Goal: Contribute content: Add original content to the website for others to see

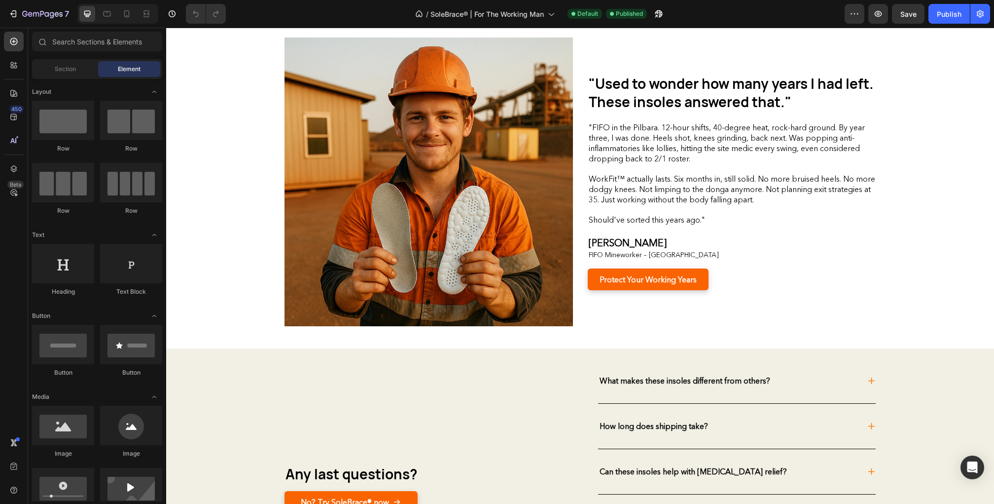
scroll to position [2383, 0]
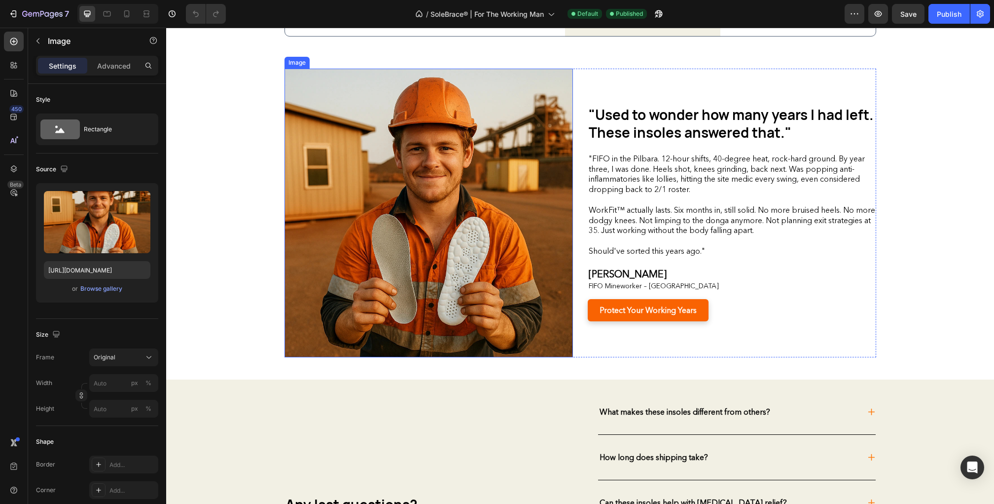
click at [448, 263] on img at bounding box center [429, 213] width 289 height 289
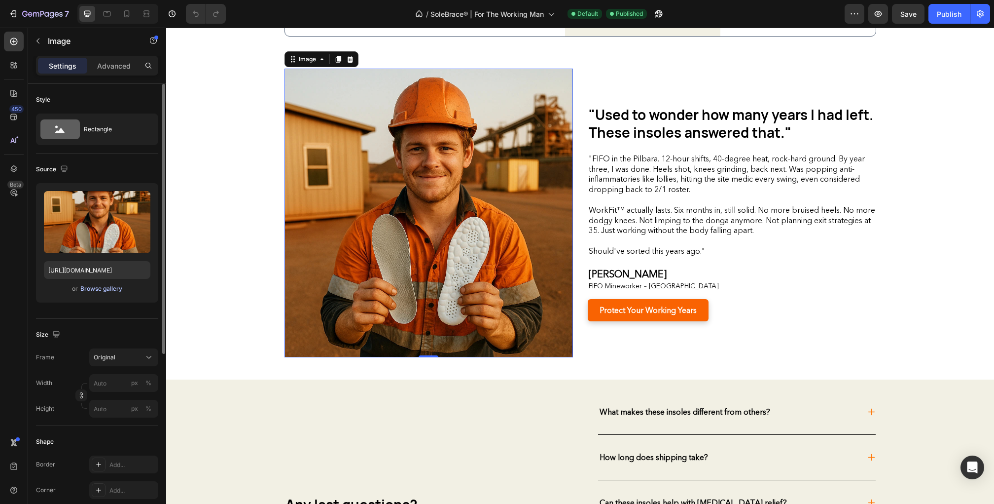
click at [96, 286] on div "Browse gallery" at bounding box center [101, 288] width 42 height 9
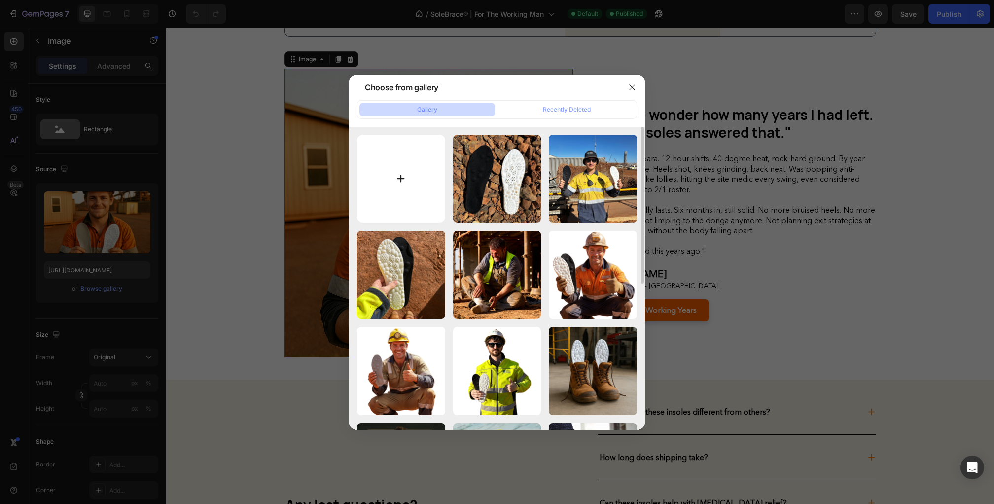
click at [397, 186] on input "file" at bounding box center [401, 179] width 88 height 88
type input "C:\fakepath\IMG_6789.webp"
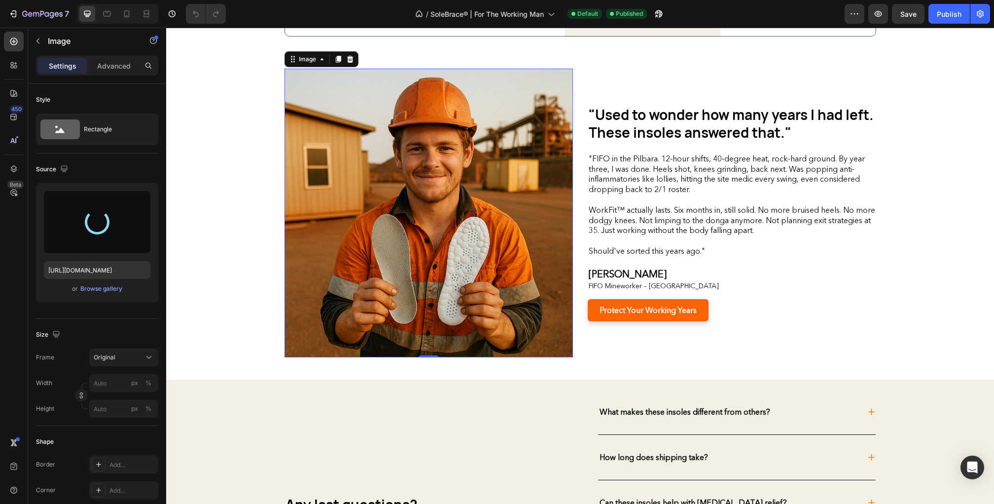
type input "https://cdn.shopify.com/s/files/1/0779/1453/8224/files/gempages_576151361834451…"
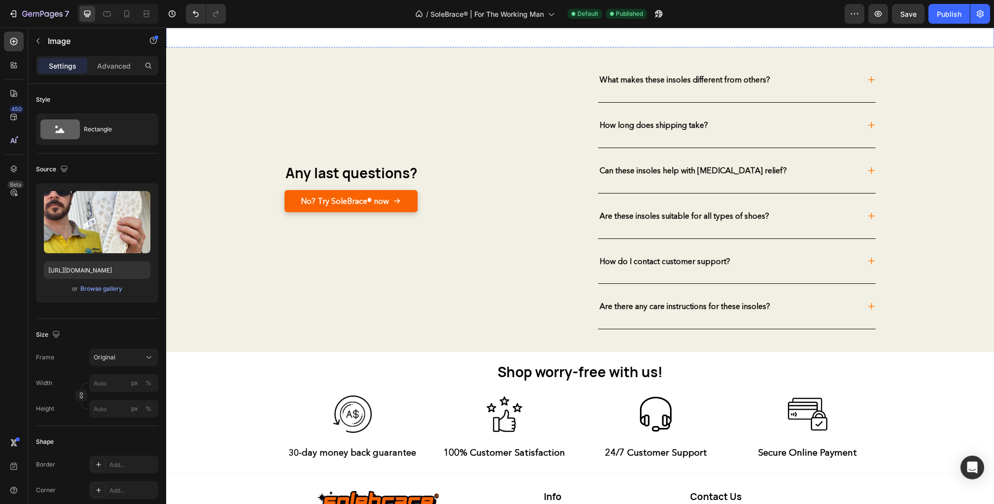
scroll to position [2747, 0]
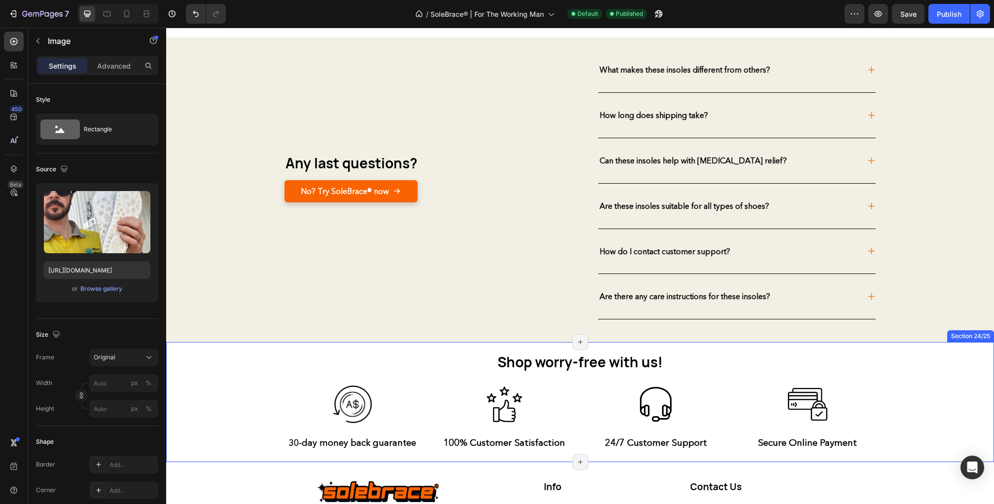
click at [225, 400] on div "Shop worry-free with us! Heading Row Image 30-day money back guarantee Text Blo…" at bounding box center [580, 401] width 813 height 98
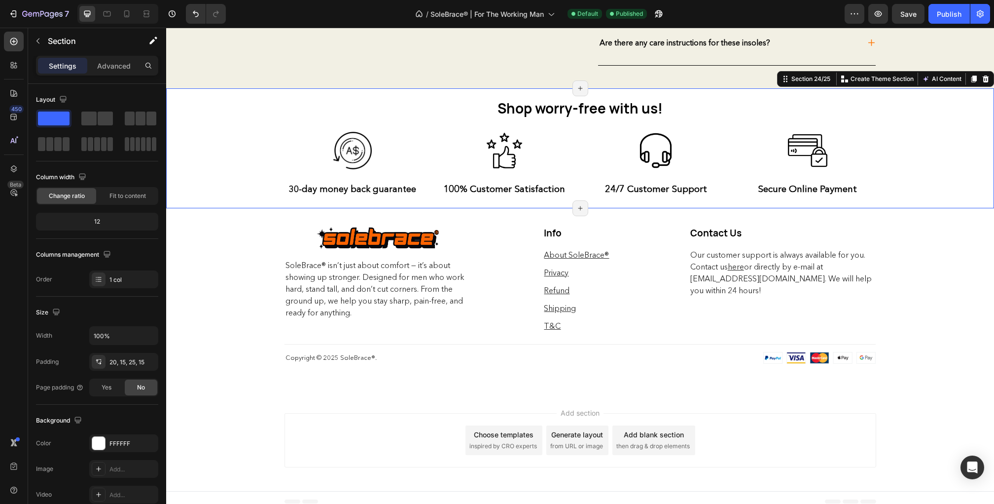
scroll to position [3005, 0]
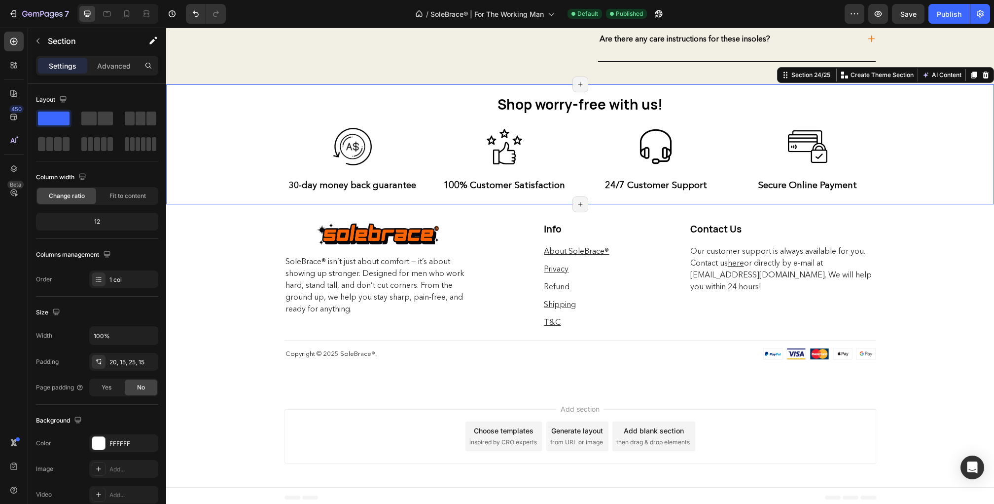
click at [236, 458] on div "Add section Choose templates inspired by CRO experts Generate layout from URL o…" at bounding box center [580, 438] width 828 height 98
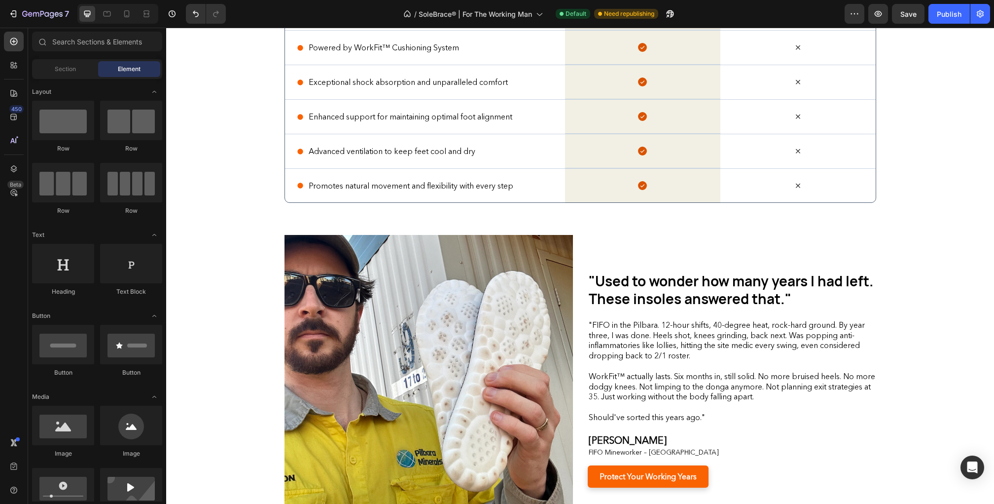
scroll to position [2340, 0]
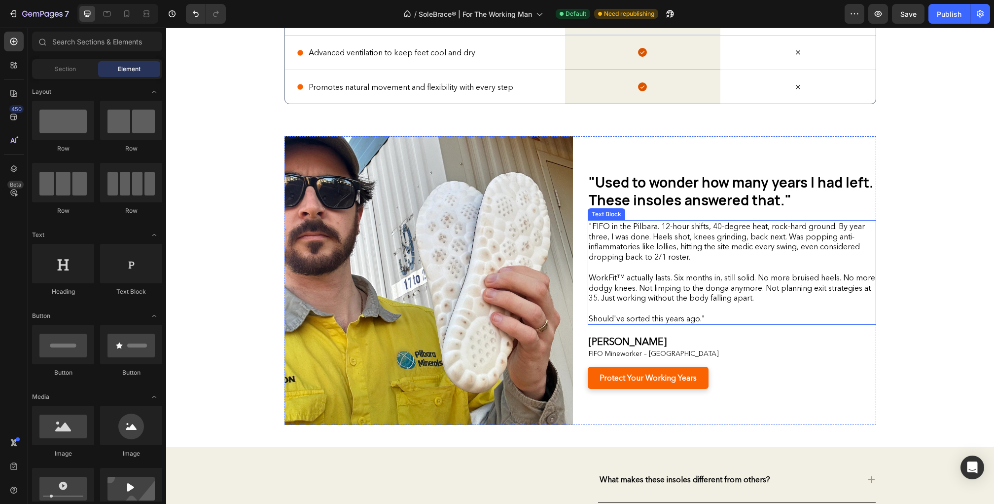
click at [639, 303] on p "Should've sorted this years ago."" at bounding box center [732, 313] width 287 height 21
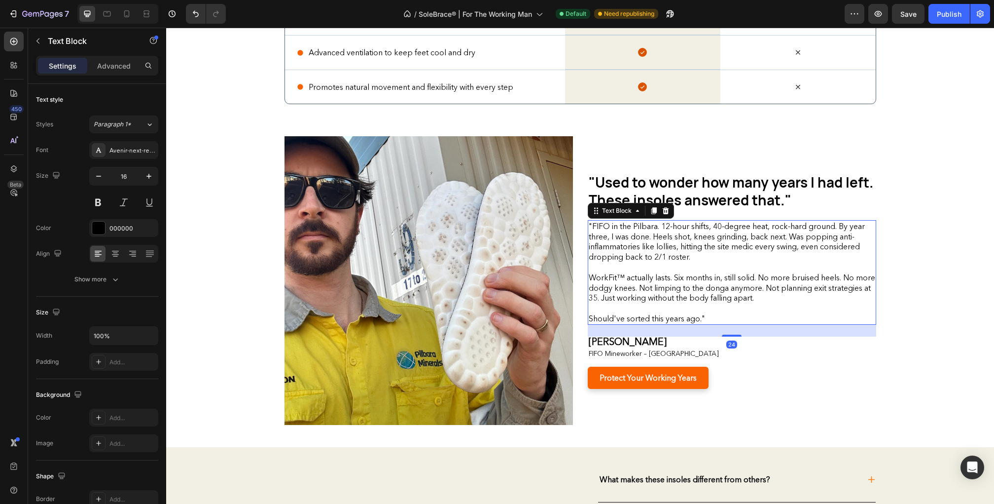
click at [641, 295] on p "WorkFit™ actually lasts. Six months in, still solid. No more bruised heels. No …" at bounding box center [732, 282] width 287 height 41
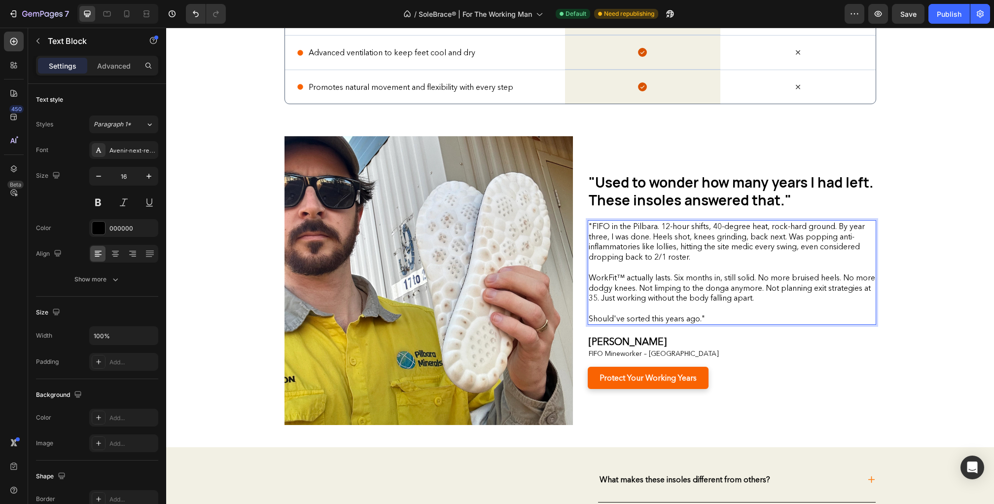
click at [639, 295] on p "WorkFit™ actually lasts. Six months in, still solid. No more bruised heels. No …" at bounding box center [732, 282] width 287 height 41
click at [670, 341] on p "Liam White" at bounding box center [732, 341] width 287 height 9
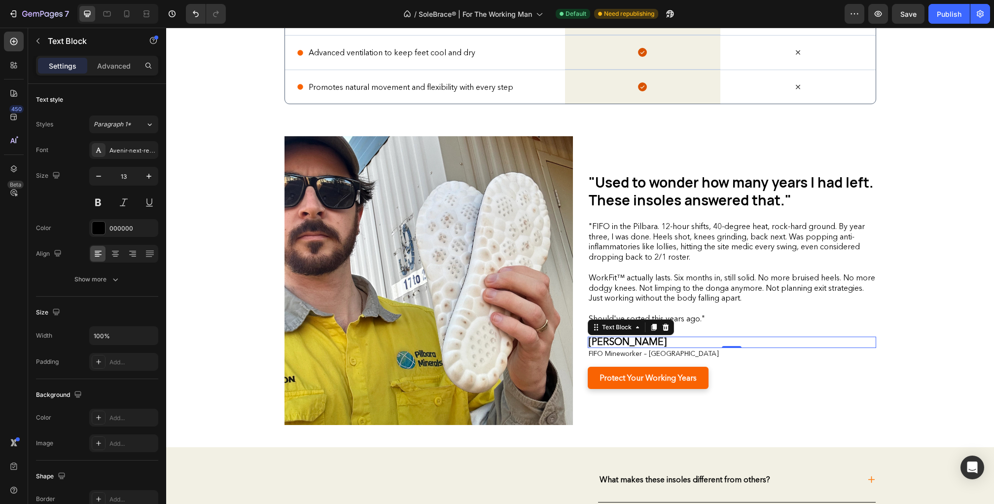
click at [626, 340] on strong "Liam White" at bounding box center [628, 341] width 78 height 12
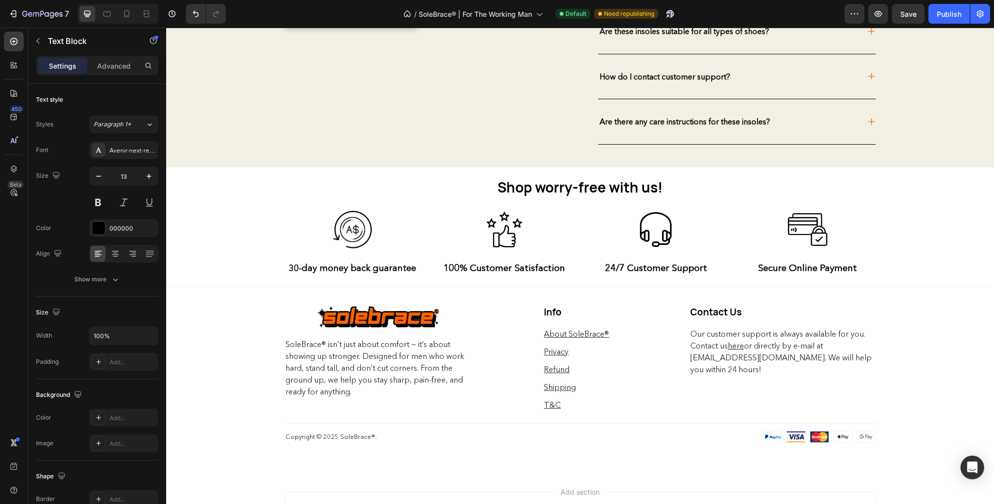
scroll to position [2963, 0]
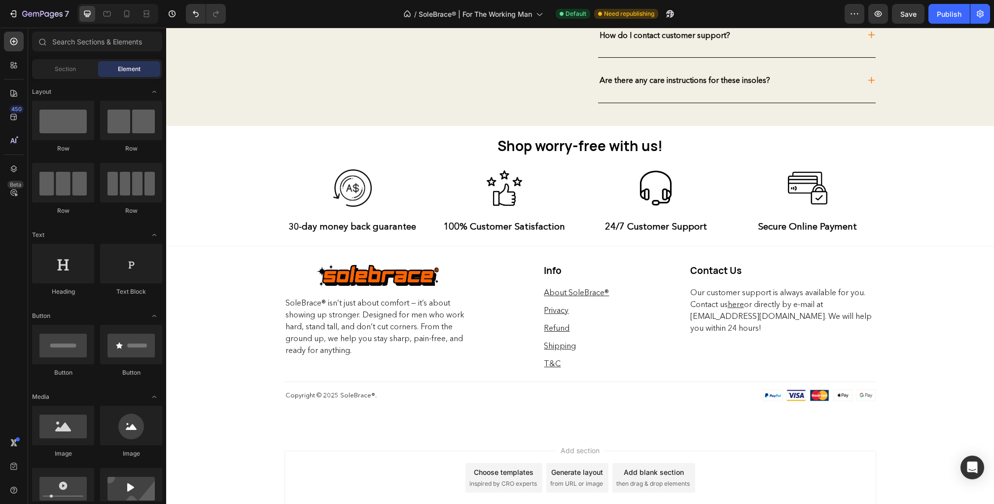
click at [855, 440] on div "Add section Choose templates inspired by CRO experts Generate layout from URL o…" at bounding box center [580, 480] width 828 height 98
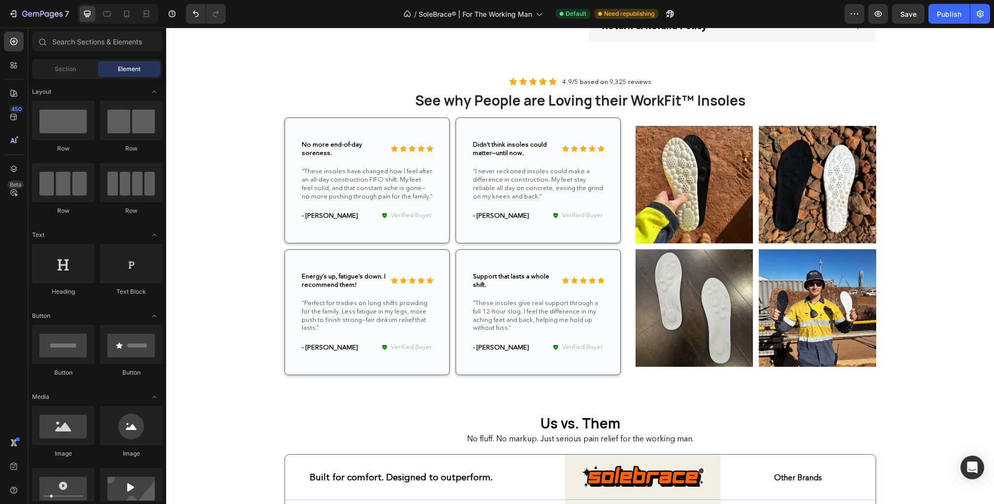
scroll to position [1781, 0]
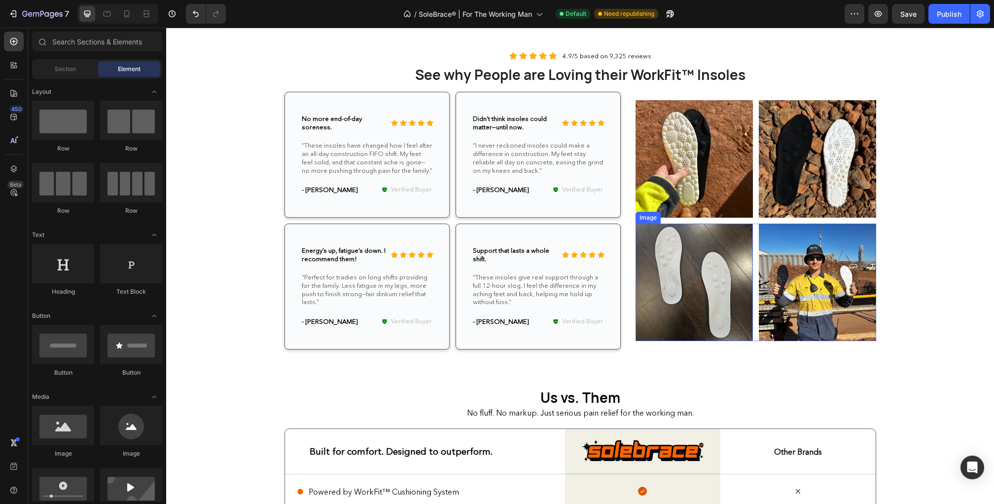
click at [675, 307] on img at bounding box center [694, 281] width 117 height 117
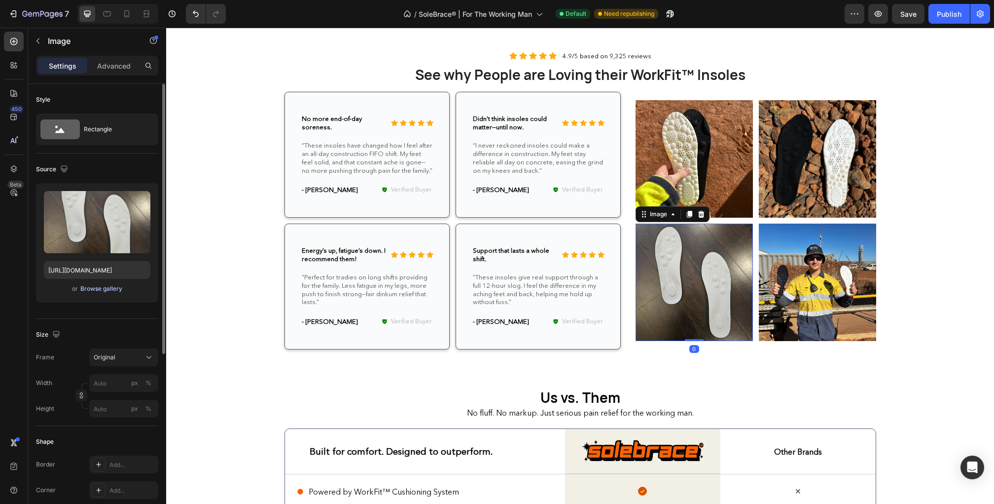
click at [102, 291] on div "Browse gallery" at bounding box center [101, 288] width 42 height 9
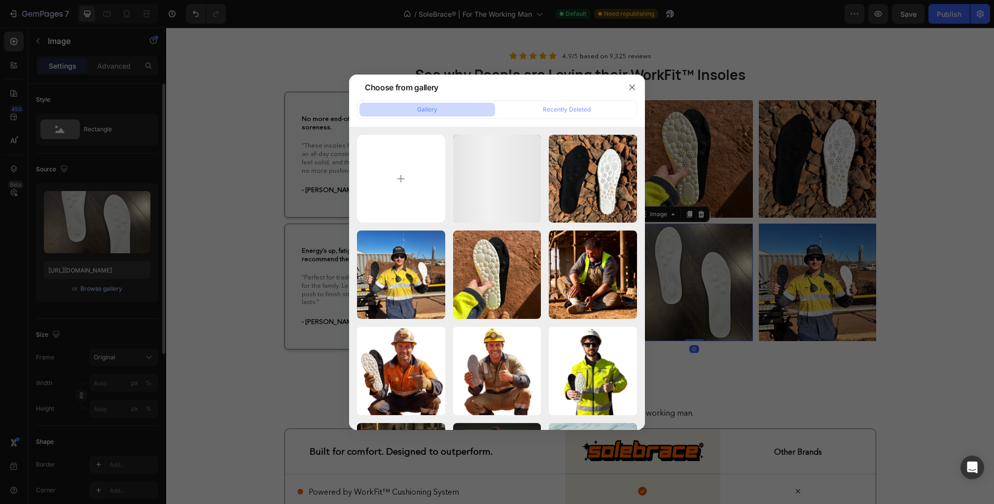
click at [102, 291] on div at bounding box center [497, 252] width 994 height 504
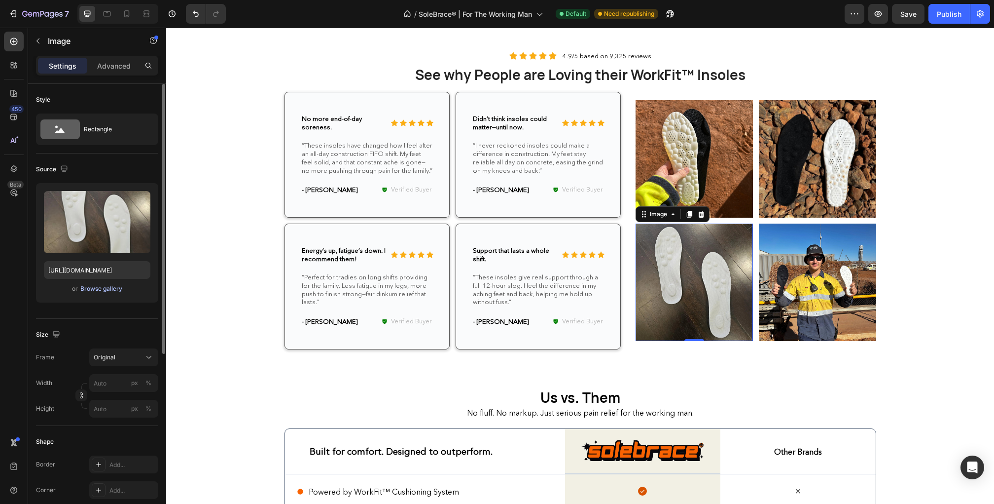
click at [100, 291] on div "Browse gallery" at bounding box center [101, 288] width 42 height 9
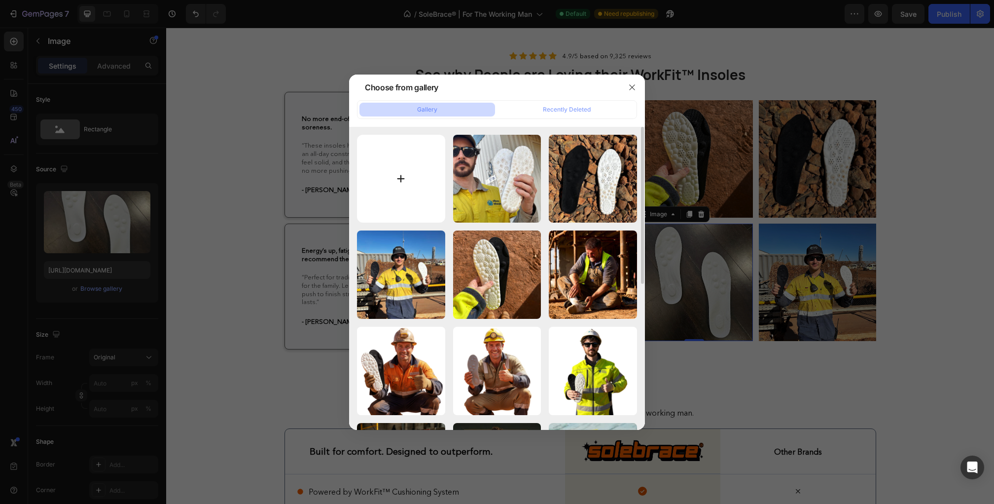
click at [433, 171] on input "file" at bounding box center [401, 179] width 88 height 88
type input "C:\fakepath\Product Images (1).webp"
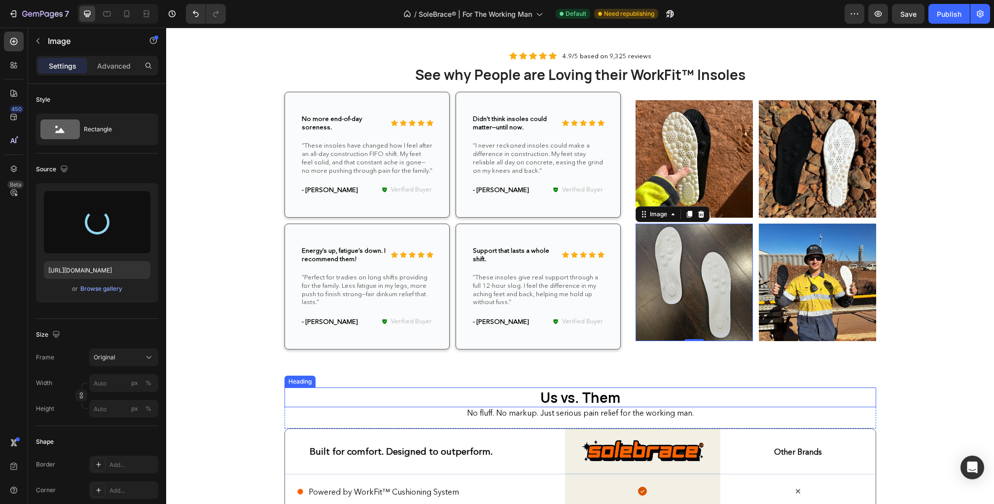
type input "https://cdn.shopify.com/s/files/1/0779/1453/8224/files/gempages_576151361834451…"
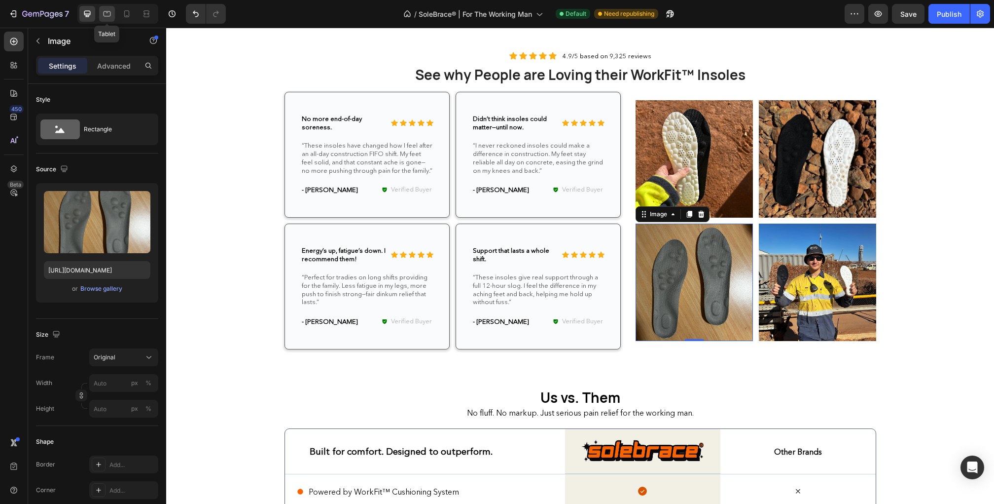
click at [105, 17] on icon at bounding box center [107, 14] width 10 height 10
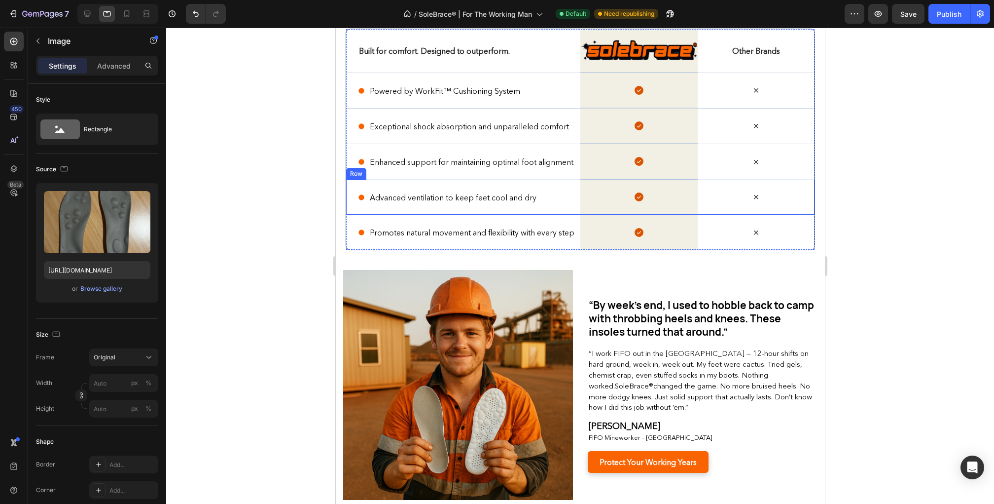
scroll to position [1755, 0]
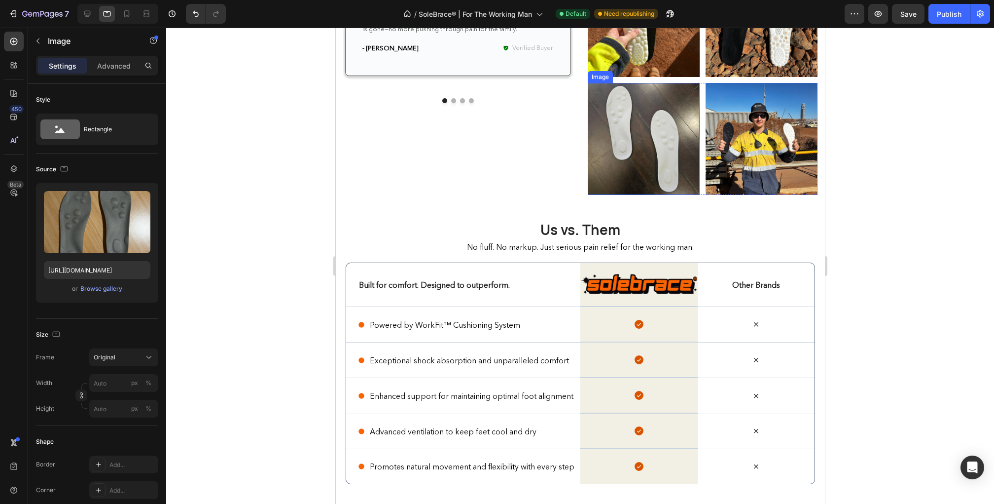
click at [635, 152] on img at bounding box center [643, 139] width 112 height 112
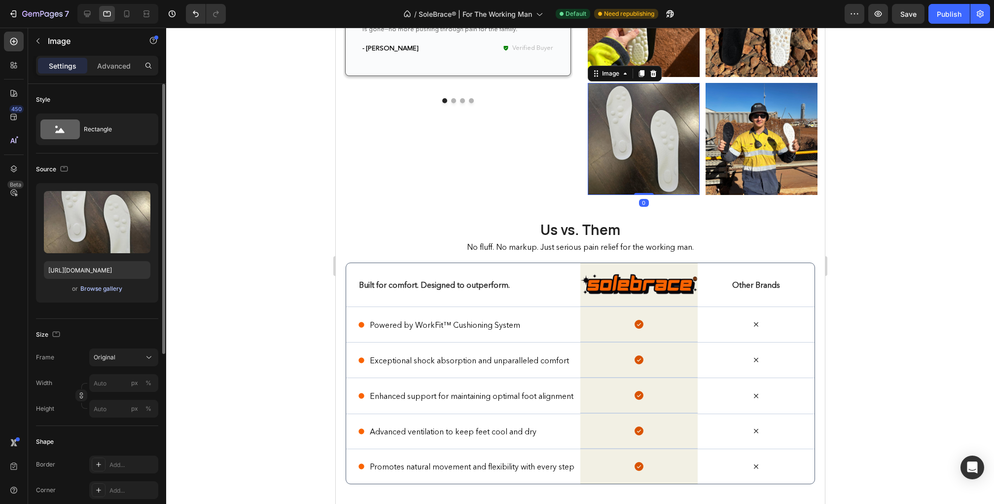
click at [116, 292] on div "Browse gallery" at bounding box center [101, 288] width 42 height 9
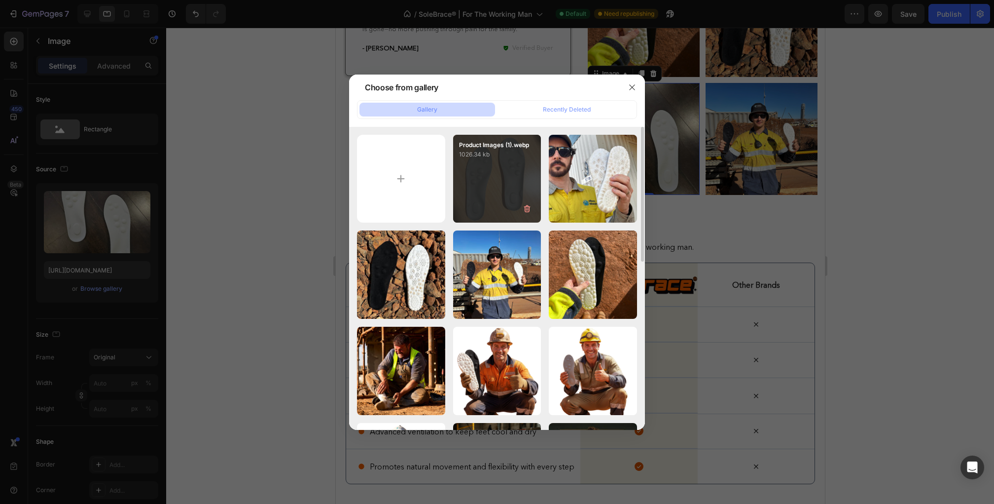
click at [471, 189] on div "Product Images (1).webp 1026.34 kb" at bounding box center [497, 179] width 88 height 88
type input "https://cdn.shopify.com/s/files/1/0779/1453/8224/files/gempages_576151361834451…"
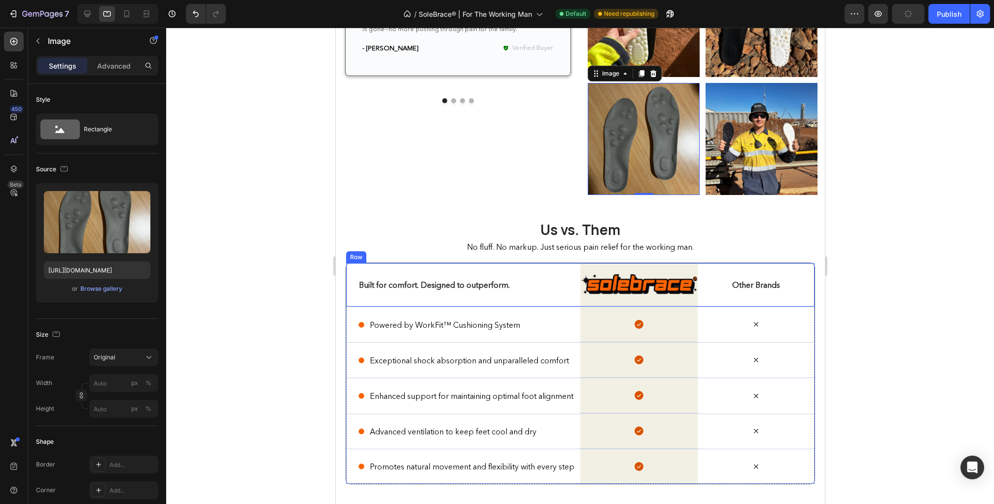
scroll to position [2199, 0]
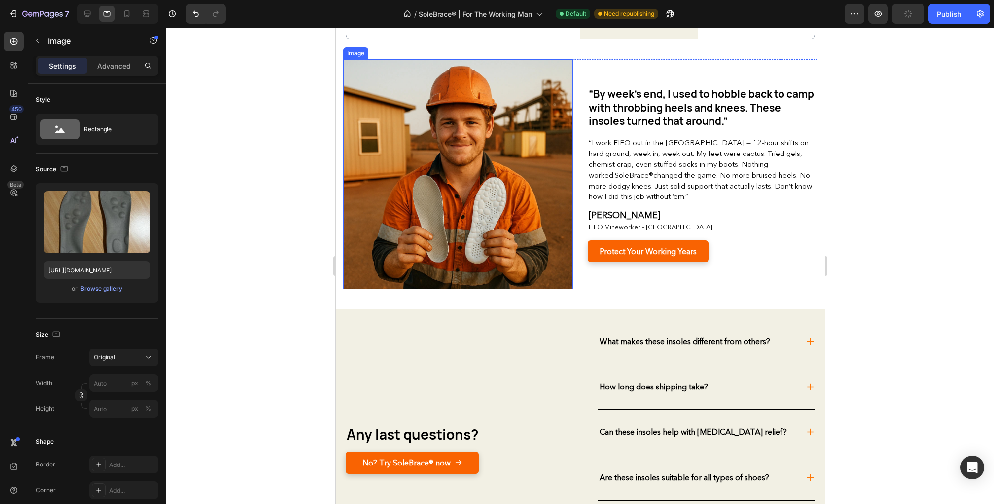
click at [441, 229] on img at bounding box center [458, 174] width 230 height 230
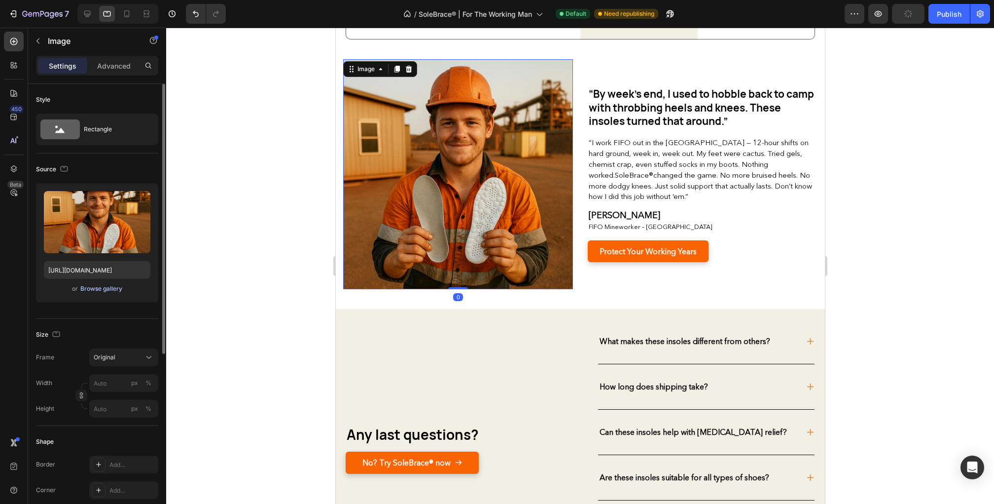
click at [115, 292] on div "Browse gallery" at bounding box center [101, 288] width 42 height 9
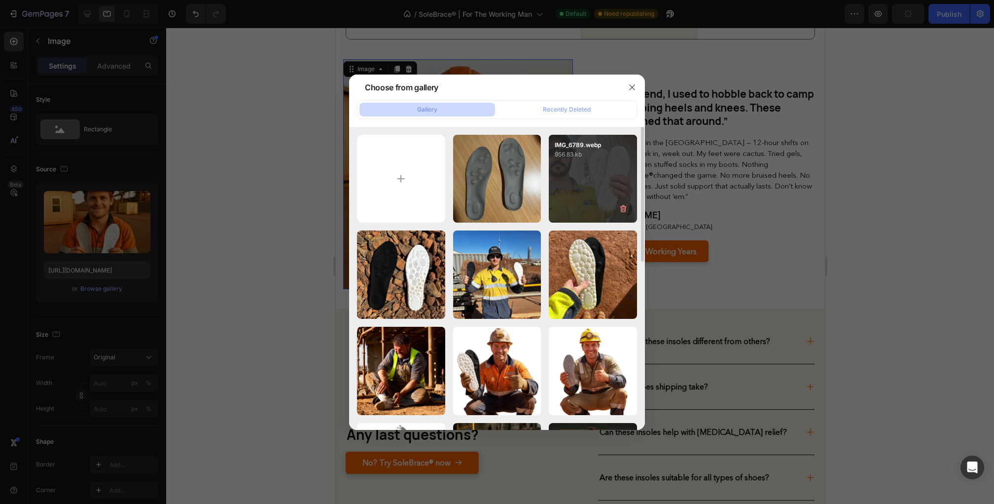
click at [574, 180] on div "IMG_6789.webp 956.83 kb" at bounding box center [593, 179] width 88 height 88
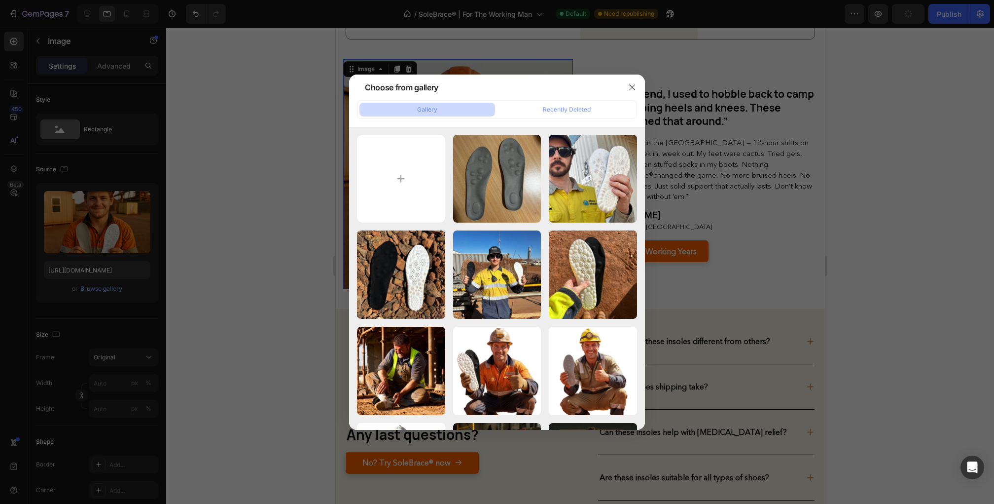
type input "https://cdn.shopify.com/s/files/1/0779/1453/8224/files/gempages_576151361834451…"
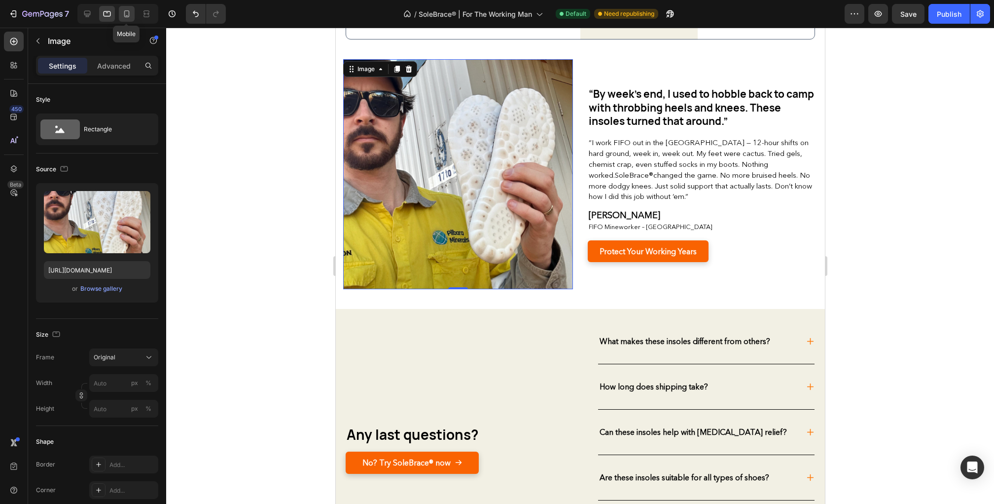
click at [127, 17] on icon at bounding box center [126, 13] width 5 height 7
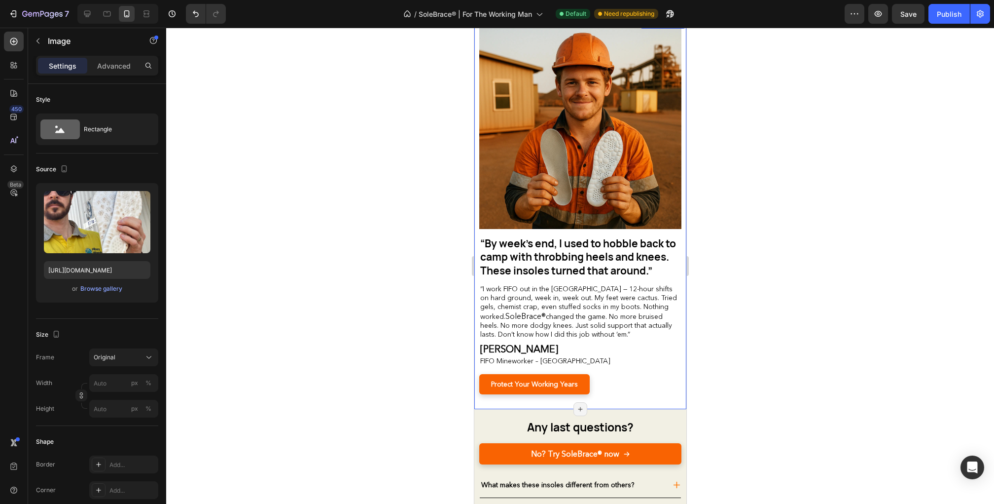
scroll to position [2488, 0]
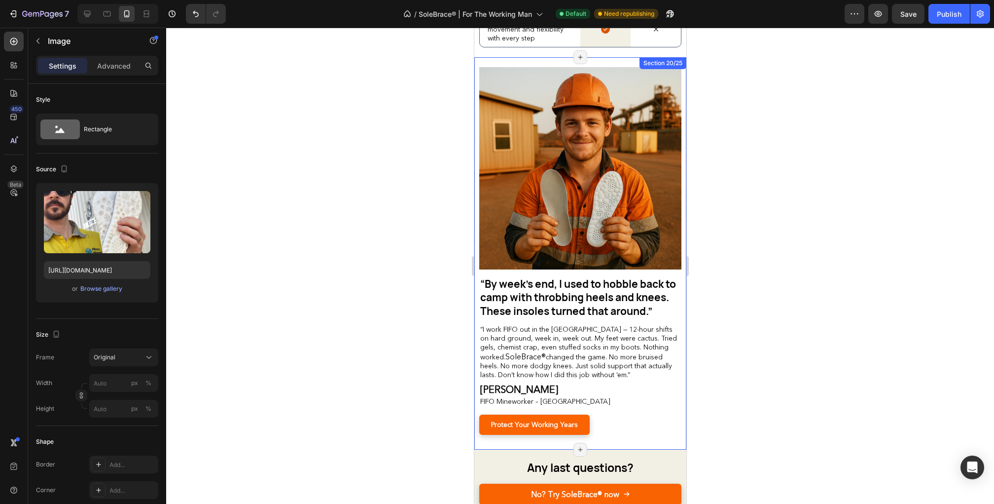
click at [600, 191] on img at bounding box center [580, 168] width 202 height 202
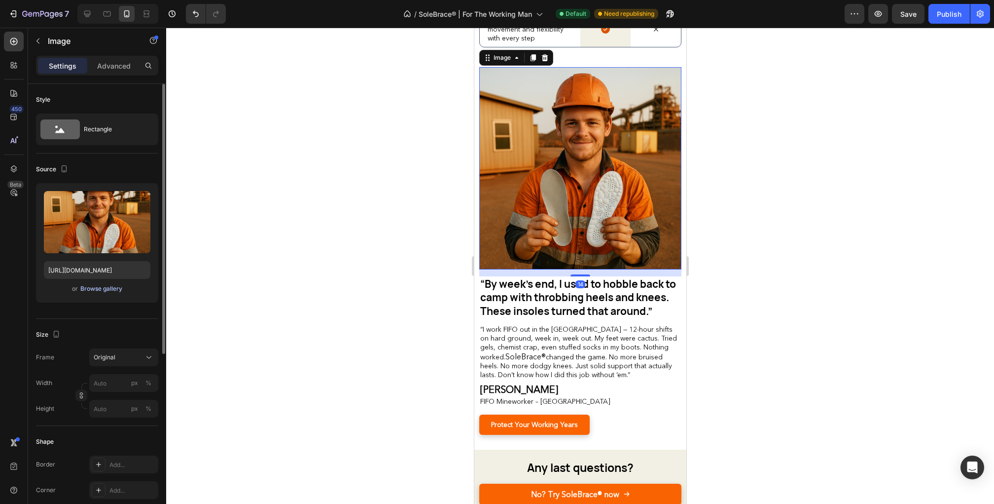
click at [108, 289] on div "Browse gallery" at bounding box center [101, 288] width 42 height 9
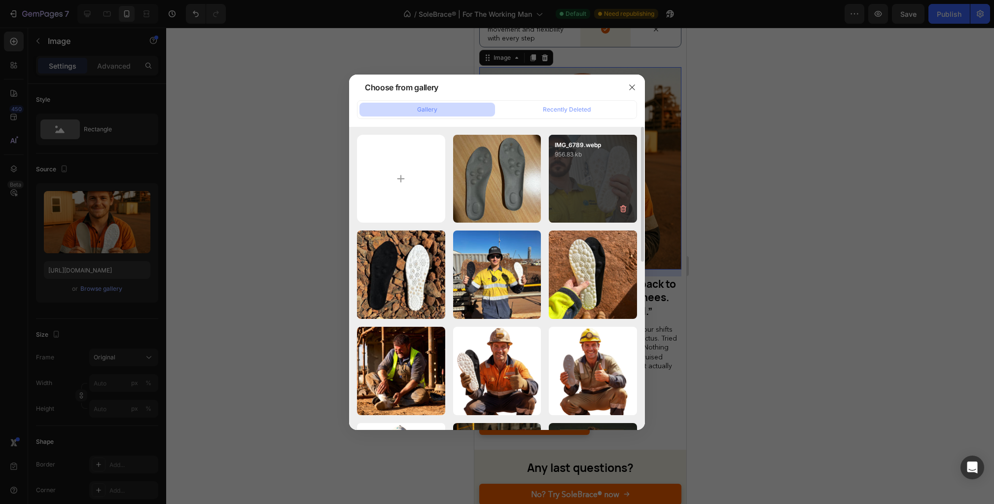
click at [575, 197] on div "IMG_6789.webp 956.83 kb" at bounding box center [593, 179] width 88 height 88
type input "https://cdn.shopify.com/s/files/1/0779/1453/8224/files/gempages_576151361834451…"
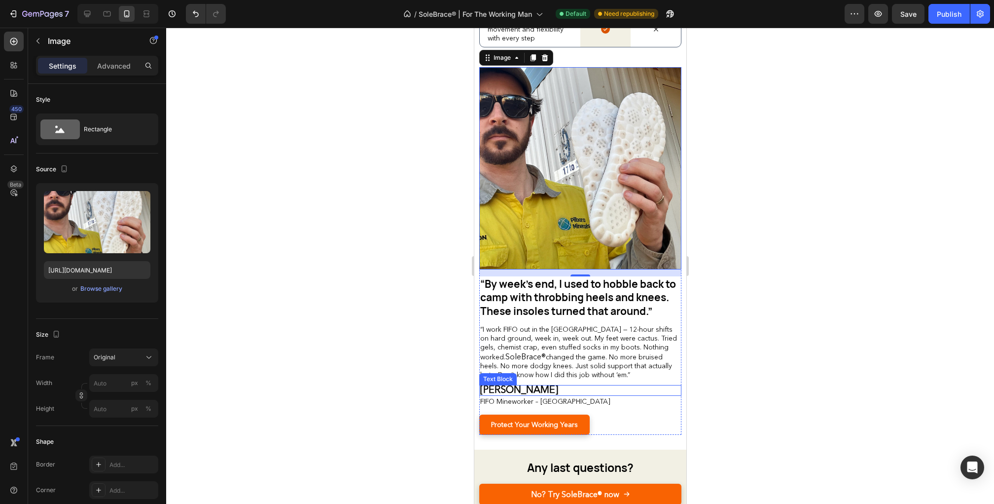
click at [513, 385] on strong "Liam White" at bounding box center [519, 389] width 78 height 12
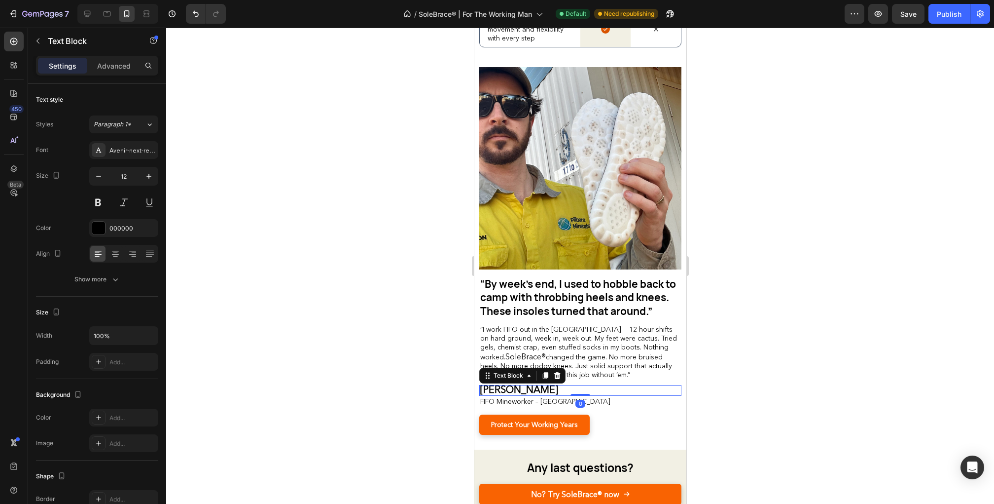
click at [513, 385] on strong "Liam White" at bounding box center [519, 389] width 78 height 12
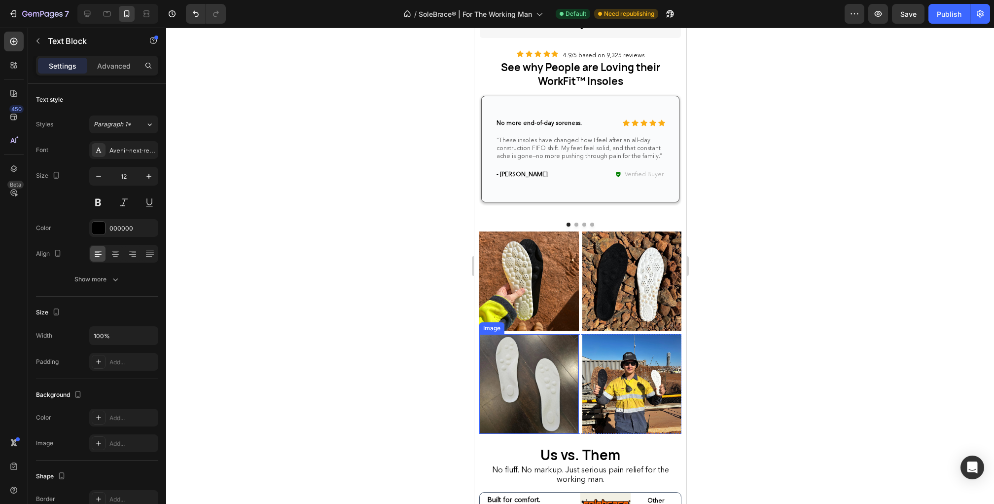
scroll to position [2111, 0]
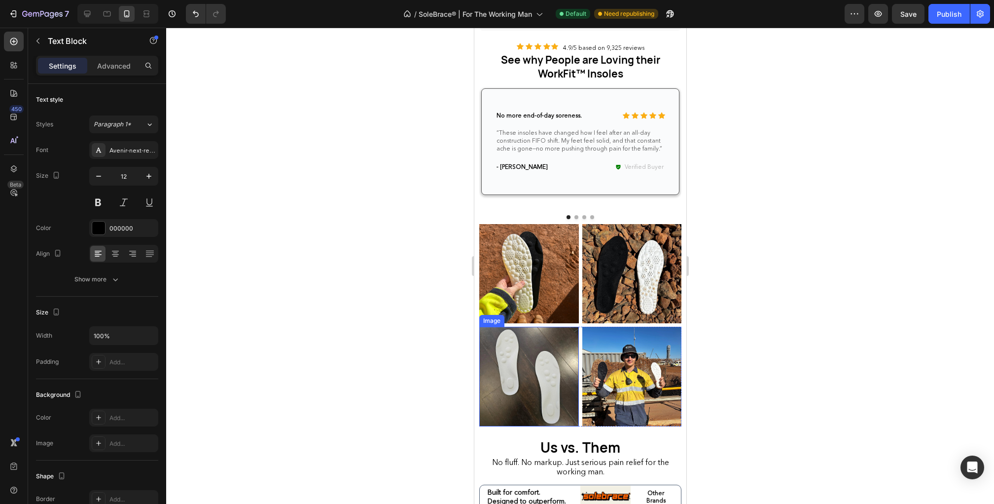
click at [561, 405] on img at bounding box center [529, 377] width 100 height 100
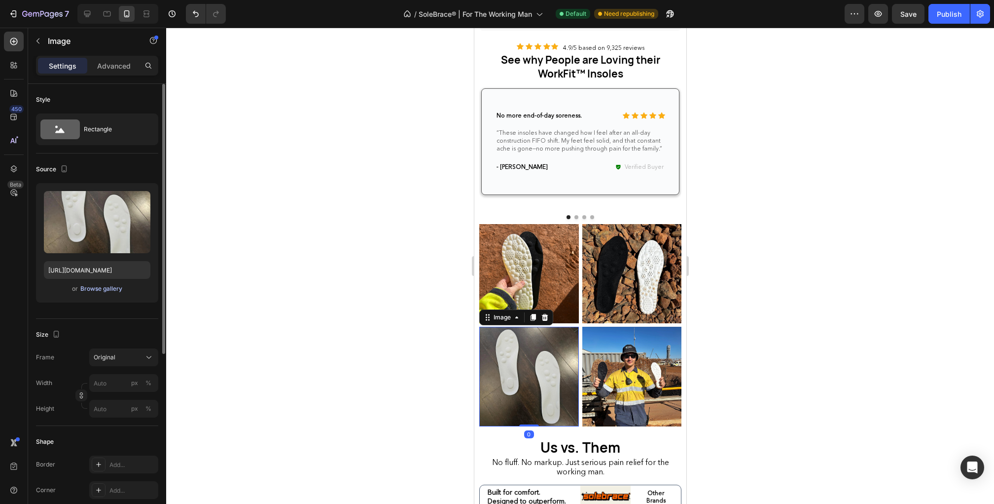
click at [96, 289] on div "Browse gallery" at bounding box center [101, 288] width 42 height 9
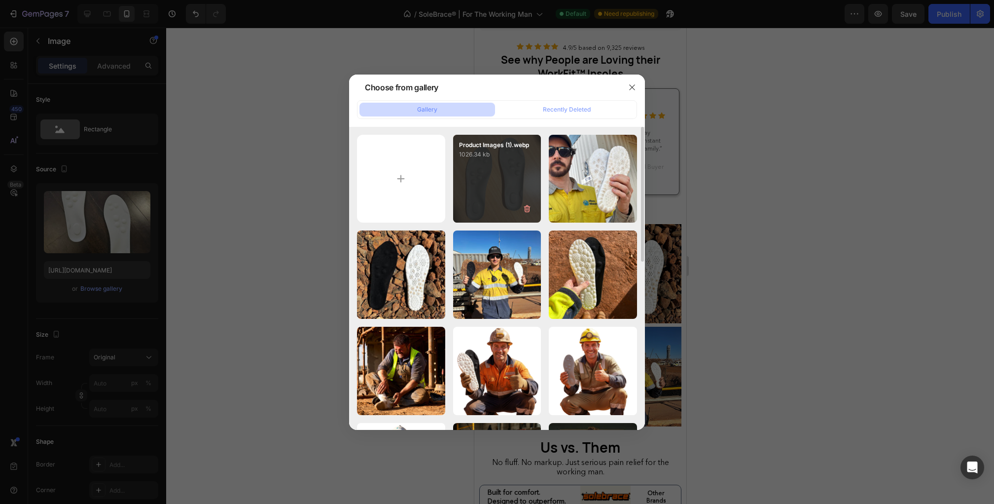
click at [486, 191] on div "Product Images (1).webp 1026.34 kb" at bounding box center [497, 179] width 88 height 88
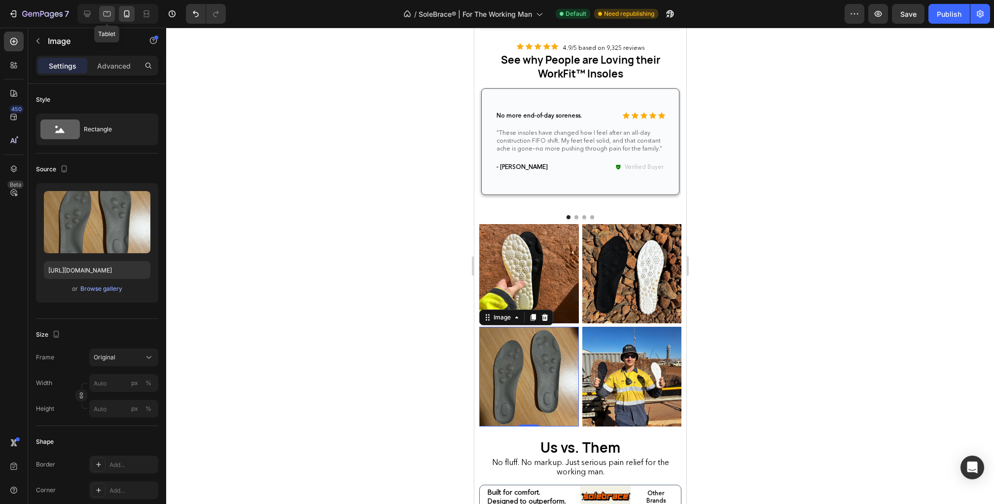
click at [102, 12] on icon at bounding box center [107, 14] width 10 height 10
type input "https://cdn.shopify.com/s/files/1/0779/1453/8224/files/gempages_576151361834451…"
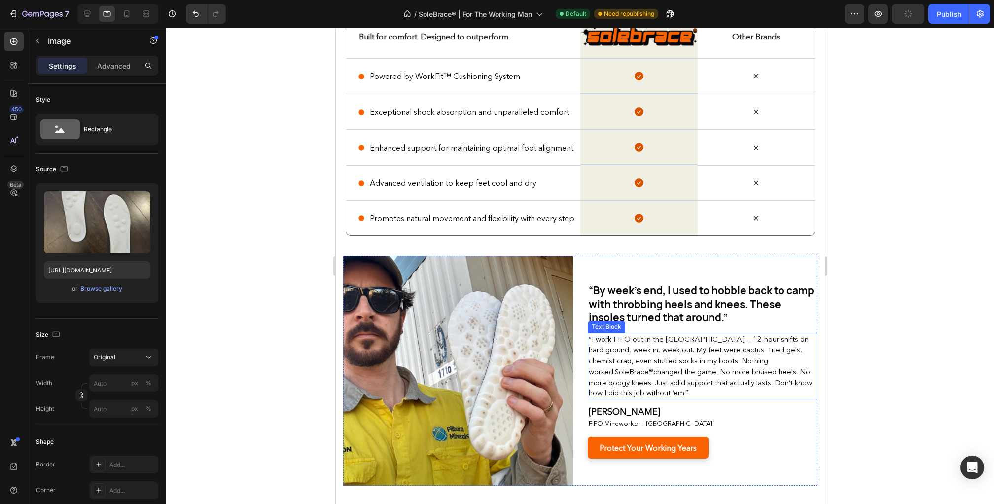
scroll to position [2127, 0]
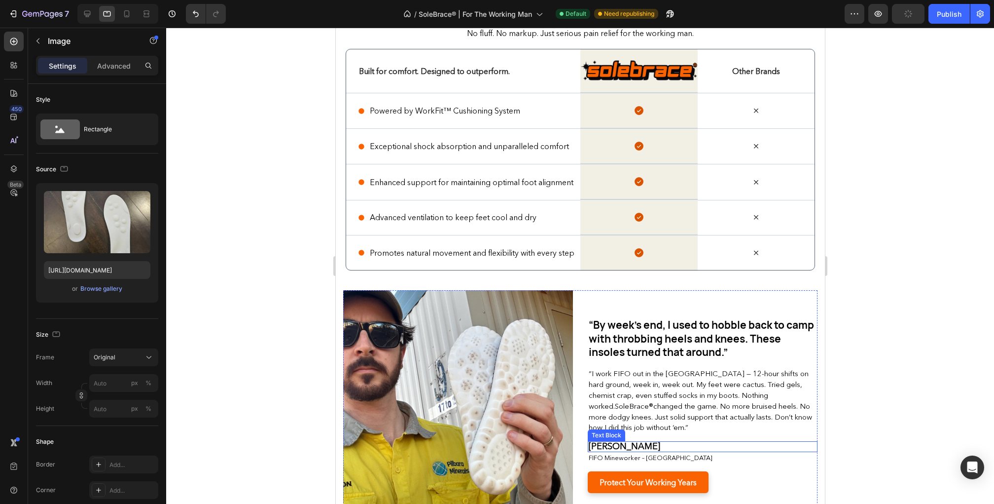
click at [607, 440] on strong "Liam White" at bounding box center [624, 445] width 72 height 11
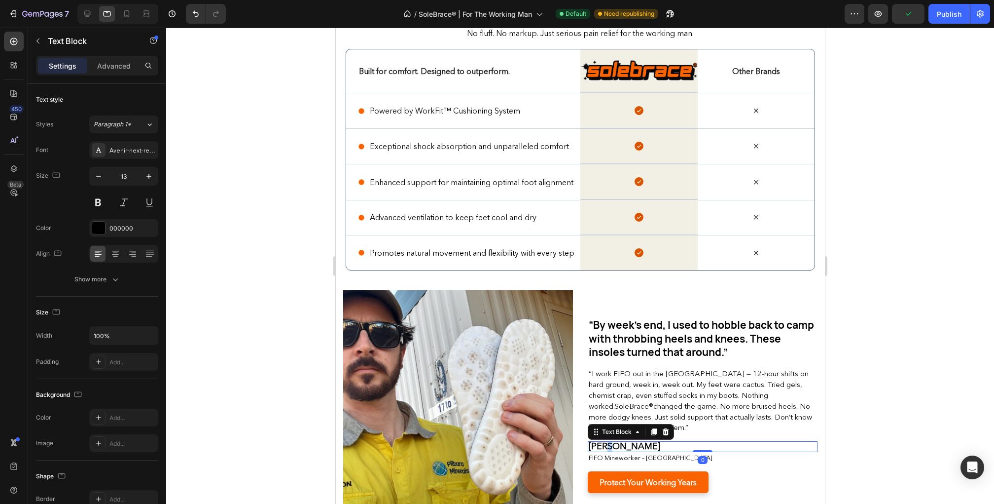
click at [607, 440] on strong "Liam White" at bounding box center [624, 445] width 72 height 11
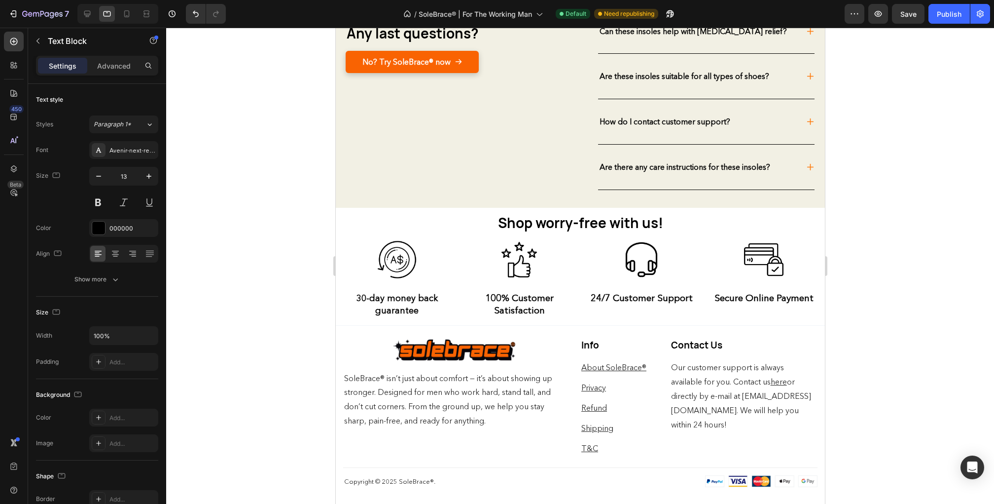
click at [878, 366] on div at bounding box center [580, 266] width 828 height 476
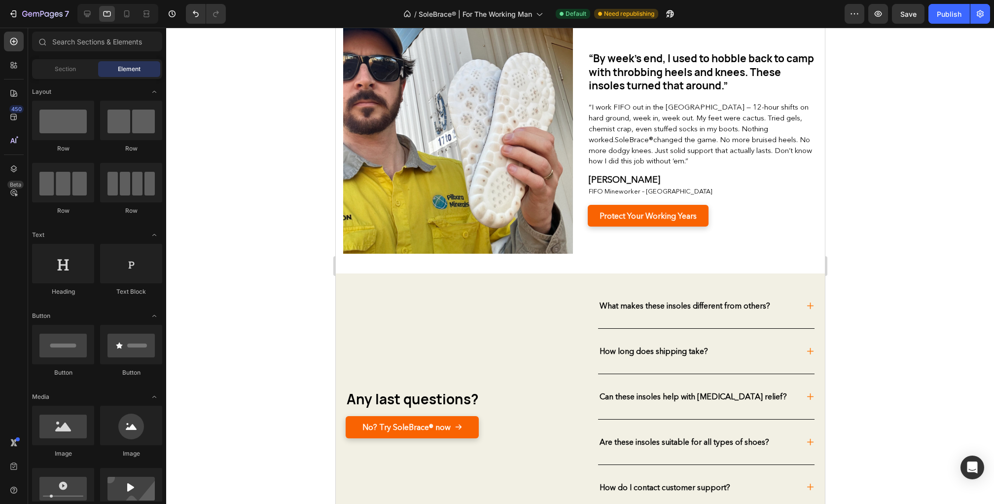
scroll to position [2354, 0]
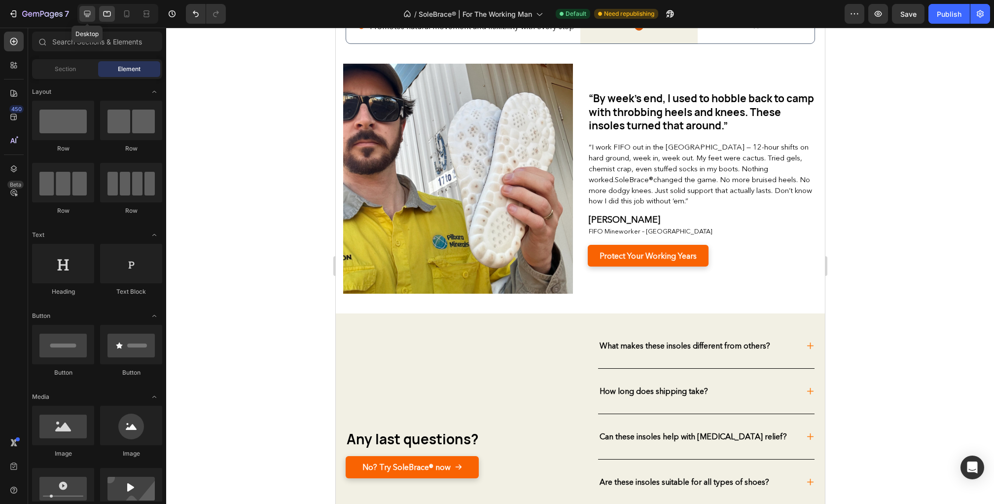
click at [88, 7] on div at bounding box center [87, 14] width 16 height 16
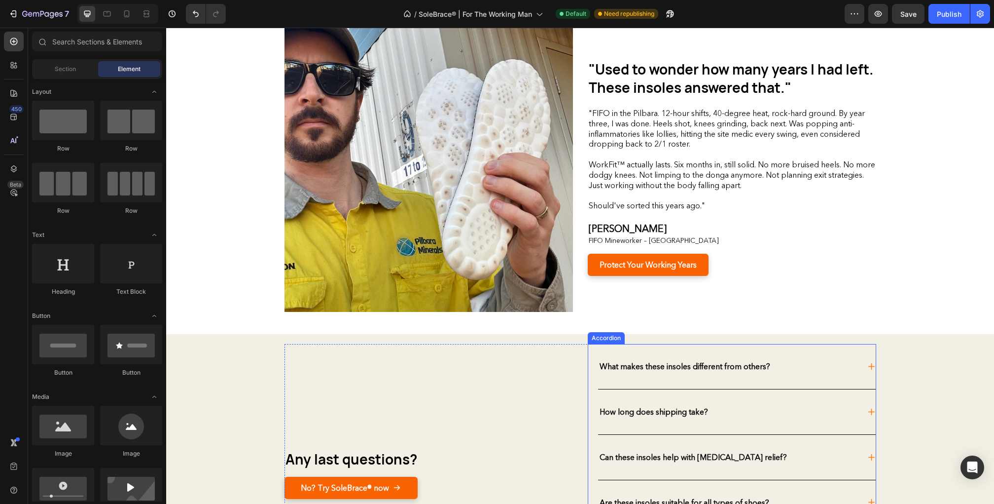
scroll to position [2587, 0]
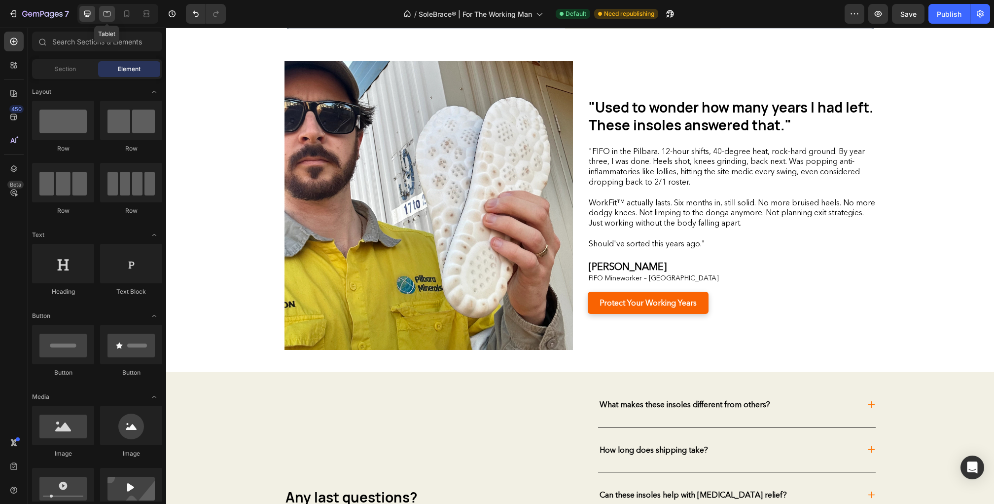
click at [109, 12] on icon at bounding box center [107, 14] width 10 height 10
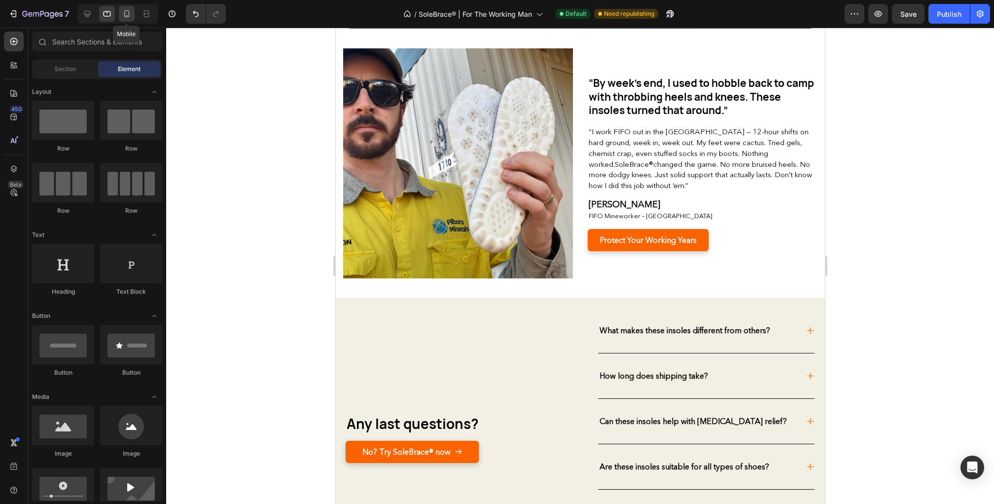
click at [125, 14] on icon at bounding box center [127, 14] width 10 height 10
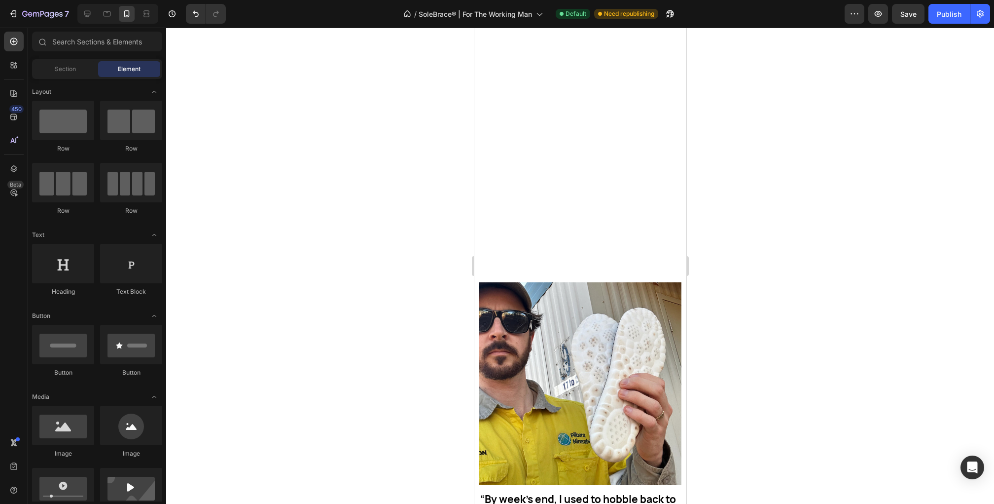
scroll to position [2656, 0]
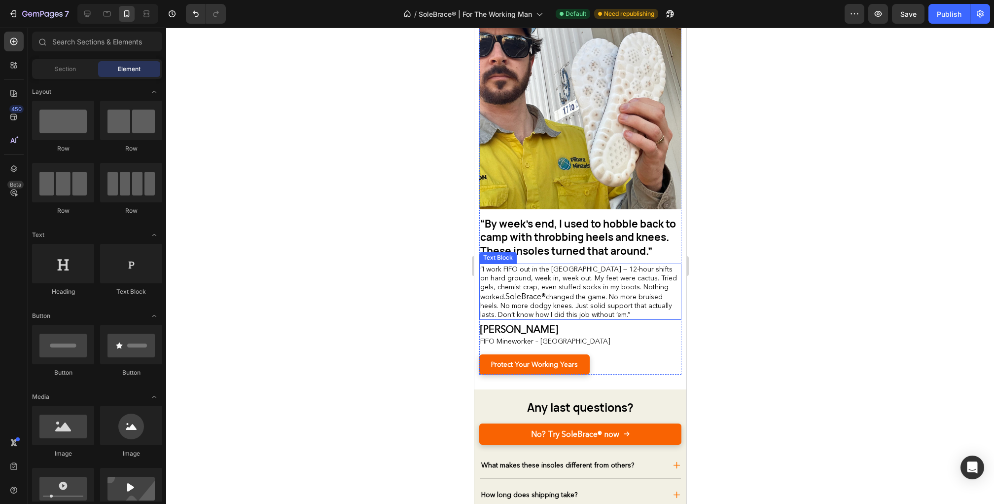
click at [601, 297] on span "changed the game. No more bruised heels. No more dodgy knees. Just solid suppor…" at bounding box center [576, 305] width 192 height 27
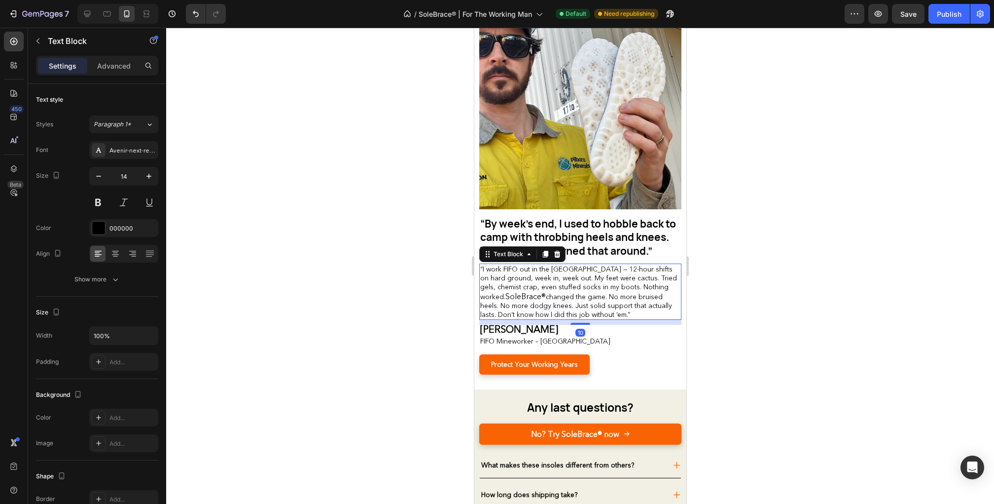
click at [524, 293] on span "changed the game. No more bruised heels. No more dodgy knees. Just solid suppor…" at bounding box center [576, 305] width 192 height 27
click at [518, 293] on span "SoleBrace®" at bounding box center [525, 296] width 40 height 10
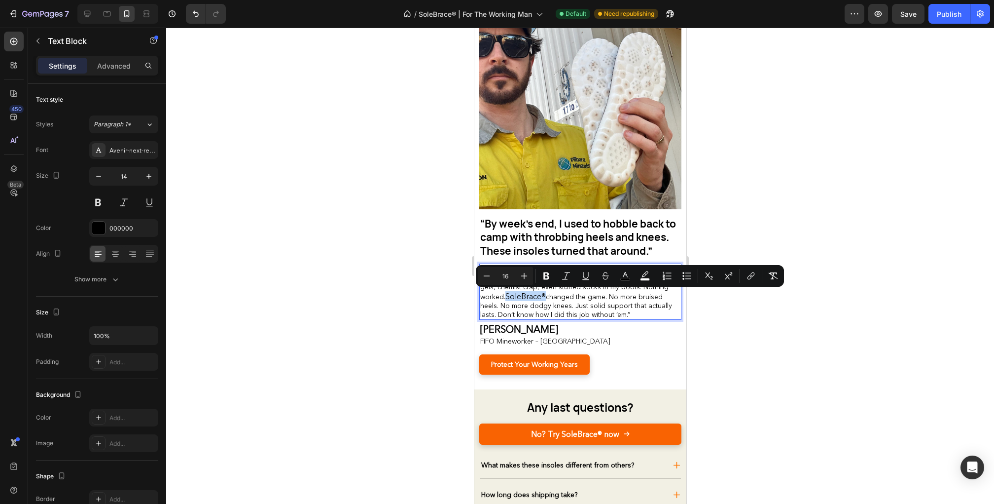
drag, startPoint x: 519, startPoint y: 293, endPoint x: 481, endPoint y: 297, distance: 37.6
click at [505, 297] on span "SoleBrace®" at bounding box center [525, 296] width 40 height 10
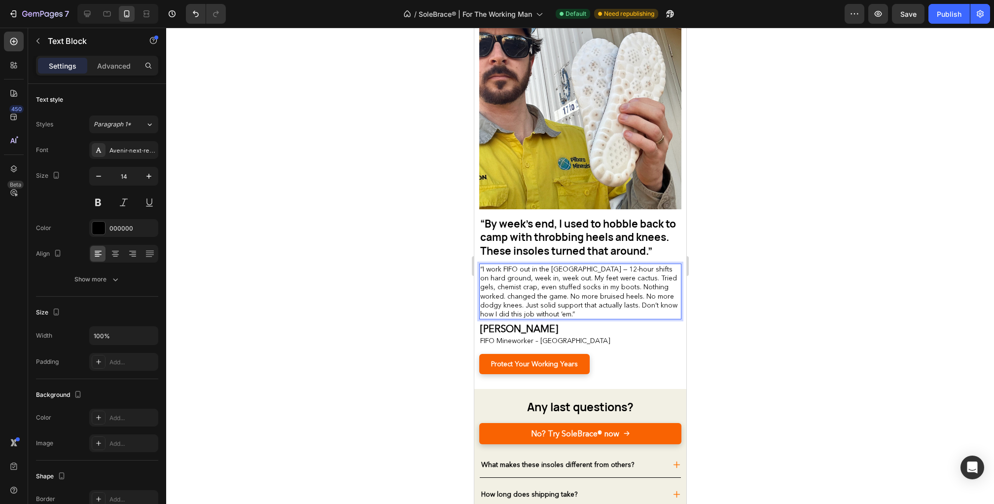
click at [651, 286] on span "“I work FIFO out in the Pilbara — 12-hour shifts on hard ground, week in, week …" at bounding box center [578, 291] width 197 height 54
click at [653, 286] on span "“I work FIFO out in the Pilbara — 12-hour shifts on hard ground, week in, week …" at bounding box center [578, 291] width 197 height 54
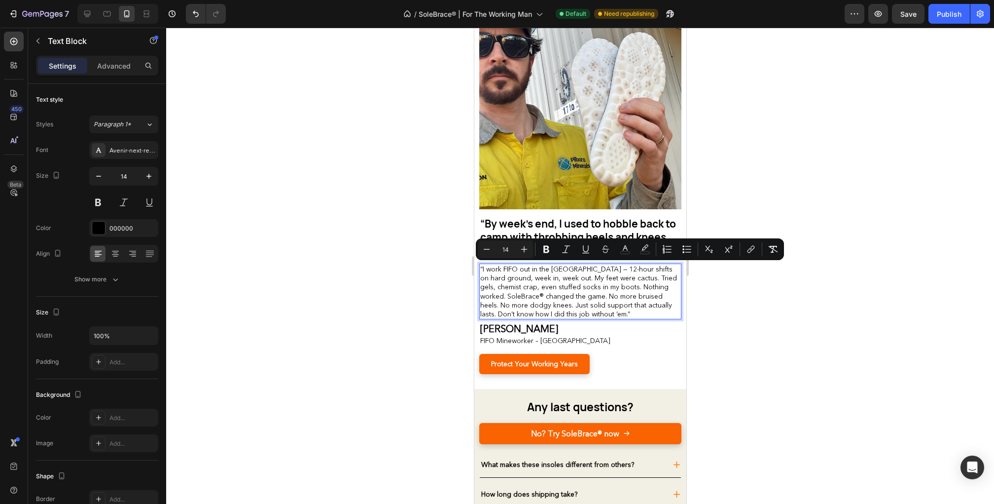
click at [662, 307] on span "“I work FIFO out in the [GEOGRAPHIC_DATA] — 12-hour shifts on hard ground, week…" at bounding box center [578, 291] width 197 height 54
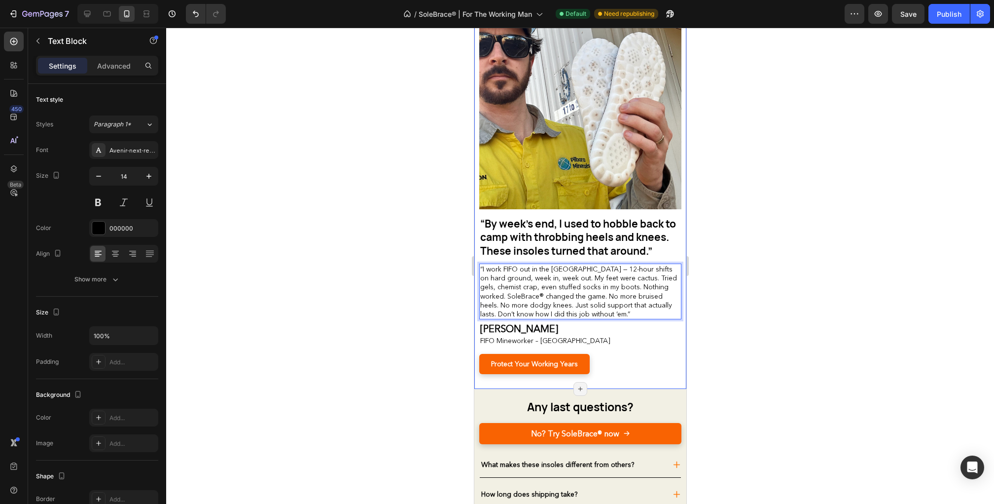
click at [642, 378] on div "“By week’s end, I used to hobble back to camp with throbbing heels and knees. T…" at bounding box center [580, 193] width 212 height 392
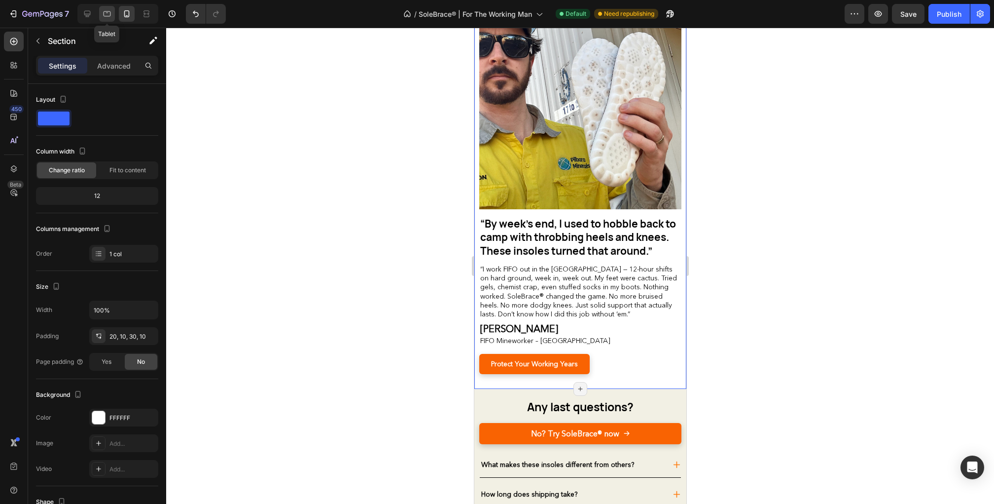
click at [110, 14] on icon at bounding box center [107, 13] width 7 height 5
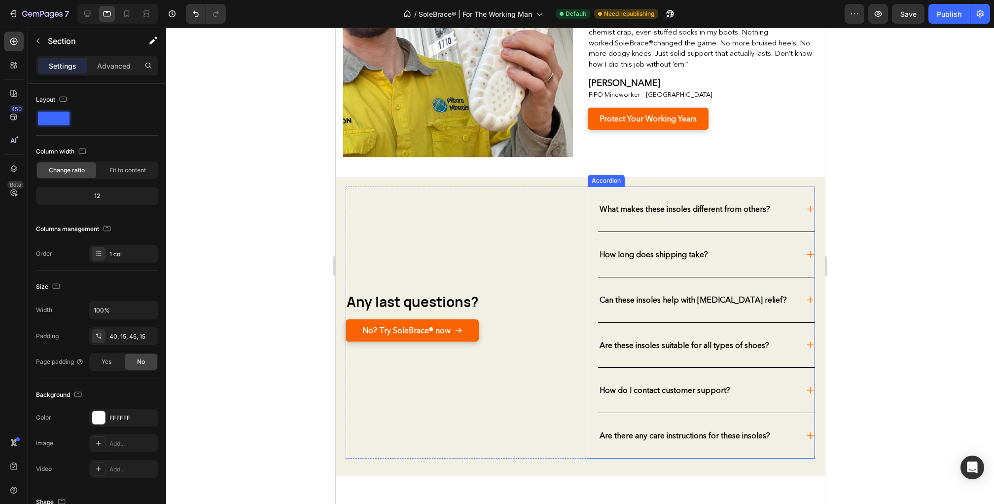
scroll to position [2369, 0]
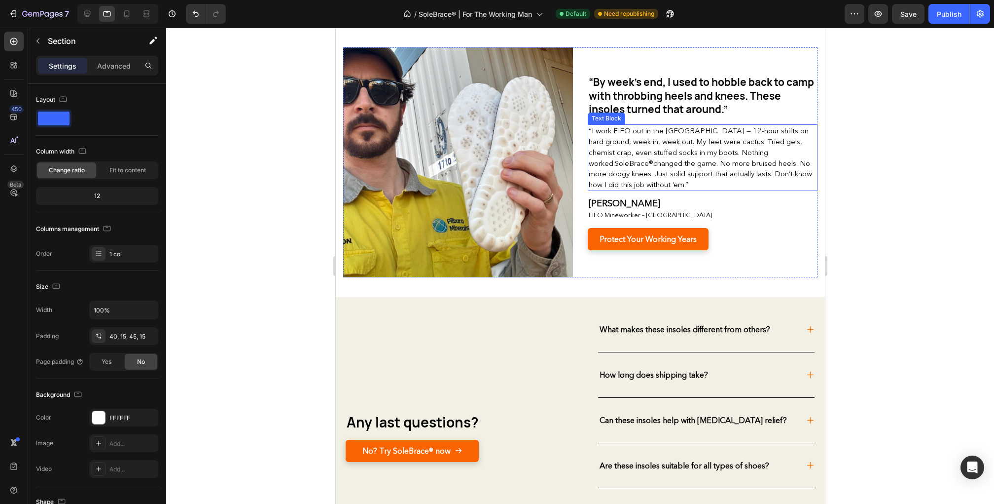
click at [647, 154] on span "“I work FIFO out in the Pilbara — 12-hour shifts on hard ground, week in, week …" at bounding box center [698, 146] width 220 height 41
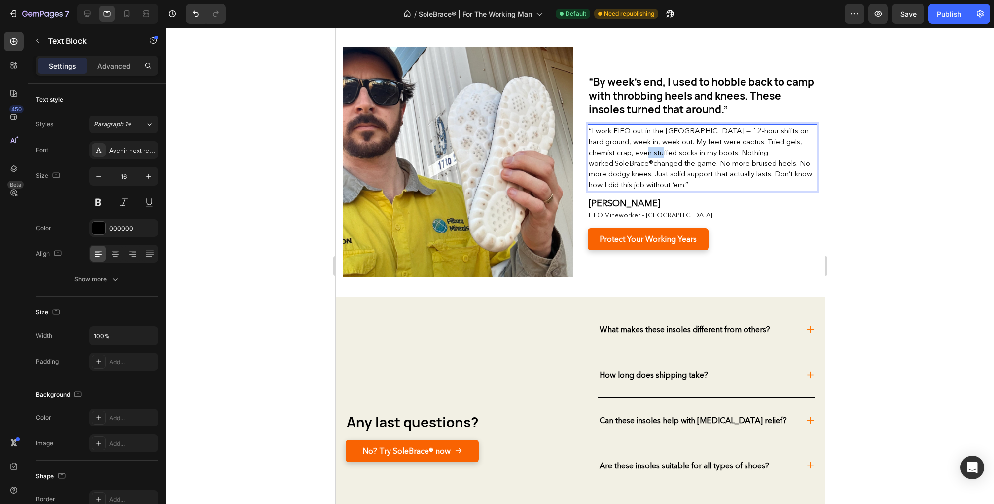
click at [647, 154] on span "“I work FIFO out in the Pilbara — 12-hour shifts on hard ground, week in, week …" at bounding box center [698, 146] width 220 height 41
click at [87, 9] on icon at bounding box center [87, 14] width 10 height 10
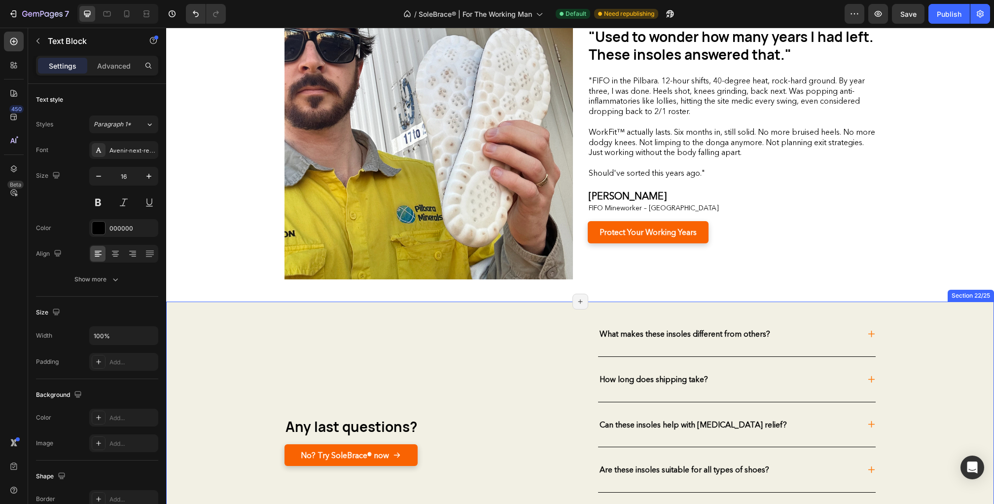
scroll to position [2596, 0]
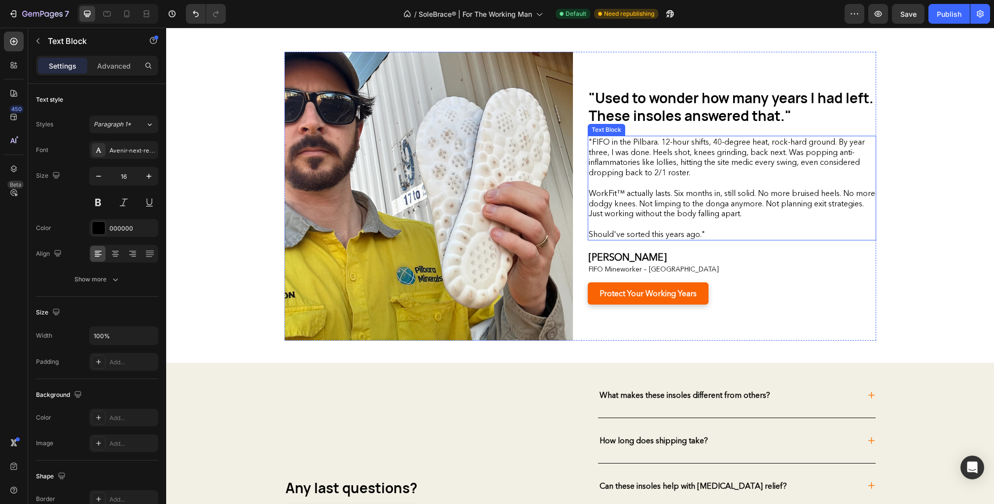
click at [661, 173] on p ""FIFO in the Pilbara. 12-hour shifts, 40-degree heat, rock-hard ground. By year…" at bounding box center [732, 157] width 287 height 41
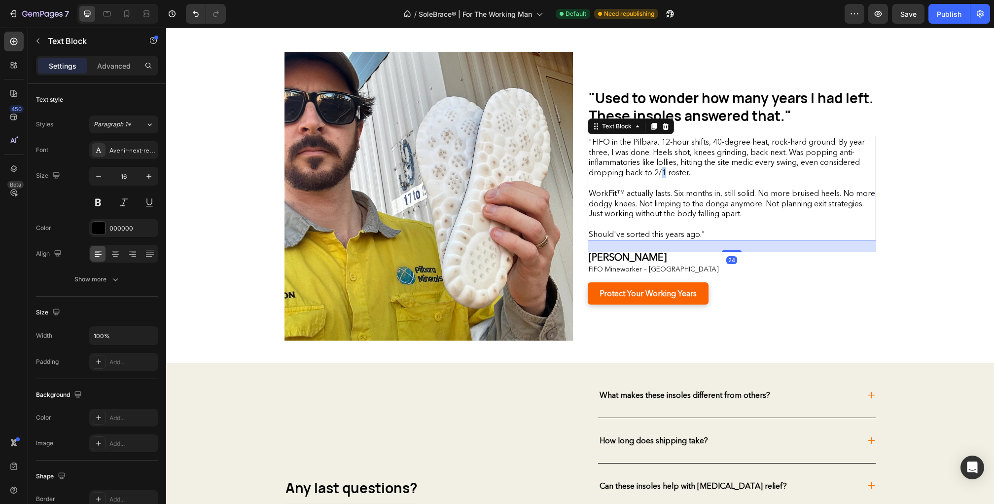
click at [661, 173] on p ""FIFO in the Pilbara. 12-hour shifts, 40-degree heat, rock-hard ground. By year…" at bounding box center [732, 157] width 287 height 41
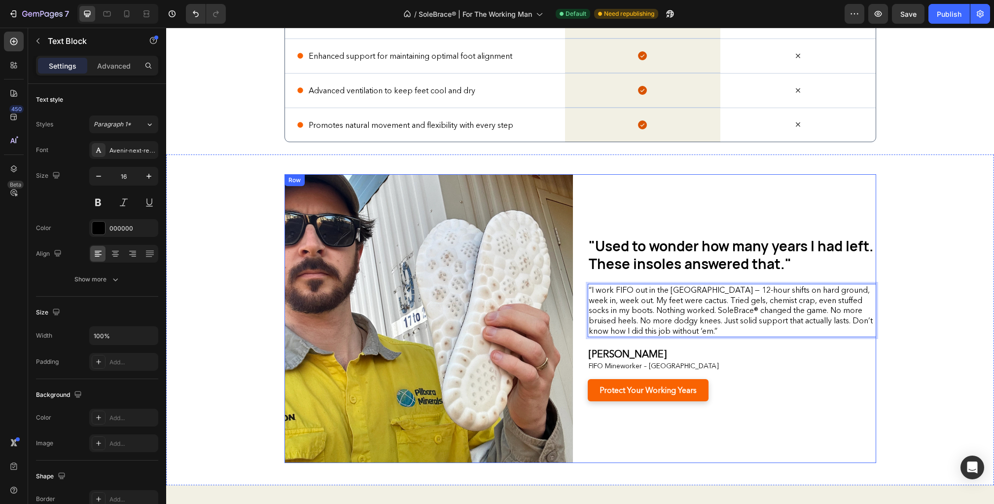
scroll to position [2479, 0]
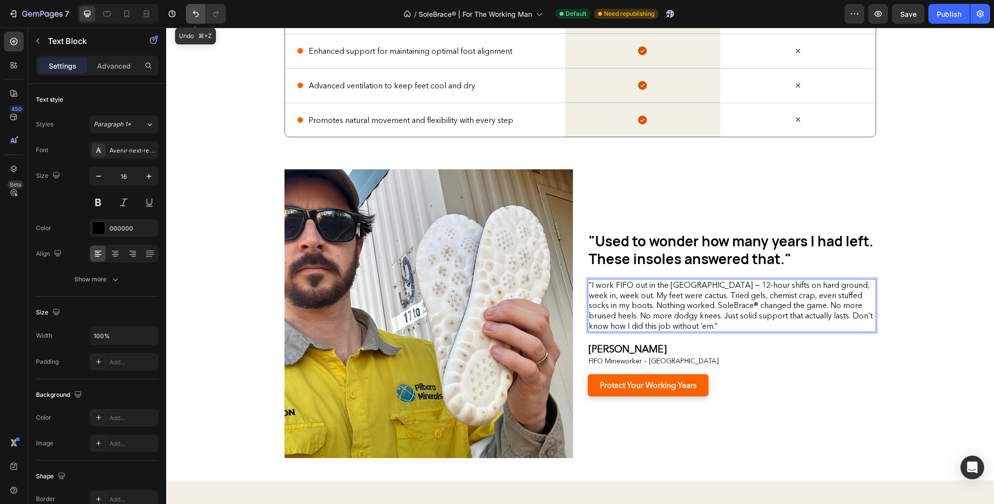
click at [191, 13] on icon "Undo/Redo" at bounding box center [196, 14] width 10 height 10
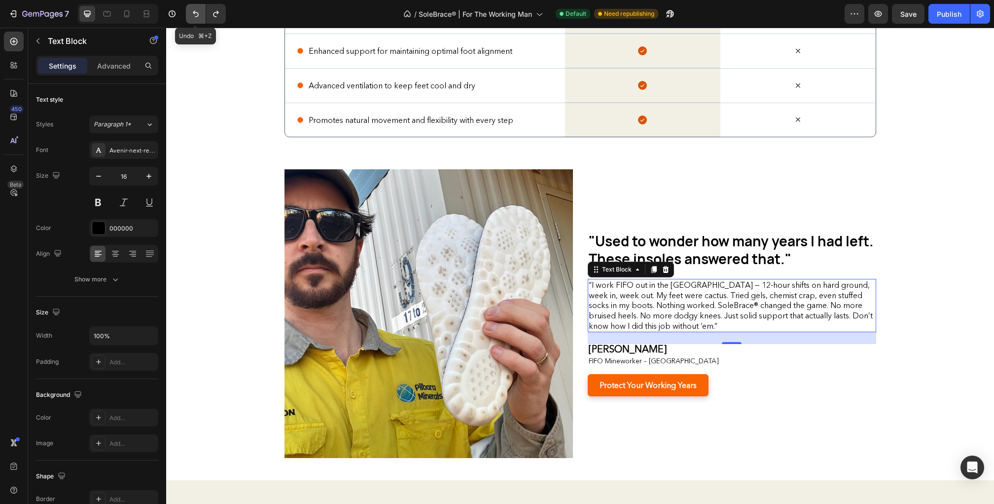
click at [191, 13] on icon "Undo/Redo" at bounding box center [196, 14] width 10 height 10
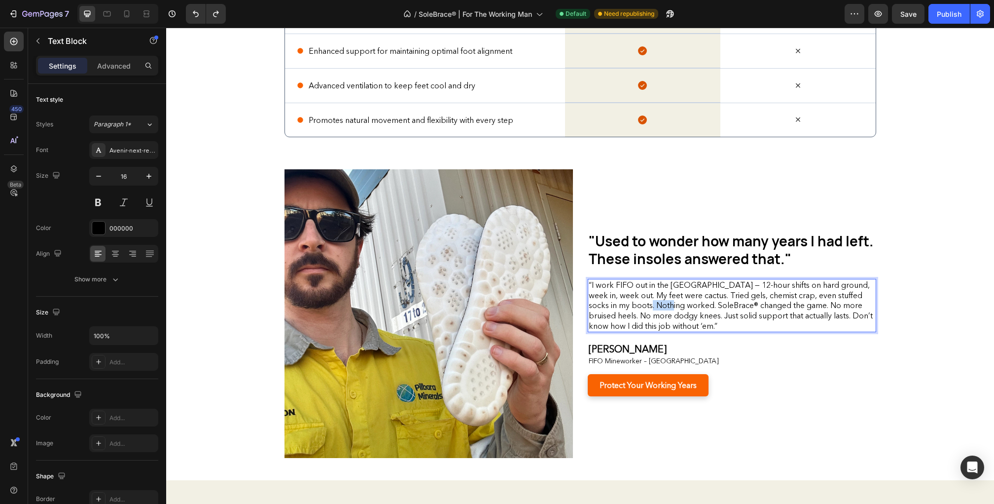
click at [667, 299] on p "“I work FIFO out in the [GEOGRAPHIC_DATA] — 12-hour shifts on hard ground, week…" at bounding box center [732, 305] width 287 height 51
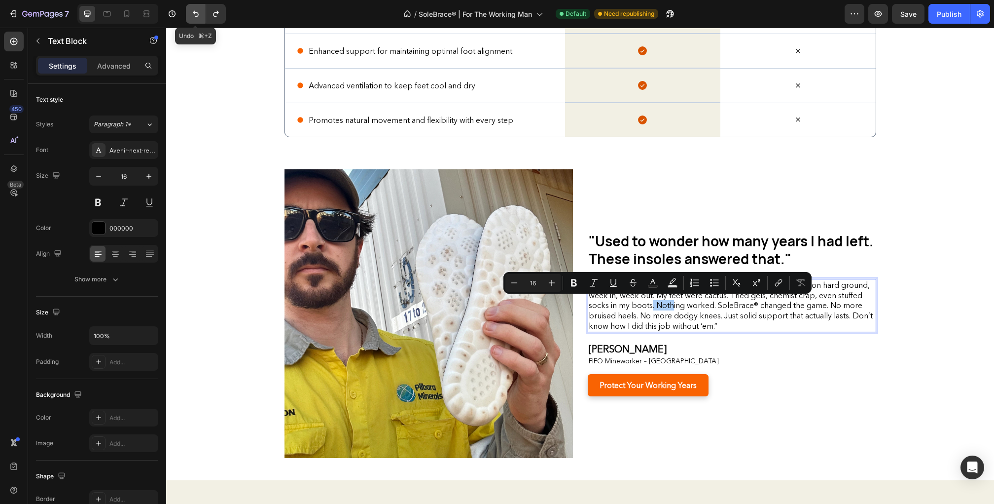
click at [195, 9] on icon "Undo/Redo" at bounding box center [196, 14] width 10 height 10
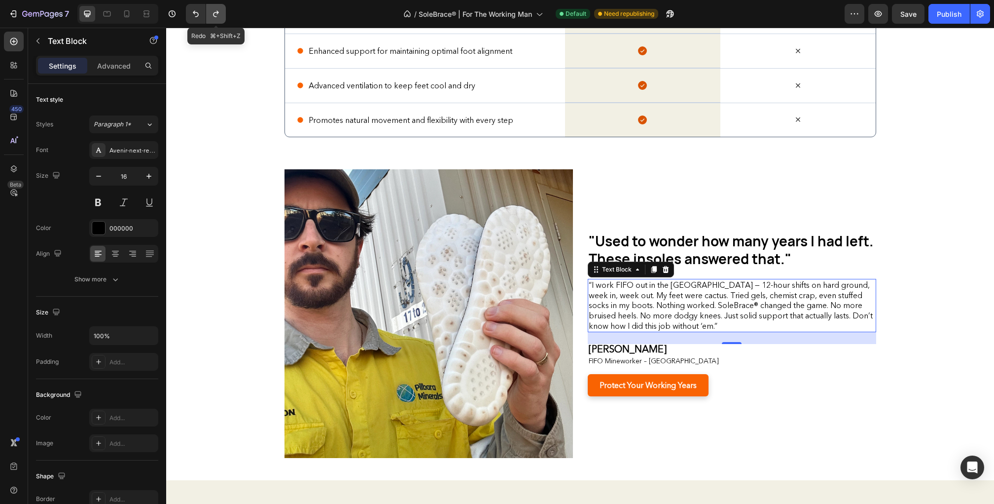
click at [214, 12] on icon "Undo/Redo" at bounding box center [216, 14] width 10 height 10
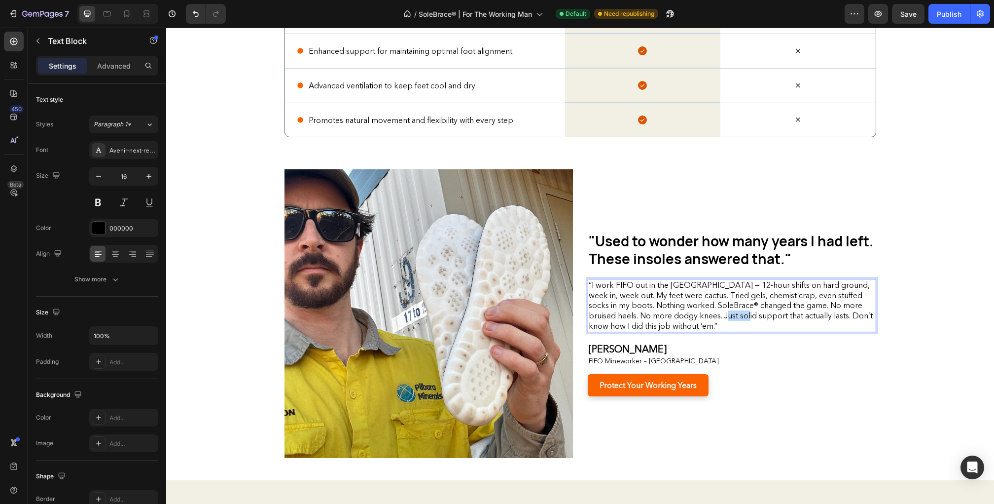
click at [726, 308] on p "“I work FIFO out in the [GEOGRAPHIC_DATA] — 12-hour shifts on hard ground, week…" at bounding box center [732, 305] width 287 height 51
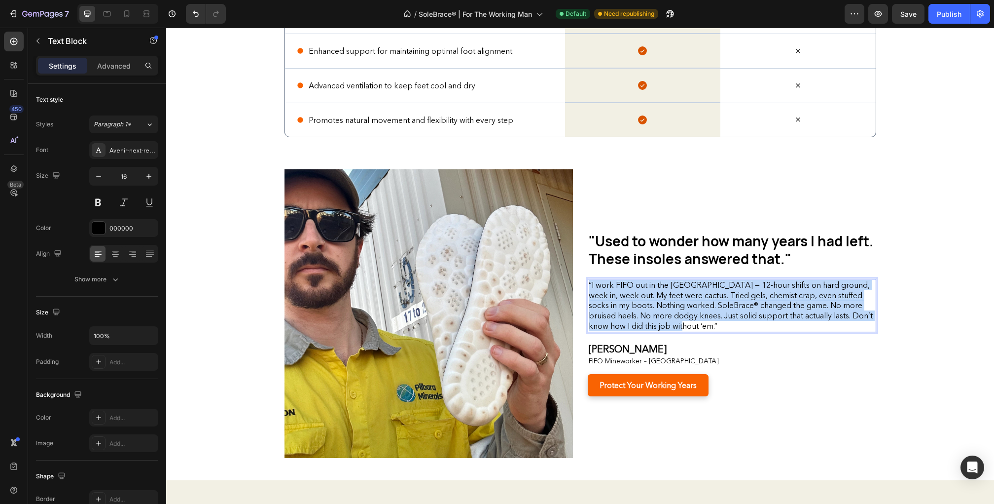
click at [726, 308] on p "“I work FIFO out in the [GEOGRAPHIC_DATA] — 12-hour shifts on hard ground, week…" at bounding box center [732, 305] width 287 height 51
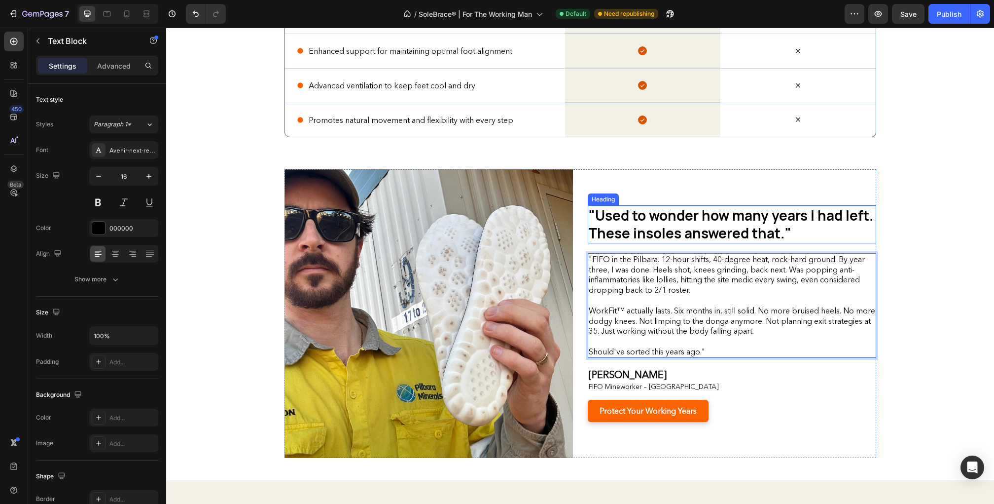
scroll to position [2453, 0]
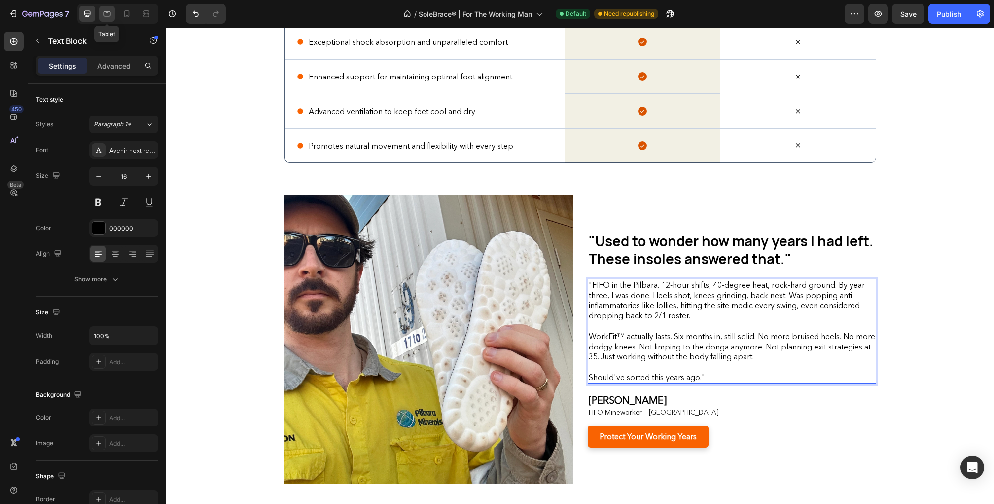
click at [108, 11] on icon at bounding box center [107, 13] width 7 height 5
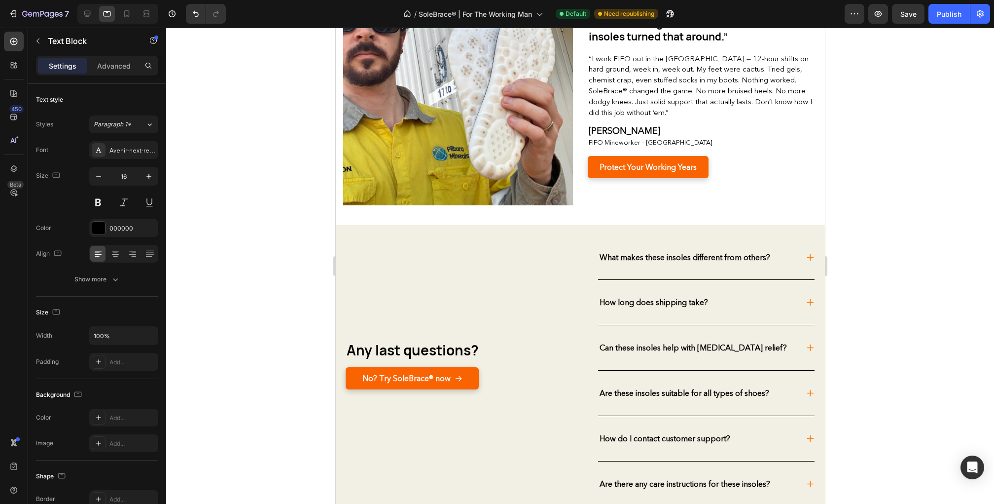
scroll to position [2206, 0]
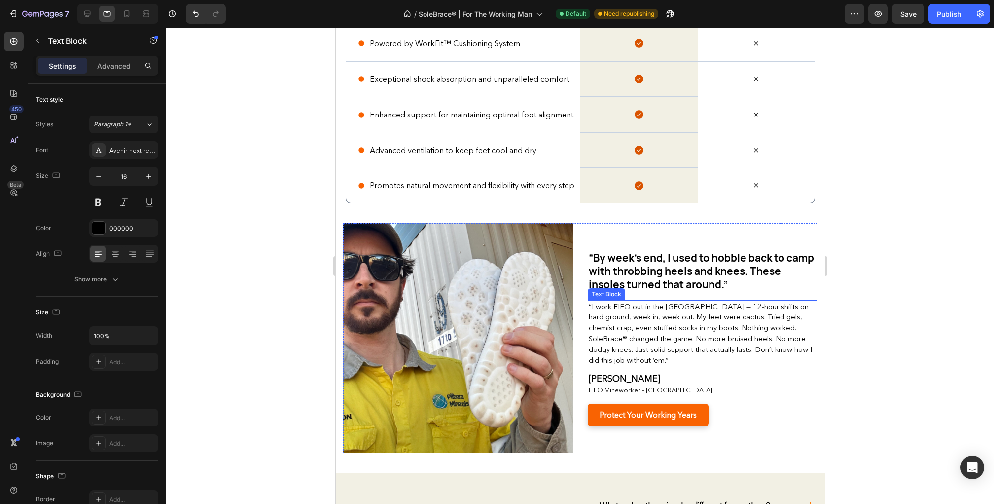
click at [639, 330] on p "“I work FIFO out in the [GEOGRAPHIC_DATA] — 12-hour shifts on hard ground, week…" at bounding box center [702, 333] width 228 height 65
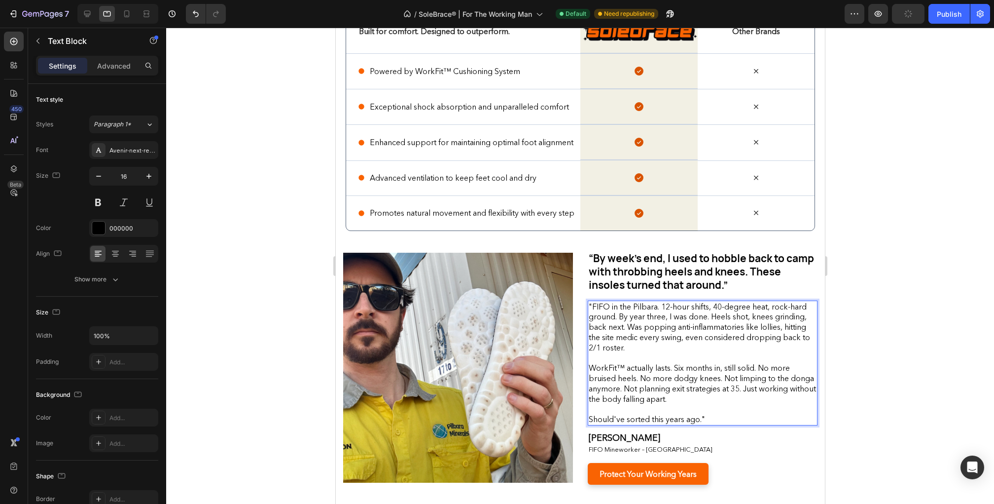
scroll to position [2276, 0]
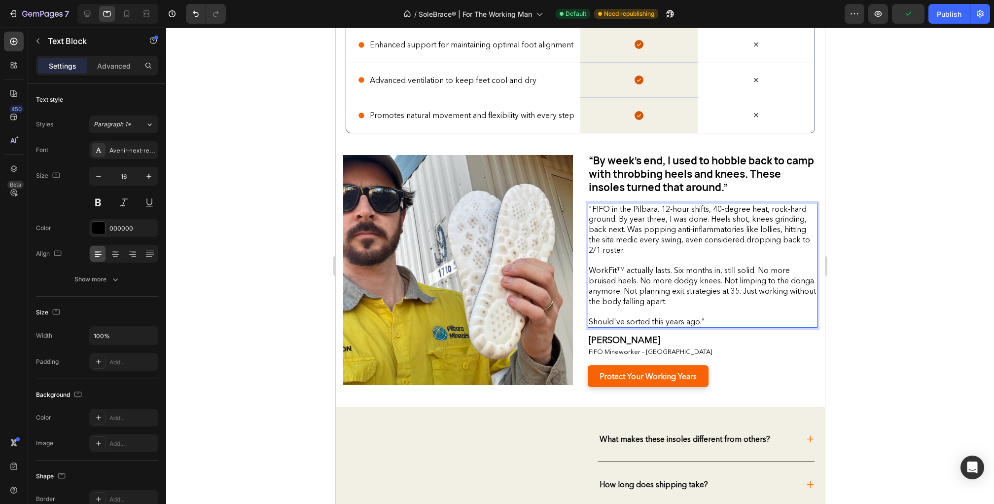
click at [878, 250] on div at bounding box center [580, 266] width 828 height 476
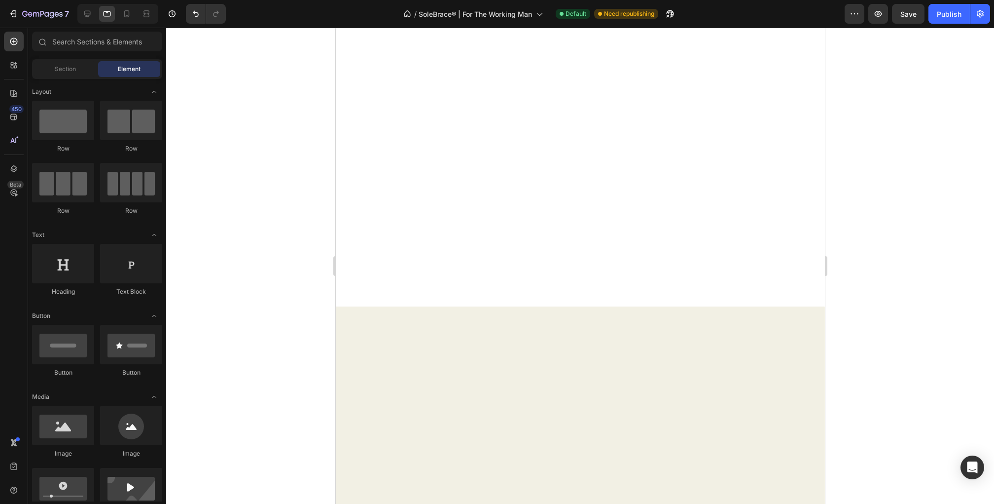
scroll to position [0, 0]
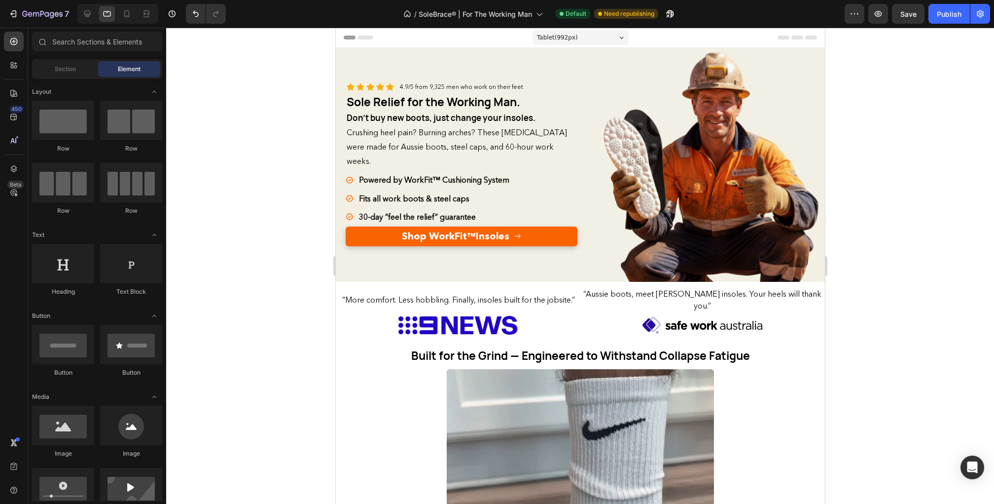
click at [574, 36] on span "Tablet ( 992 px)" at bounding box center [557, 38] width 41 height 10
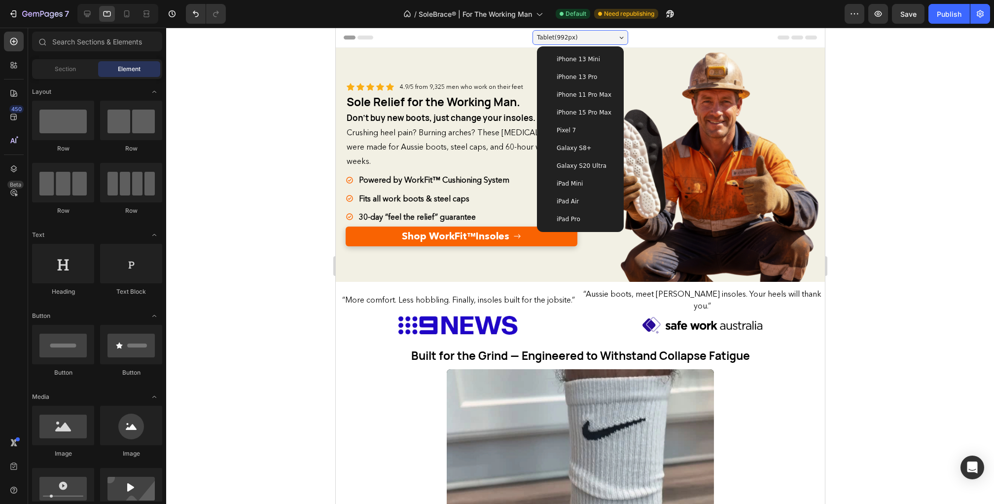
click at [574, 186] on span "iPad Mini" at bounding box center [569, 184] width 26 height 10
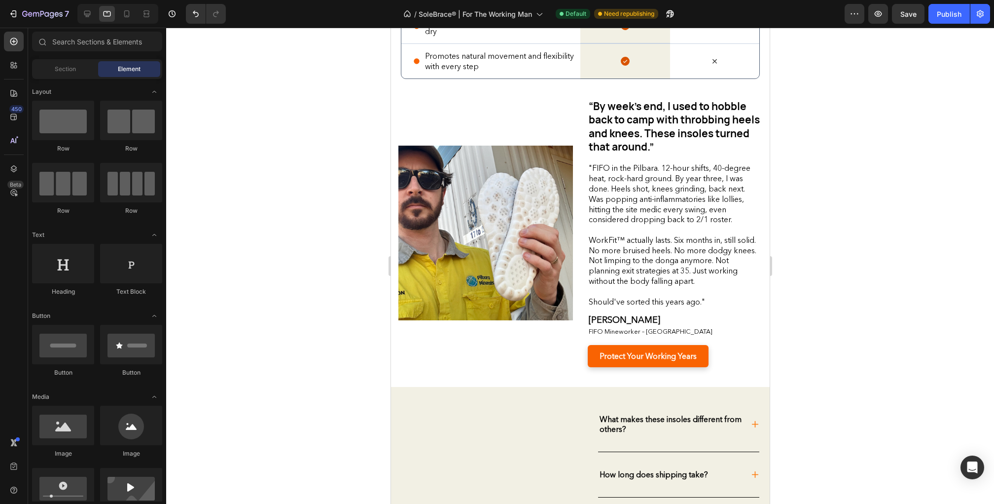
scroll to position [2215, 0]
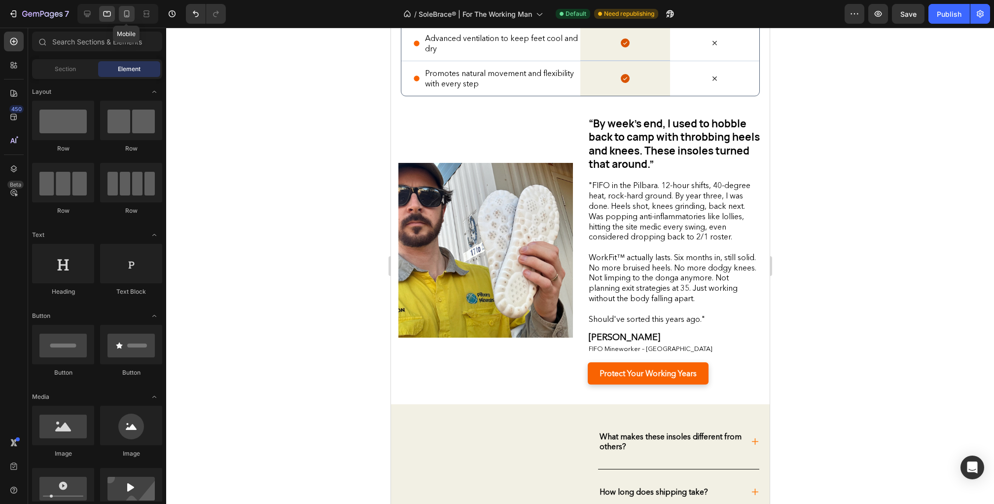
click at [125, 15] on icon at bounding box center [127, 14] width 10 height 10
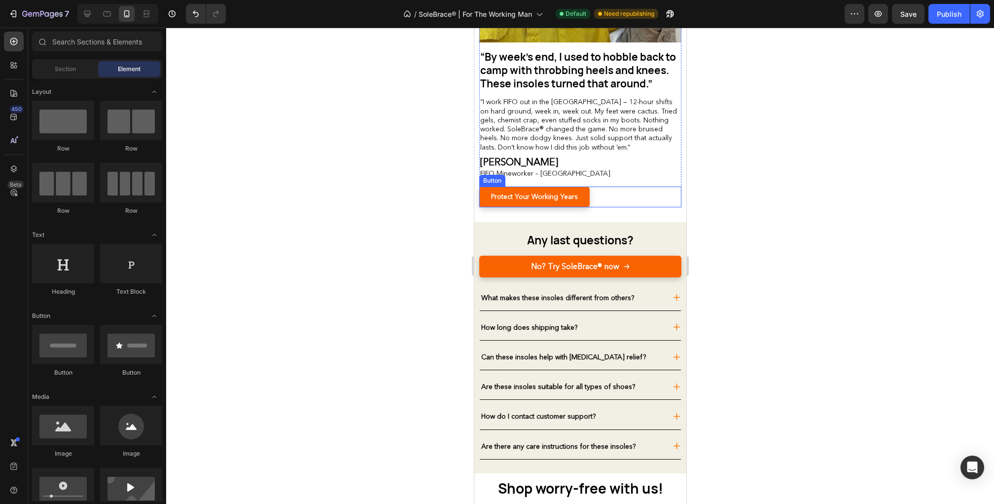
scroll to position [2804, 0]
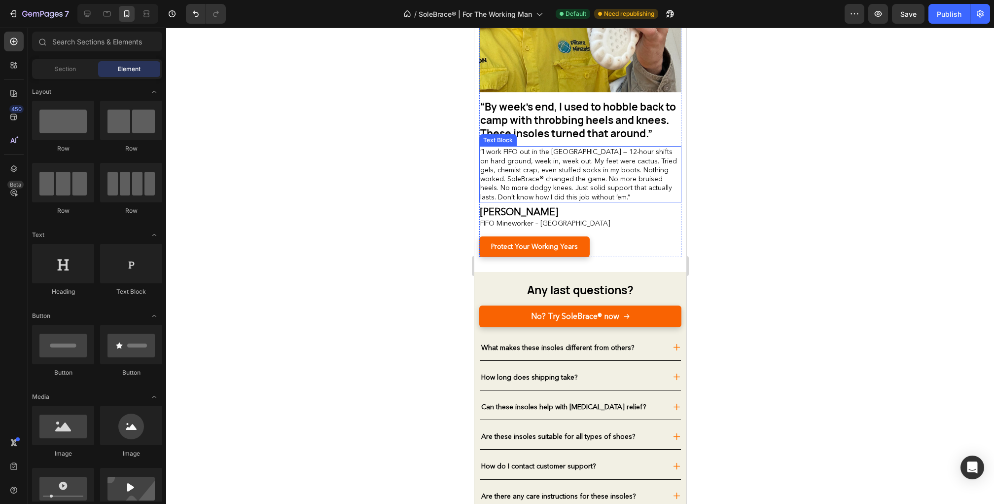
click at [608, 182] on span "“I work FIFO out in the [GEOGRAPHIC_DATA] — 12-hour shifts on hard ground, week…" at bounding box center [578, 174] width 197 height 54
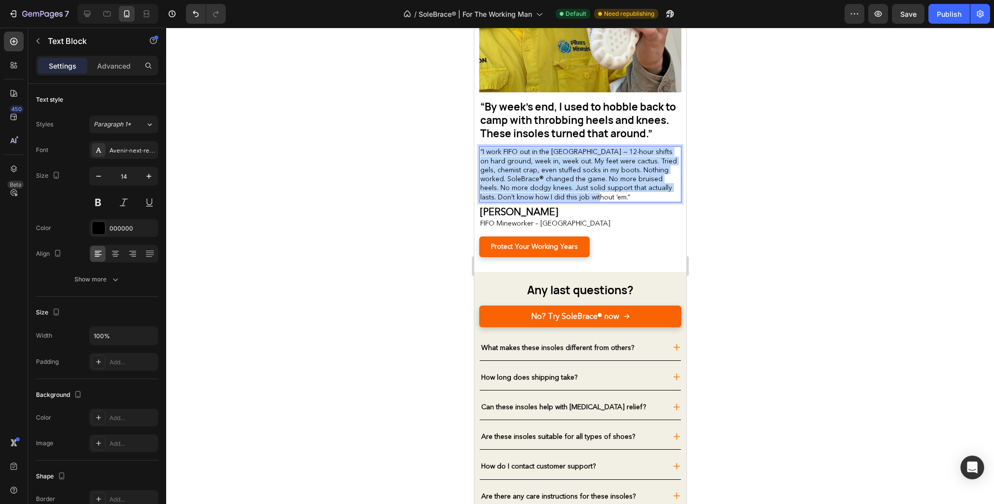
click at [608, 182] on span "“I work FIFO out in the [GEOGRAPHIC_DATA] — 12-hour shifts on hard ground, week…" at bounding box center [578, 174] width 197 height 54
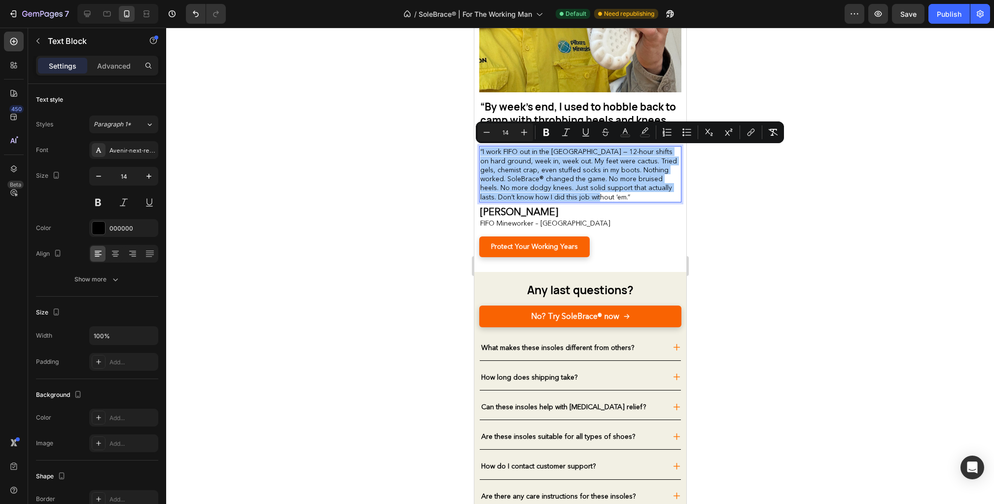
click at [776, 229] on div at bounding box center [580, 266] width 828 height 476
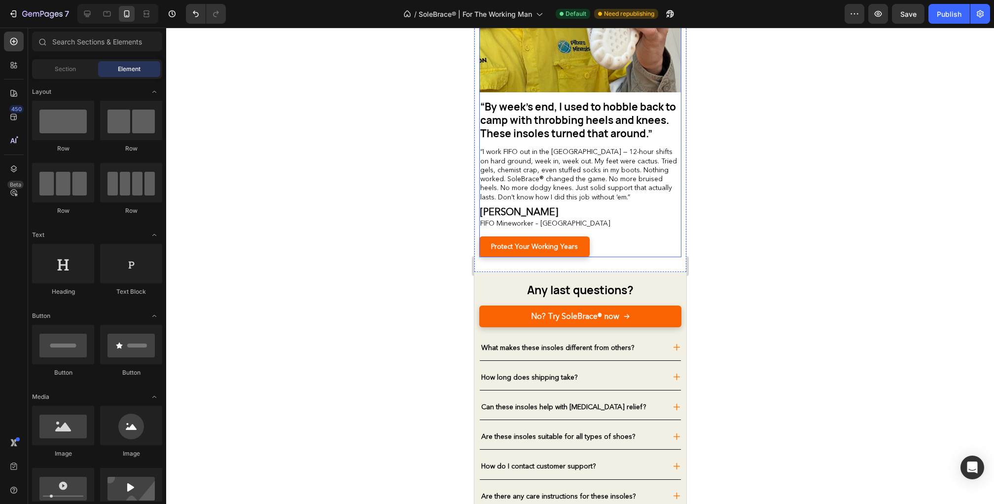
scroll to position [2768, 0]
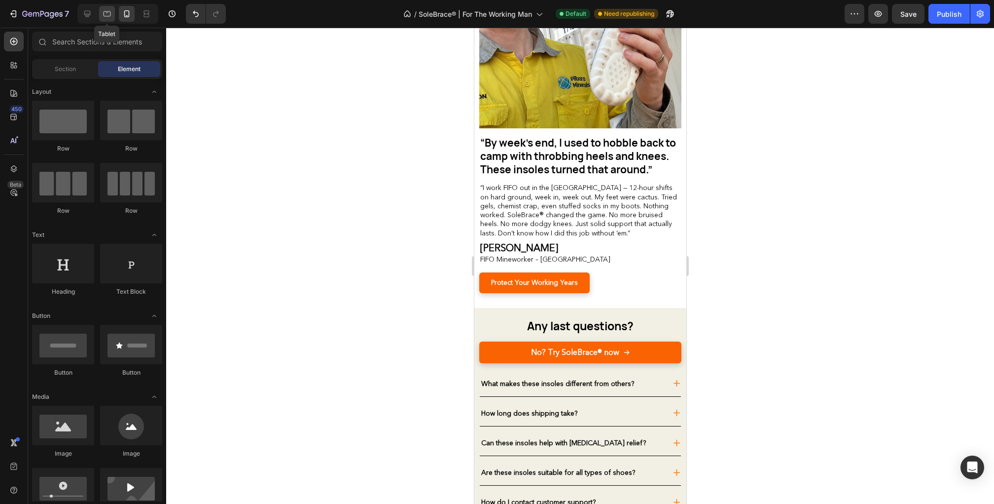
click at [110, 11] on icon at bounding box center [107, 14] width 10 height 10
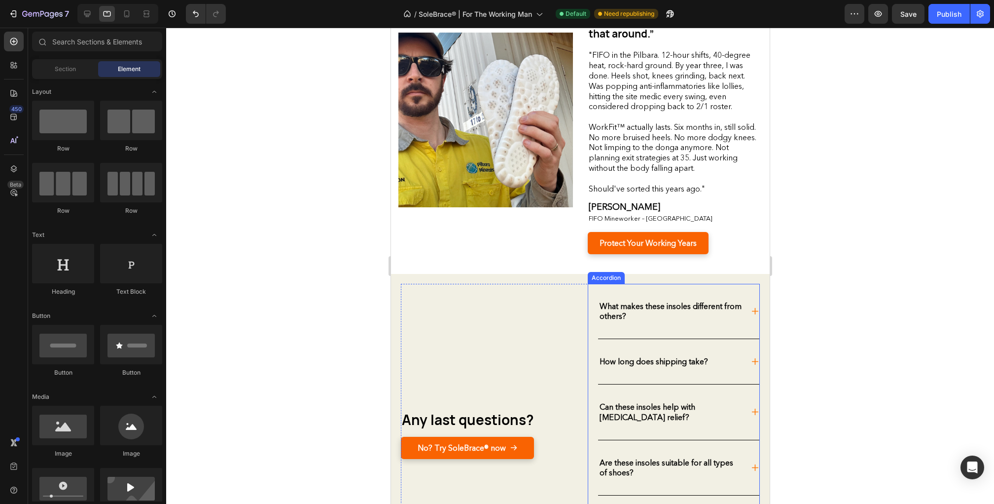
scroll to position [2227, 0]
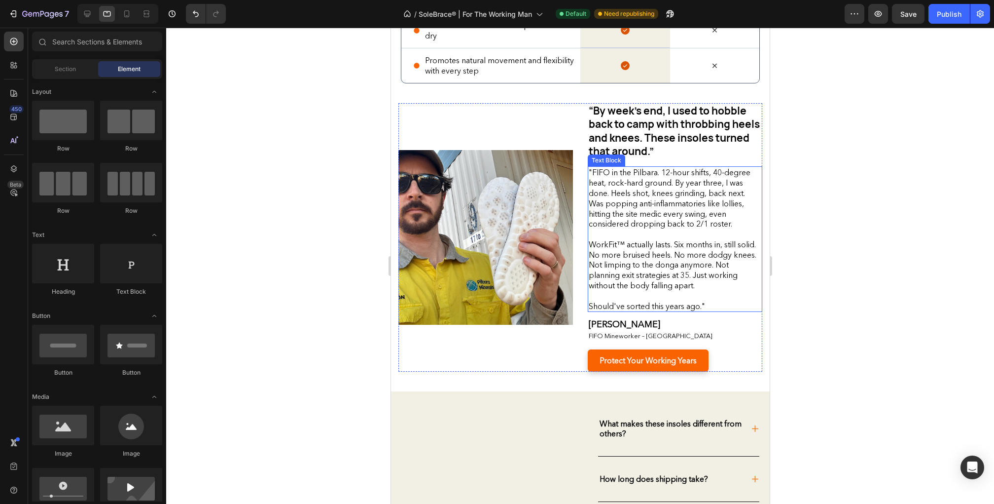
click at [631, 214] on p ""FIFO in the Pilbara. 12-hour shifts, 40-degree heat, rock-hard ground. By year…" at bounding box center [674, 198] width 173 height 62
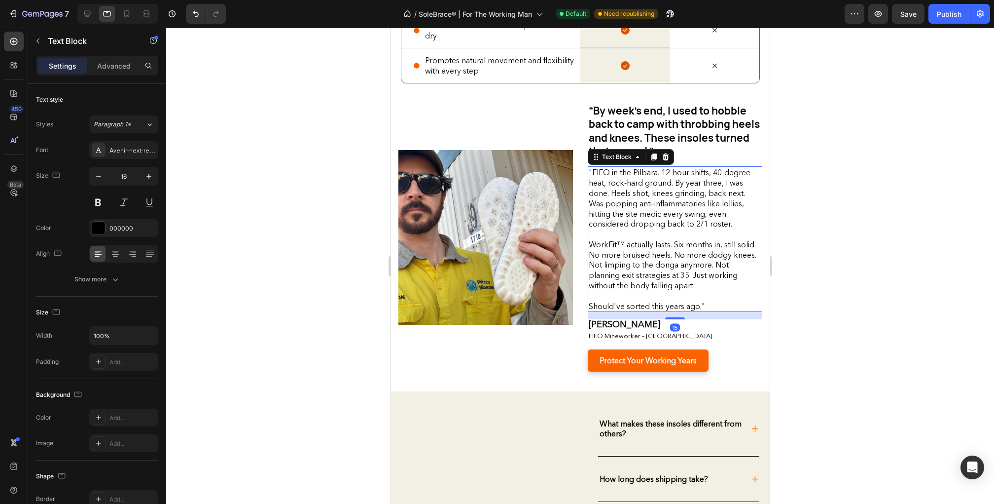
click at [631, 214] on p ""FIFO in the Pilbara. 12-hour shifts, 40-degree heat, rock-hard ground. By year…" at bounding box center [674, 198] width 173 height 62
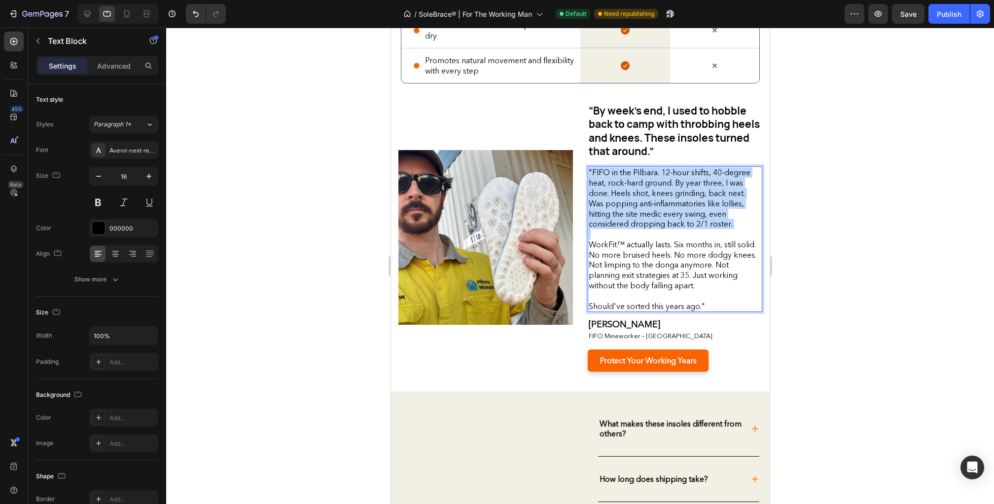
click at [631, 214] on p ""FIFO in the Pilbara. 12-hour shifts, 40-degree heat, rock-hard ground. By year…" at bounding box center [674, 198] width 173 height 62
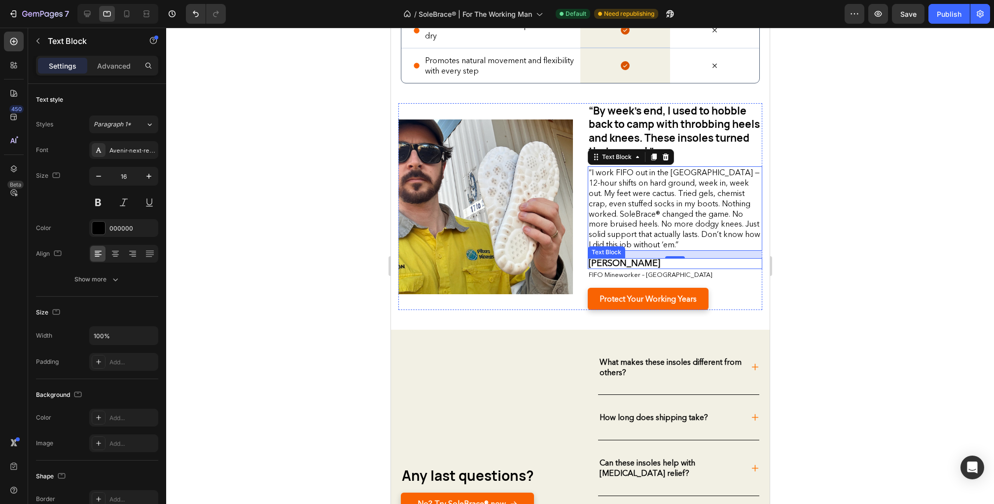
click at [811, 255] on div at bounding box center [580, 266] width 828 height 476
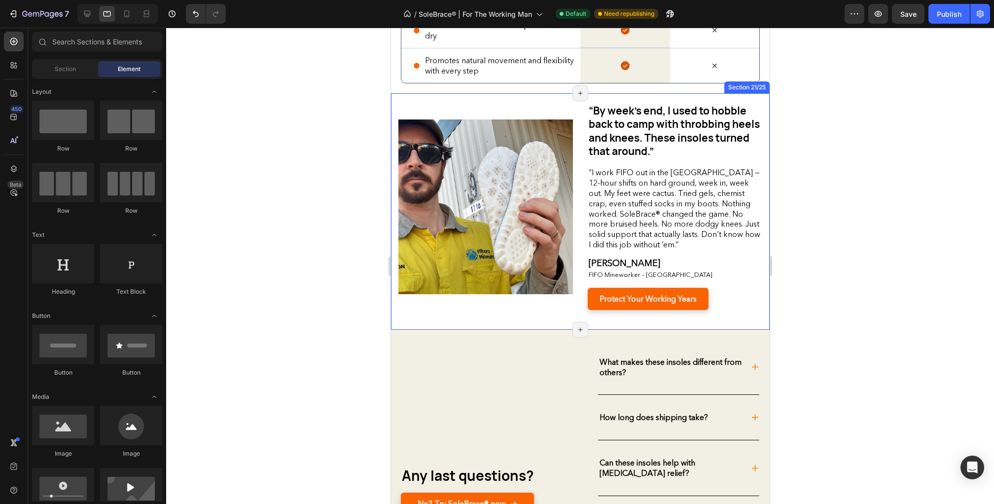
click at [542, 326] on div "“By week’s end, I used to hobble back to camp with throbbing heels and knees. T…" at bounding box center [580, 211] width 379 height 236
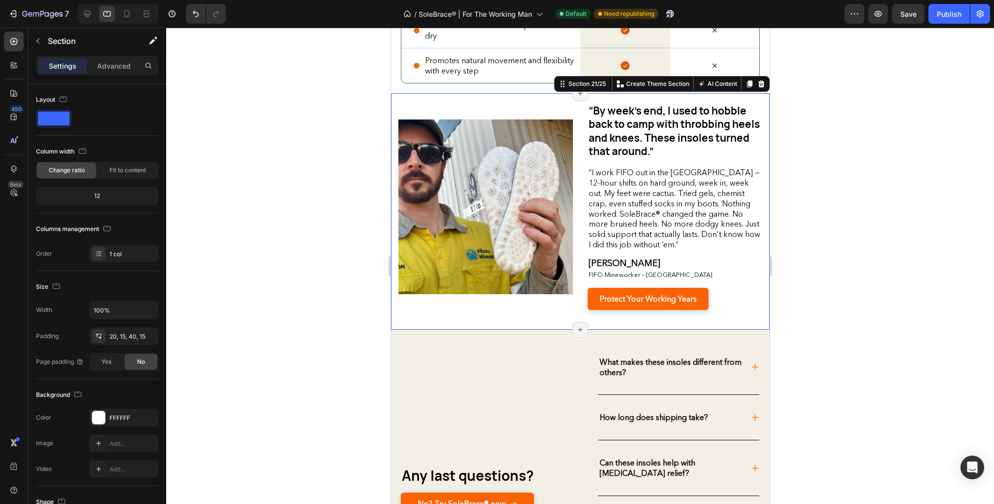
click at [324, 293] on div at bounding box center [580, 266] width 828 height 476
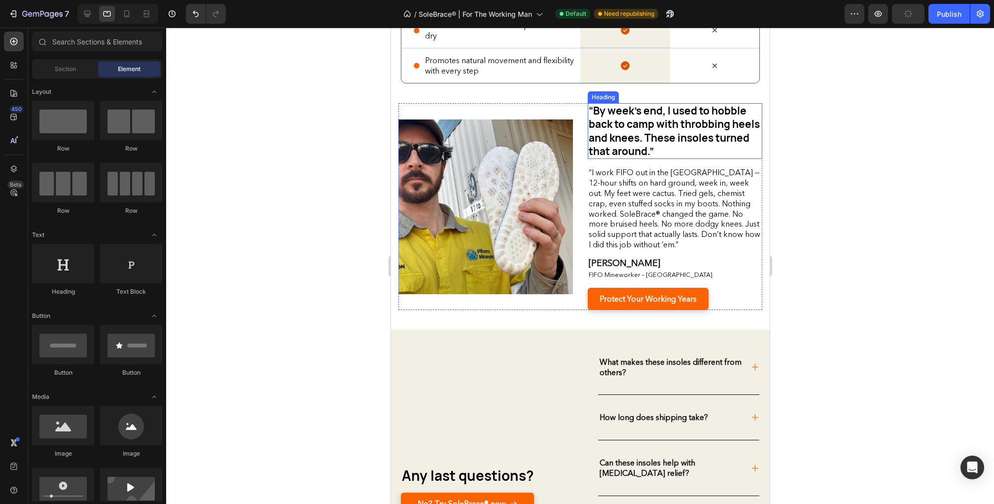
click at [653, 139] on span "“By week’s end, I used to hobble back to camp with throbbing heels and knees. T…" at bounding box center [673, 131] width 171 height 54
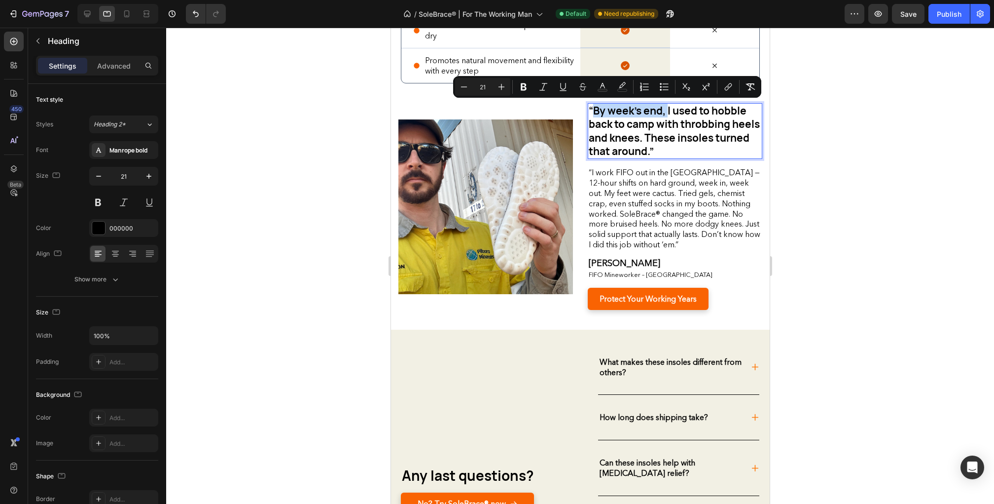
drag, startPoint x: 667, startPoint y: 109, endPoint x: 592, endPoint y: 112, distance: 75.0
click at [592, 112] on span "“By week’s end, I used to hobble back to camp with throbbing heels and knees. T…" at bounding box center [673, 131] width 171 height 54
click at [708, 132] on span "“By week’s end, I used to hobble back to camp with throbbing heels and knees. T…" at bounding box center [673, 131] width 171 height 54
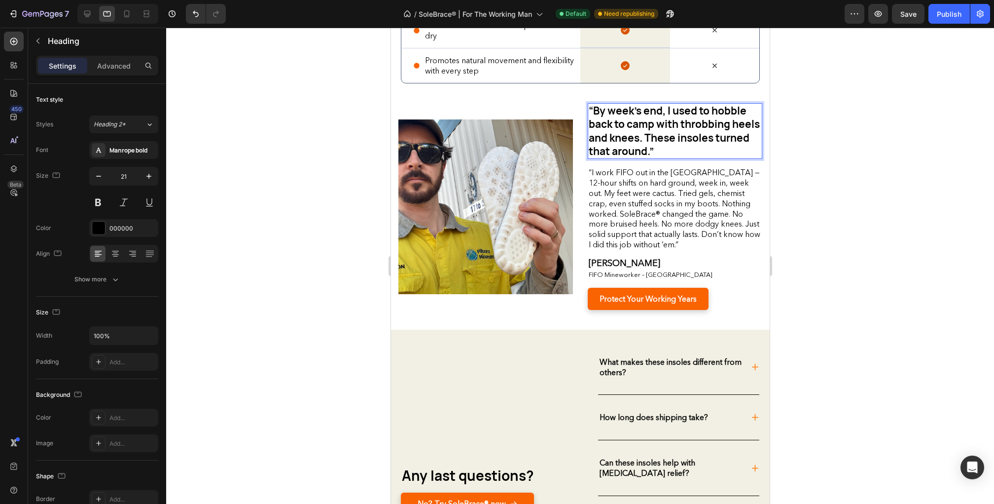
click at [828, 164] on div at bounding box center [580, 266] width 828 height 476
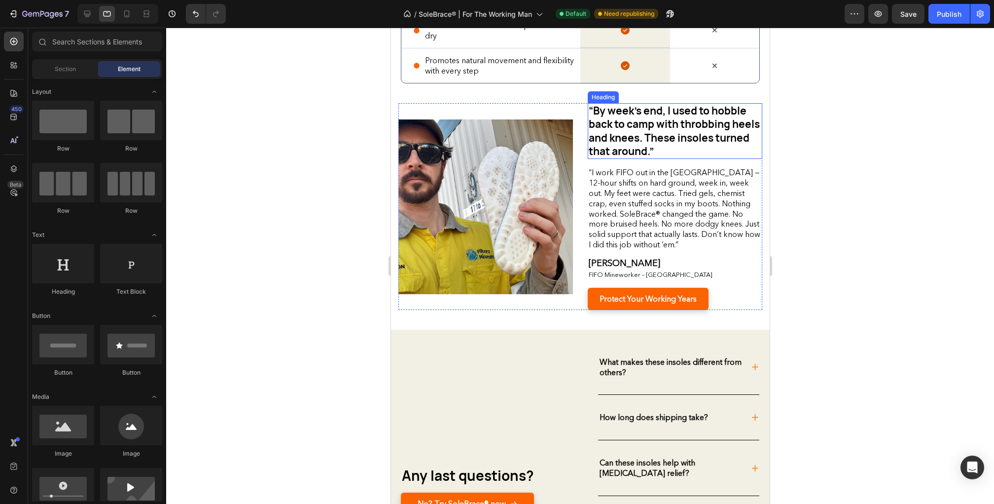
click at [634, 133] on span "“By week’s end, I used to hobble back to camp with throbbing heels and knees. T…" at bounding box center [673, 131] width 171 height 54
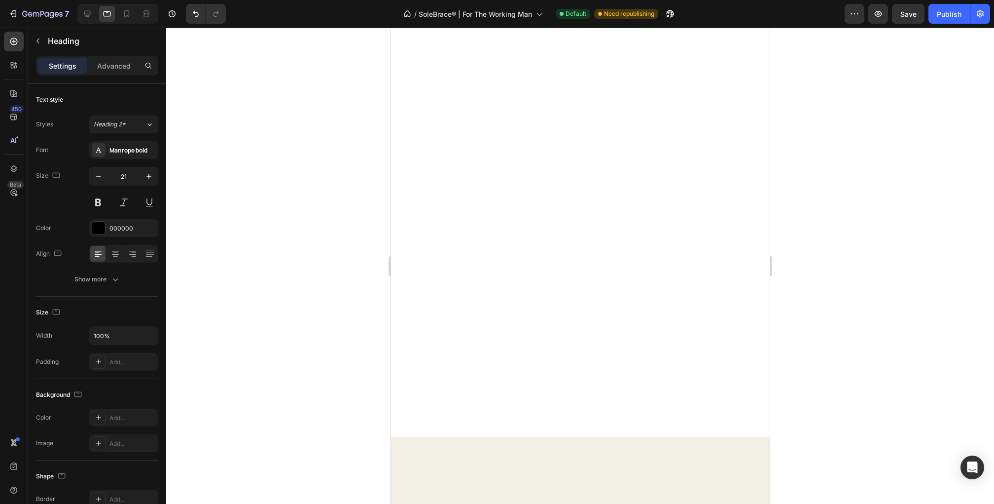
scroll to position [0, 0]
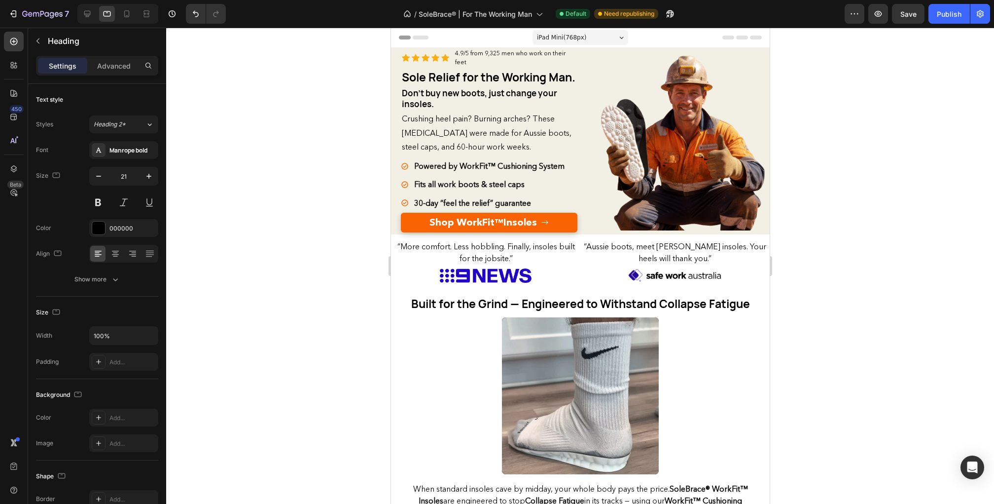
click at [563, 38] on span "iPad Mini ( 768 px)" at bounding box center [561, 38] width 49 height 10
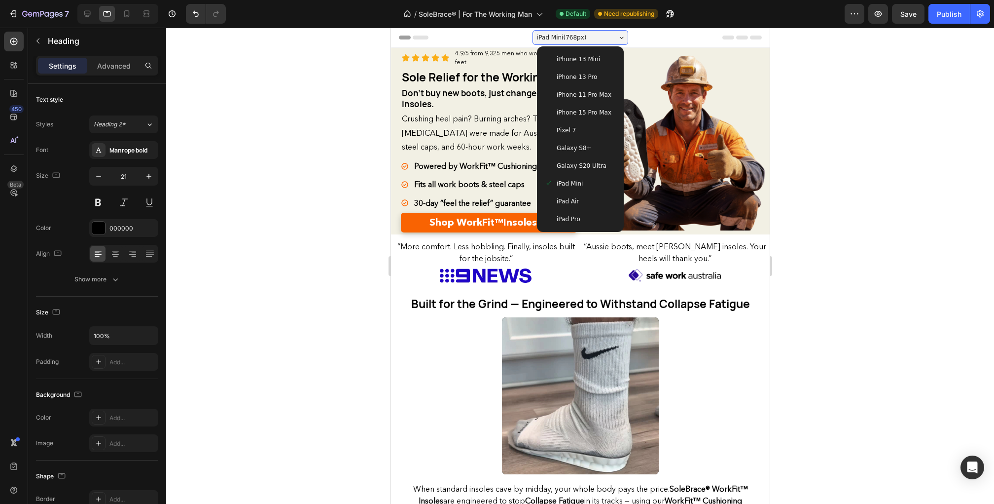
click at [576, 215] on span "iPad Pro" at bounding box center [568, 219] width 24 height 10
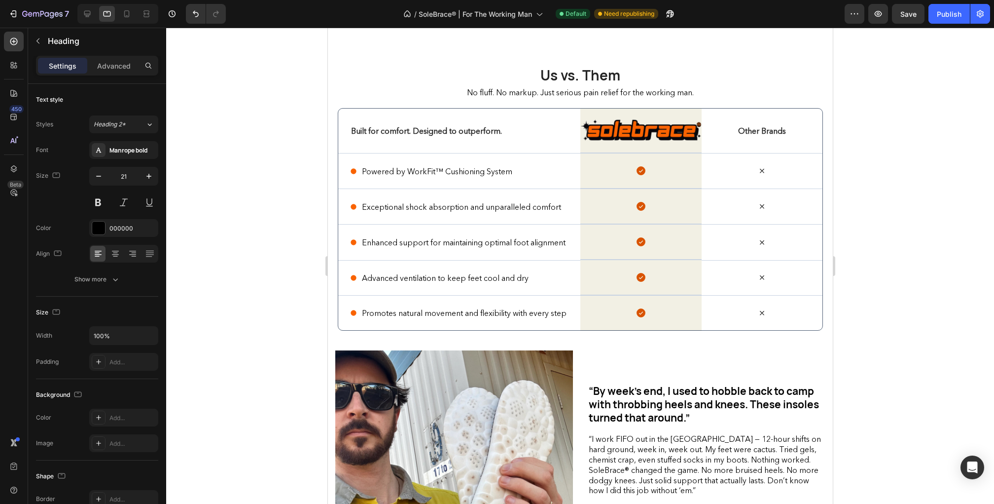
scroll to position [2398, 0]
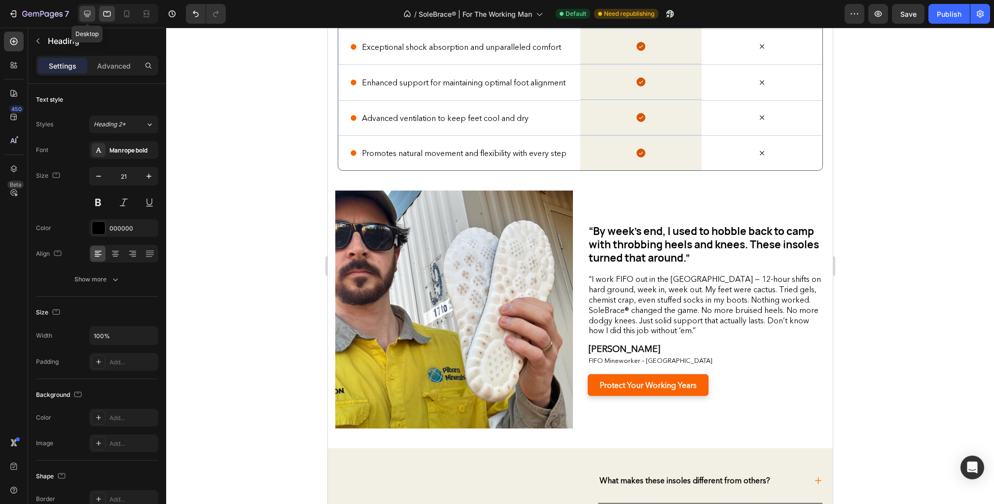
click at [89, 11] on icon at bounding box center [87, 14] width 6 height 6
type input "28"
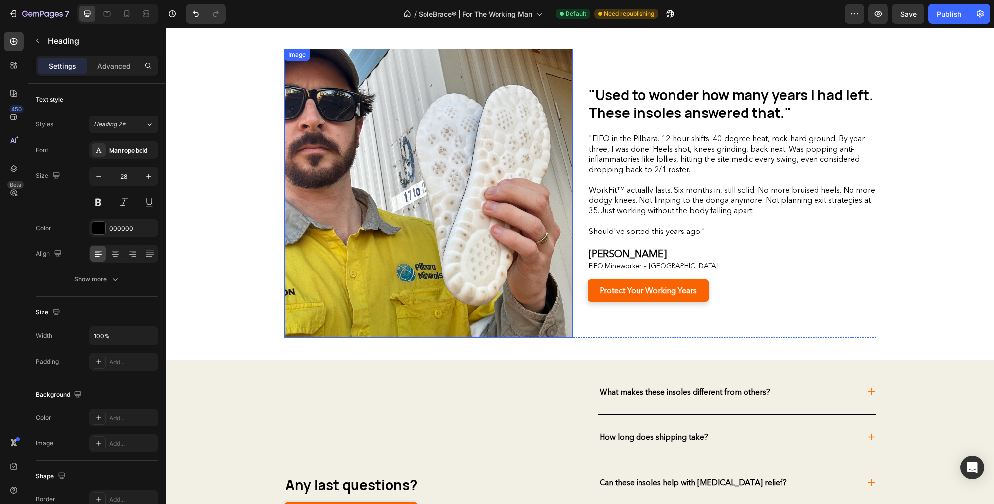
scroll to position [2580, 0]
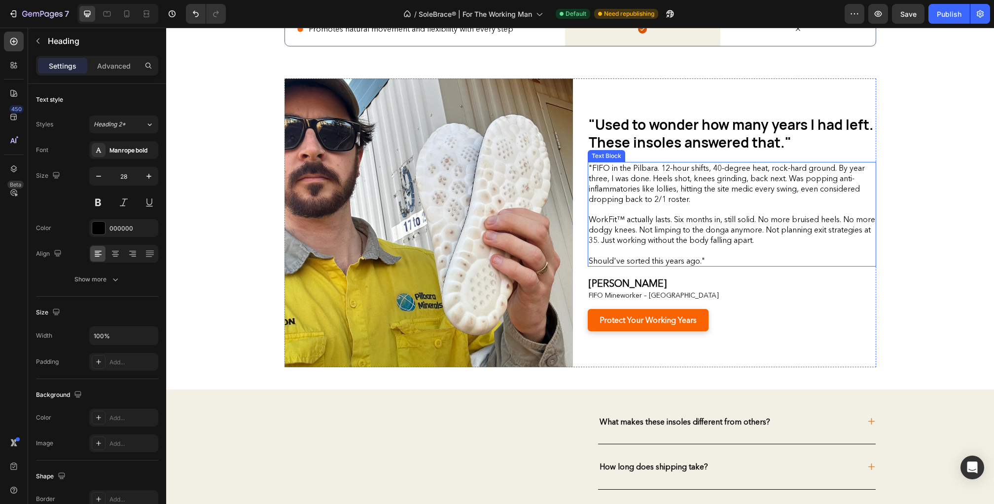
click at [632, 184] on p ""FIFO in the Pilbara. 12-hour shifts, 40-degree heat, rock-hard ground. By year…" at bounding box center [732, 183] width 287 height 41
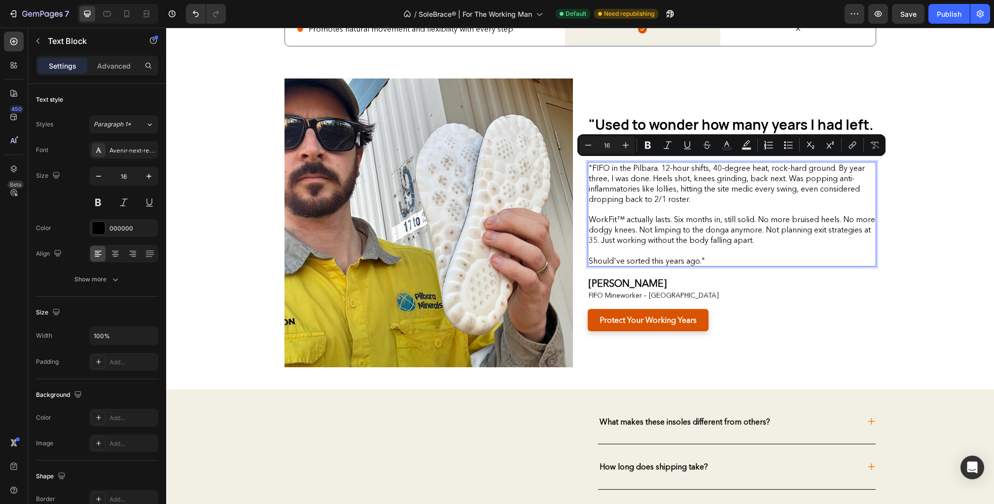
scroll to position [2605, 0]
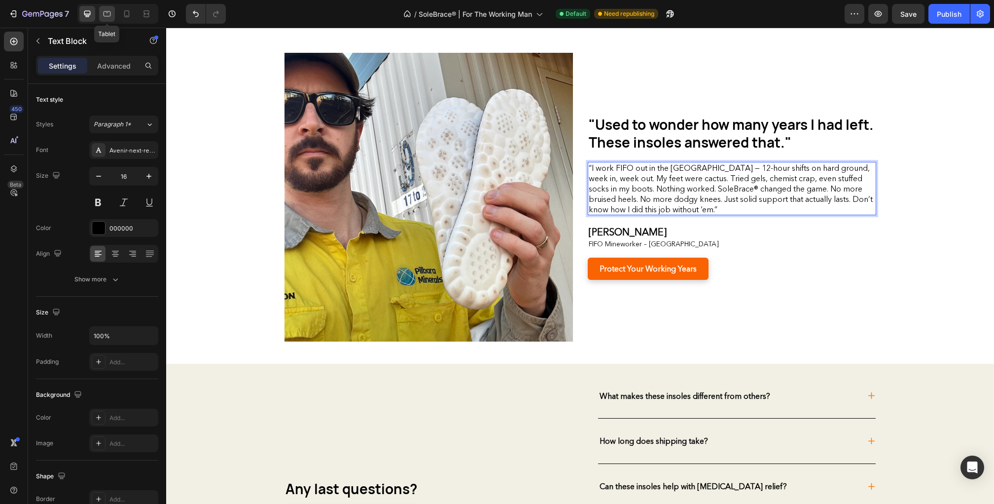
click at [106, 17] on icon at bounding box center [107, 14] width 10 height 10
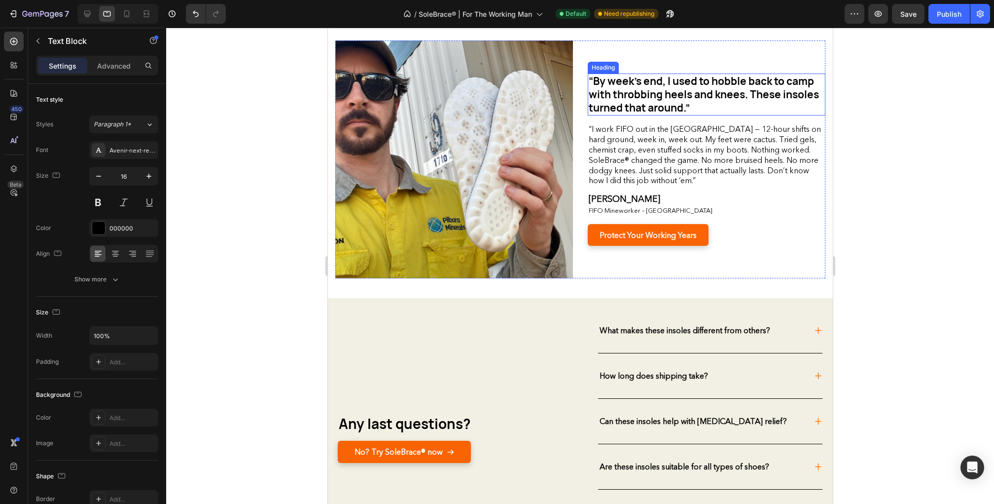
click at [646, 95] on div "“By week’s end, I used to hobble back to camp with throbbing heels and knees. T…" at bounding box center [706, 94] width 238 height 42
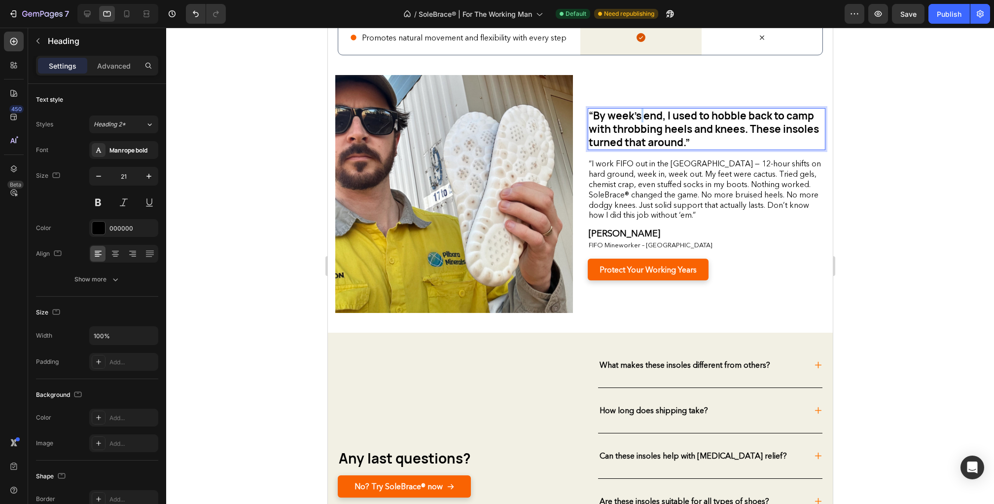
click at [640, 118] on span "“By week’s end, I used to hobble back to camp with throbbing heels and knees. T…" at bounding box center [703, 129] width 230 height 41
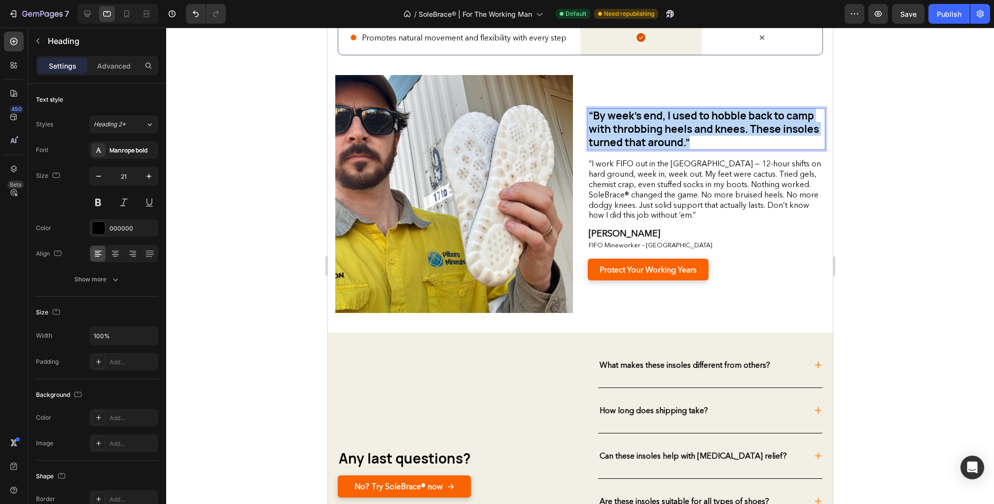
click at [640, 118] on span "“By week’s end, I used to hobble back to camp with throbbing heels and knees. T…" at bounding box center [703, 129] width 230 height 41
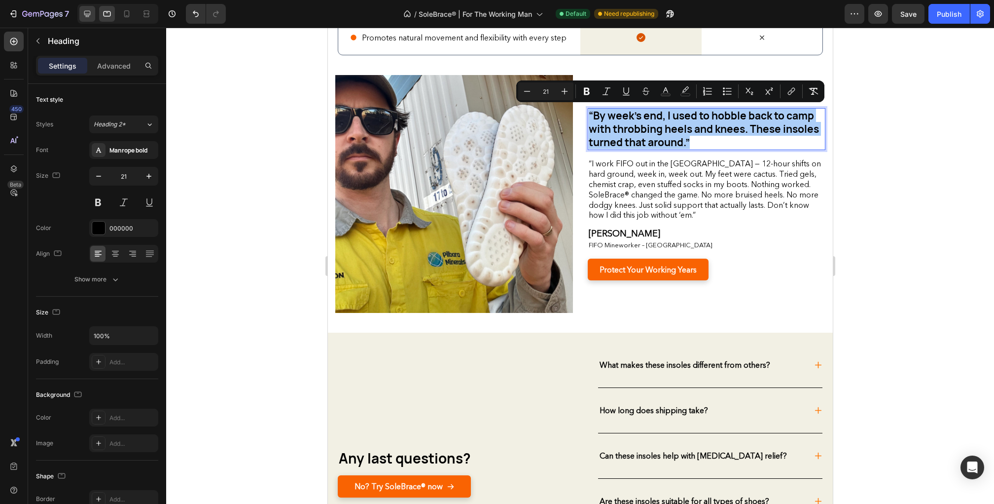
click at [90, 14] on icon at bounding box center [87, 14] width 10 height 10
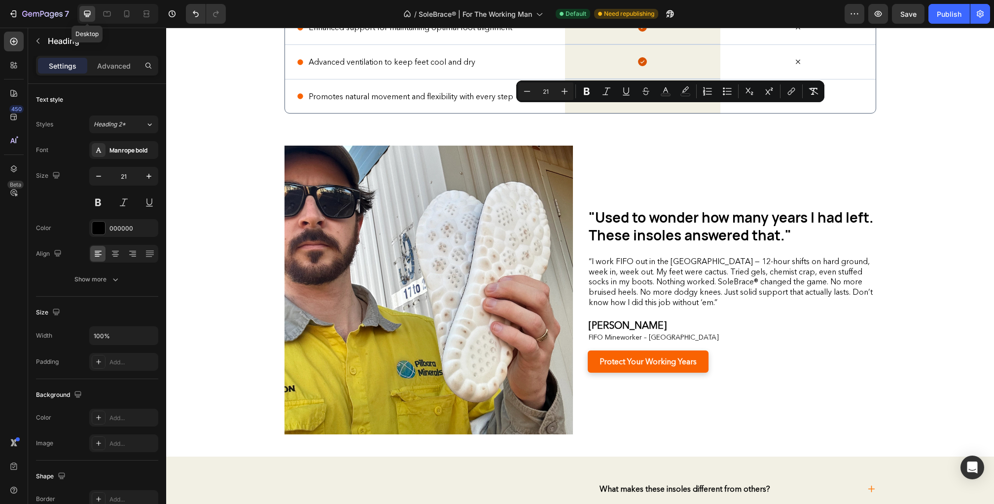
type input "28"
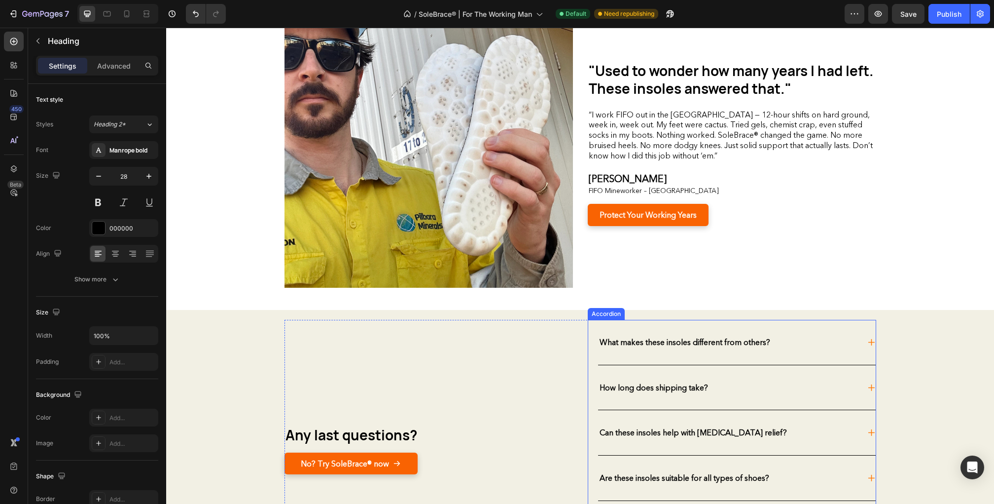
scroll to position [2512, 0]
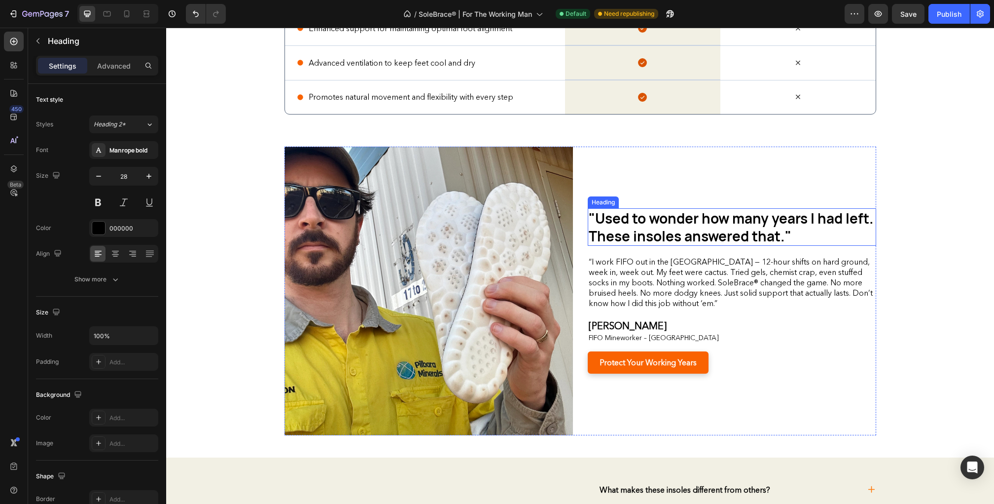
click at [677, 217] on span ""Used to wonder how many years I had left. These insoles answered that."" at bounding box center [731, 227] width 285 height 36
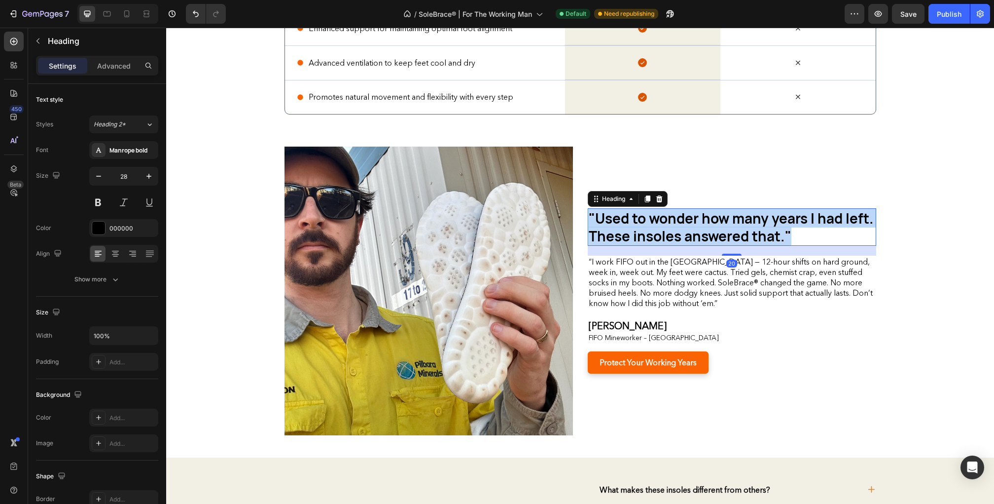
click at [677, 217] on span ""Used to wonder how many years I had left. These insoles answered that."" at bounding box center [731, 227] width 285 height 36
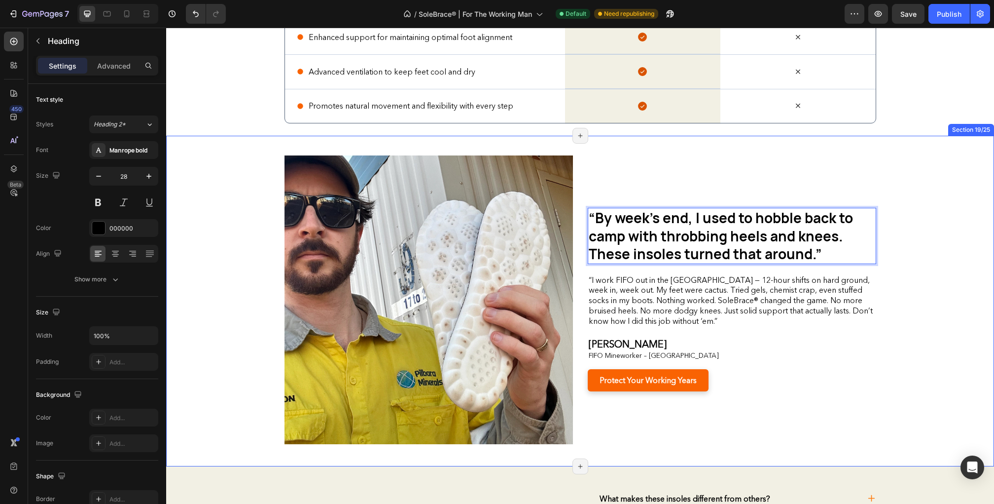
click at [944, 256] on div "“By week’s end, I used to hobble back to camp with throbbing heels and knees. T…" at bounding box center [580, 299] width 813 height 289
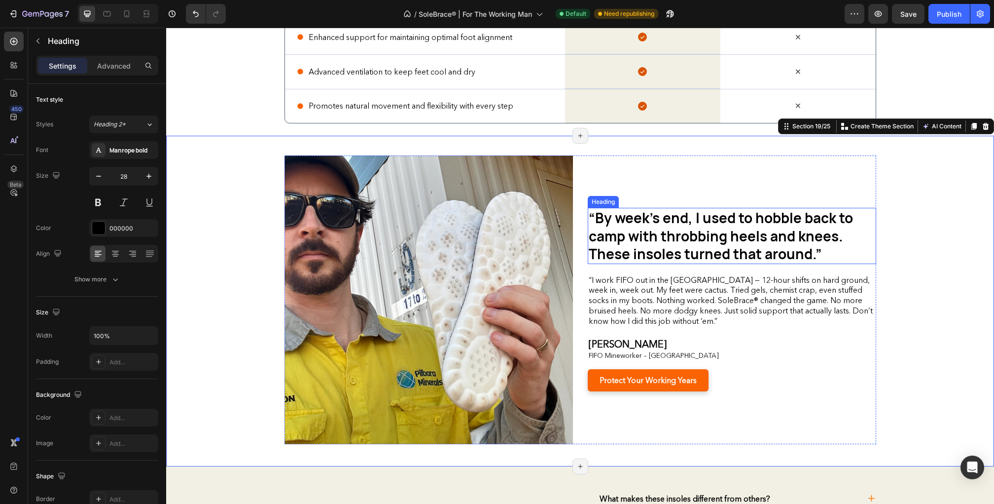
click at [728, 212] on span "“By week’s end, I used to hobble back to camp with throbbing heels and knees. T…" at bounding box center [721, 235] width 264 height 55
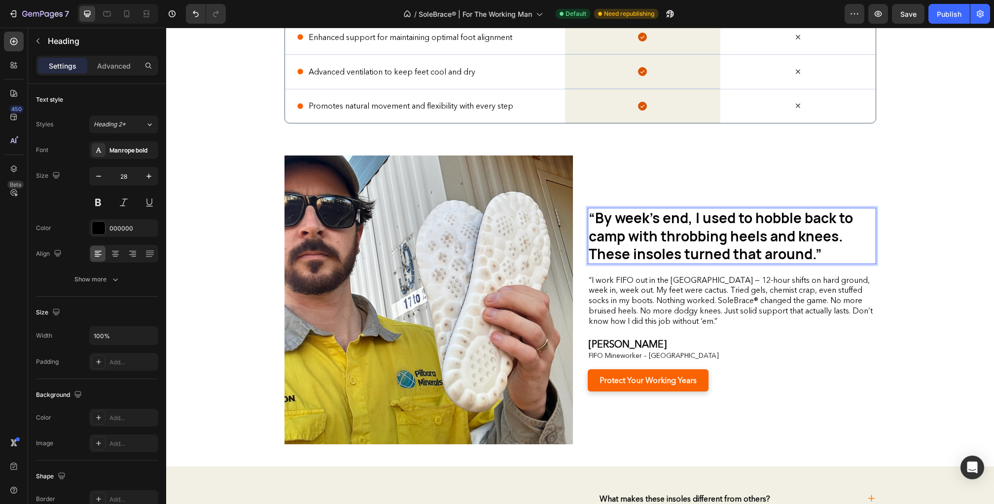
click at [690, 216] on span "“By week’s end, I used to hobble back to camp with throbbing heels and knees. T…" at bounding box center [721, 235] width 264 height 55
drag, startPoint x: 694, startPoint y: 216, endPoint x: 599, endPoint y: 216, distance: 95.7
click at [599, 216] on span "“By week’s end, I used to hobble back to camp with throbbing heels and knees. T…" at bounding box center [721, 235] width 264 height 55
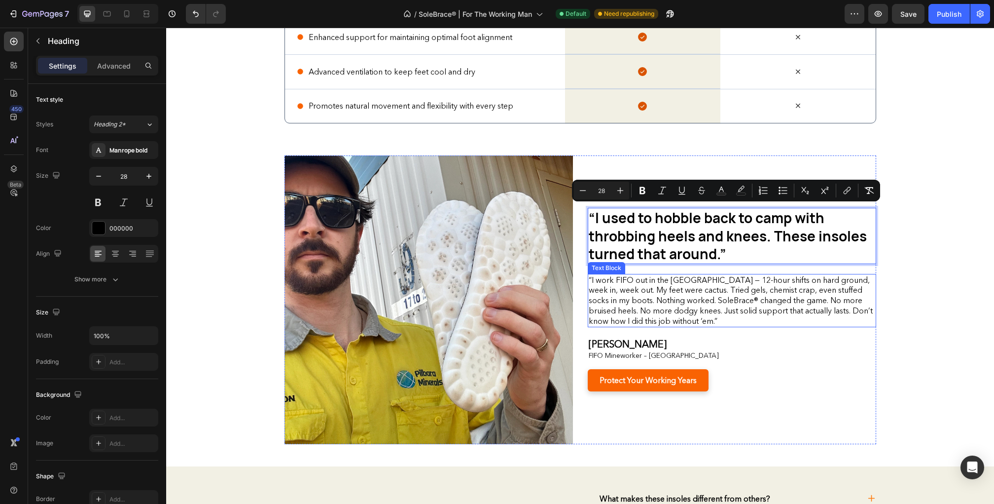
click at [696, 290] on p "“I work FIFO out in the [GEOGRAPHIC_DATA] — 12-hour shifts on hard ground, week…" at bounding box center [732, 300] width 287 height 51
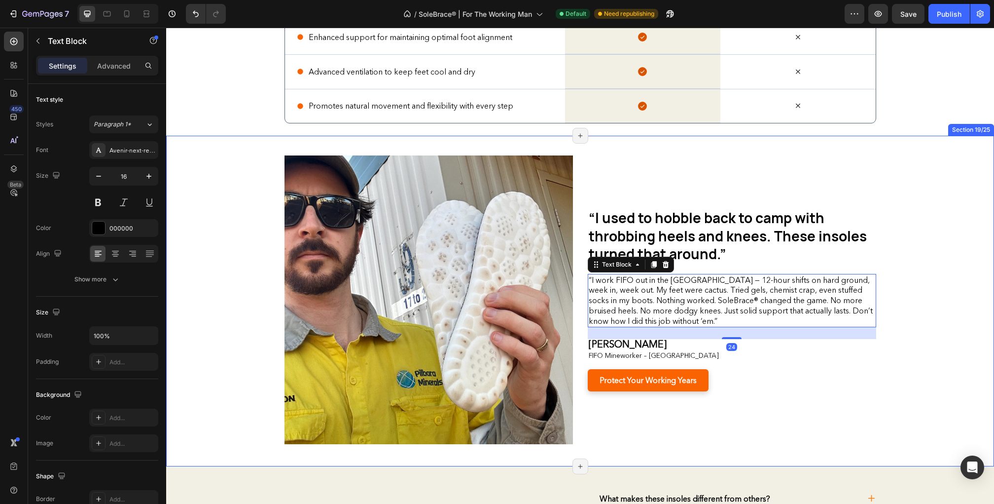
click at [937, 294] on div "⁠⁠⁠⁠⁠⁠⁠ “I used to hobble back to camp with throbbing heels and knees. These in…" at bounding box center [580, 299] width 813 height 289
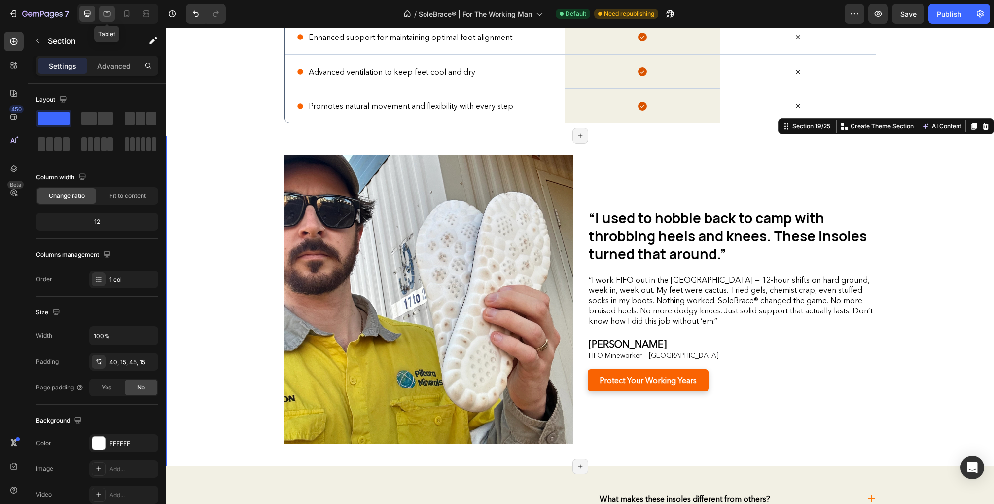
click at [112, 15] on div at bounding box center [107, 14] width 16 height 16
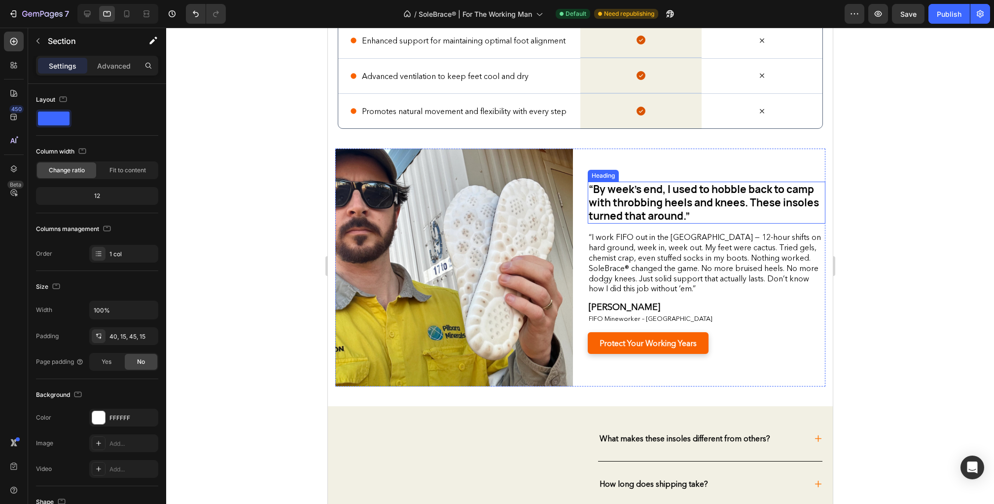
click at [620, 190] on div "⁠⁠⁠⁠⁠⁠⁠ “By week’s end, I used to hobble back to camp with throbbing heels and …" at bounding box center [706, 267] width 238 height 238
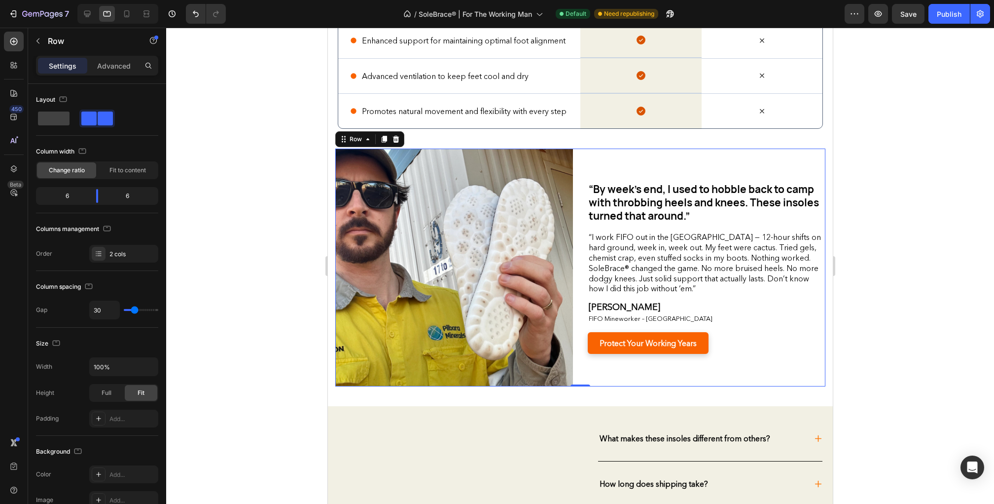
scroll to position [2405, 0]
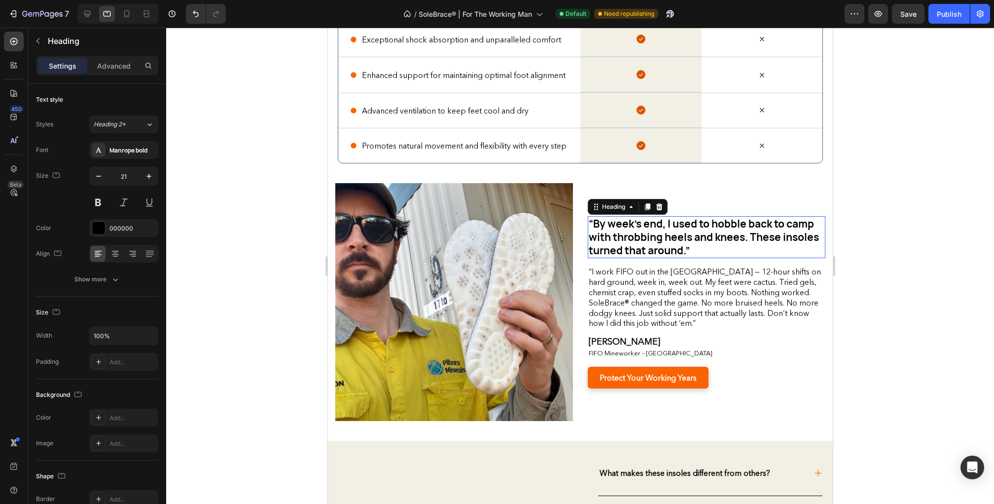
click at [620, 230] on span "“By week’s end, I used to hobble back to camp with throbbing heels and knees. T…" at bounding box center [703, 237] width 230 height 41
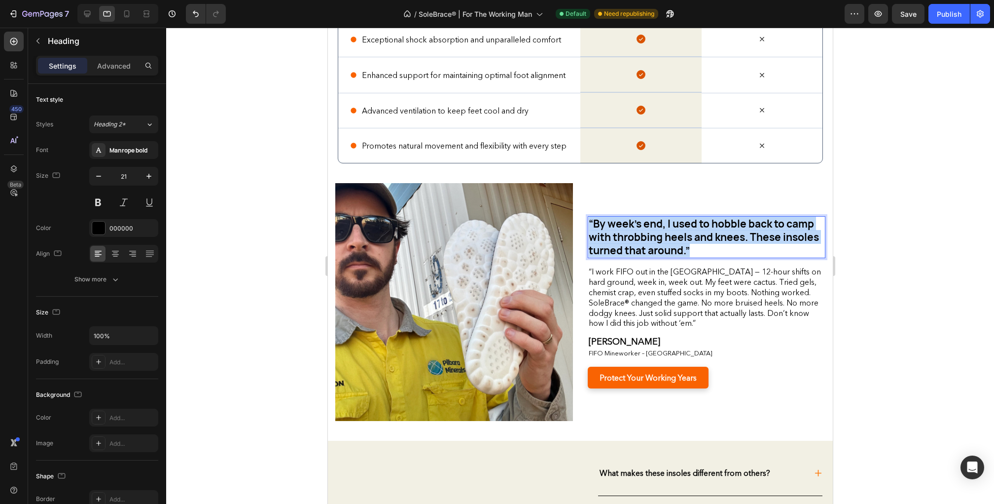
click at [620, 230] on span "“By week’s end, I used to hobble back to camp with throbbing heels and knees. T…" at bounding box center [703, 237] width 230 height 41
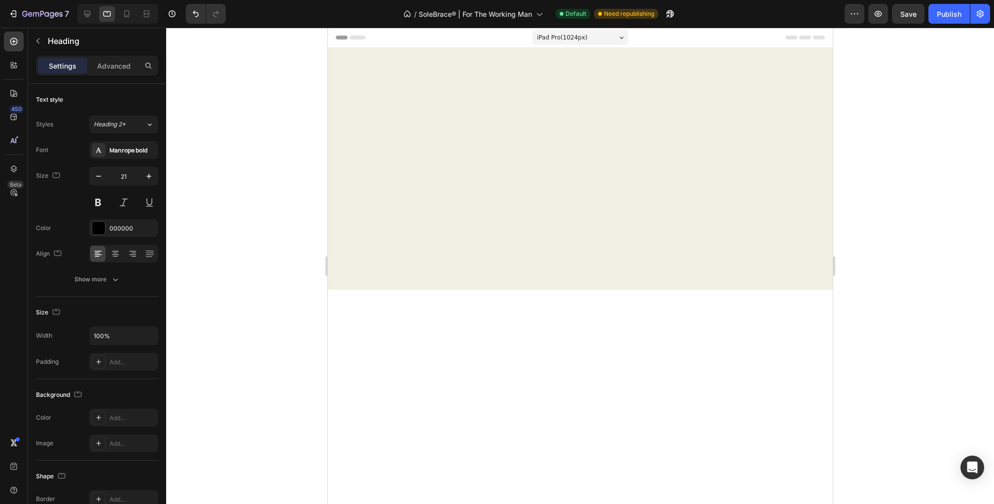
scroll to position [2405, 0]
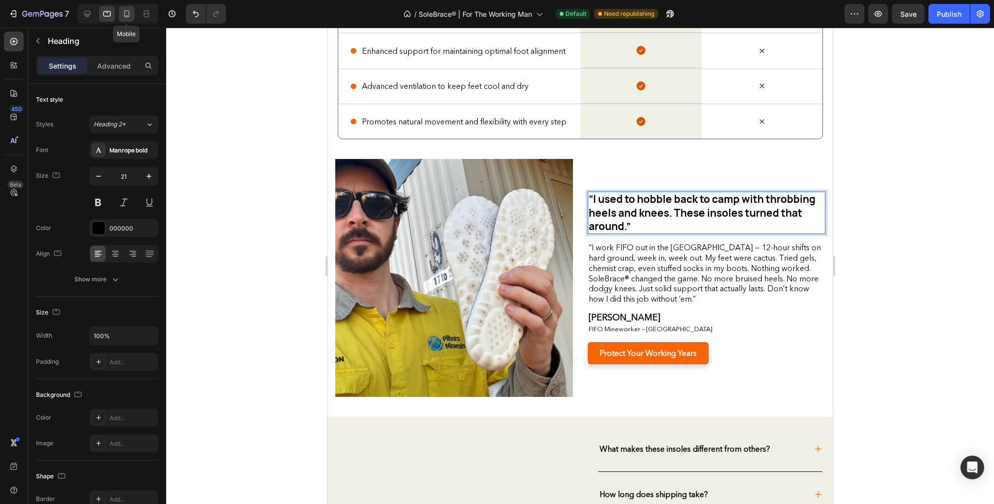
click at [128, 13] on icon at bounding box center [126, 13] width 5 height 7
type input "35"
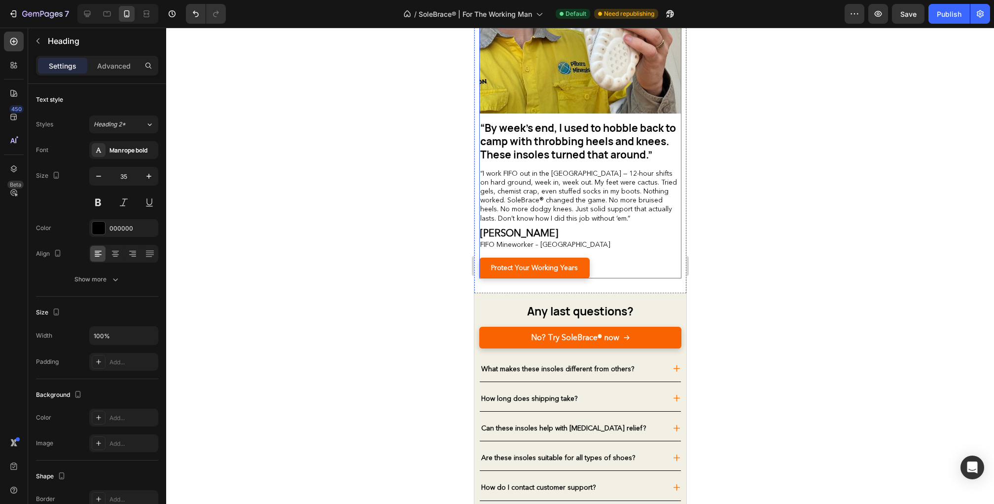
scroll to position [2664, 0]
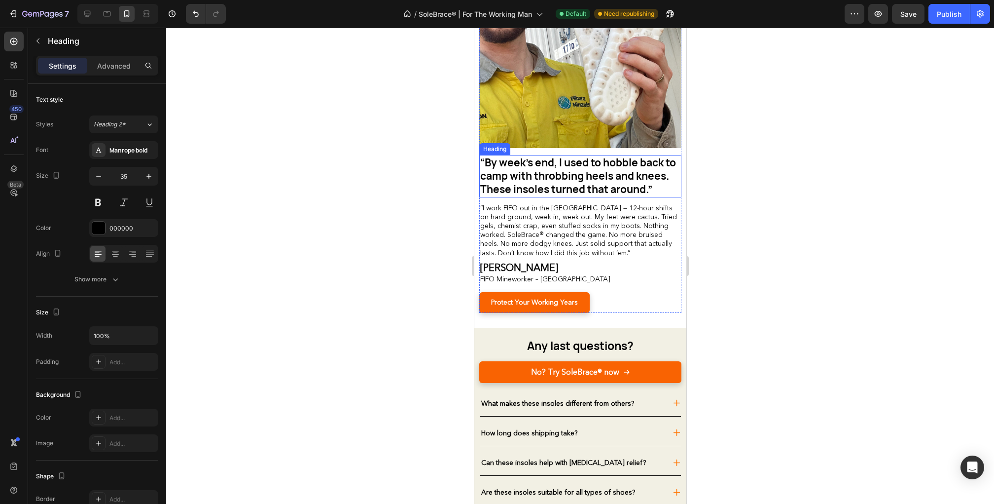
click at [566, 163] on span "“By week’s end, I used to hobble back to camp with throbbing heels and knees. T…" at bounding box center [578, 175] width 196 height 41
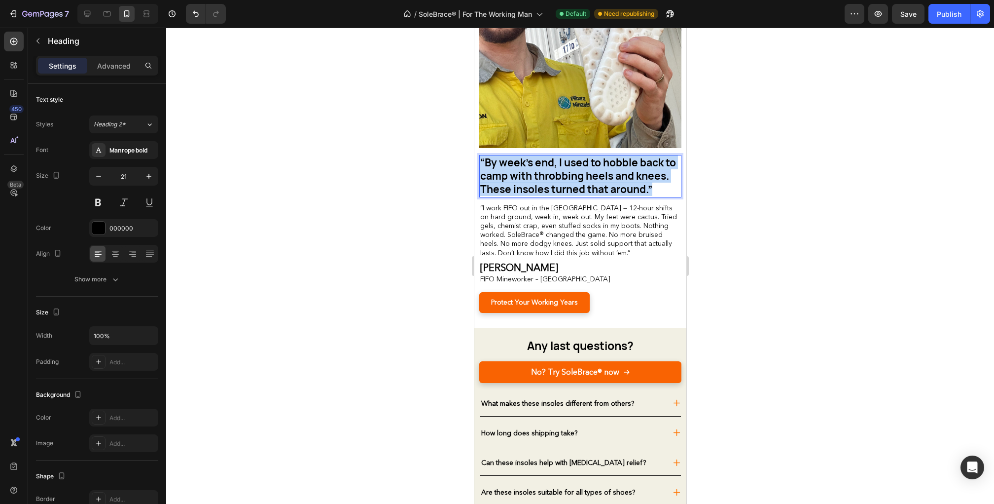
click at [566, 163] on span "“By week’s end, I used to hobble back to camp with throbbing heels and knees. T…" at bounding box center [578, 175] width 196 height 41
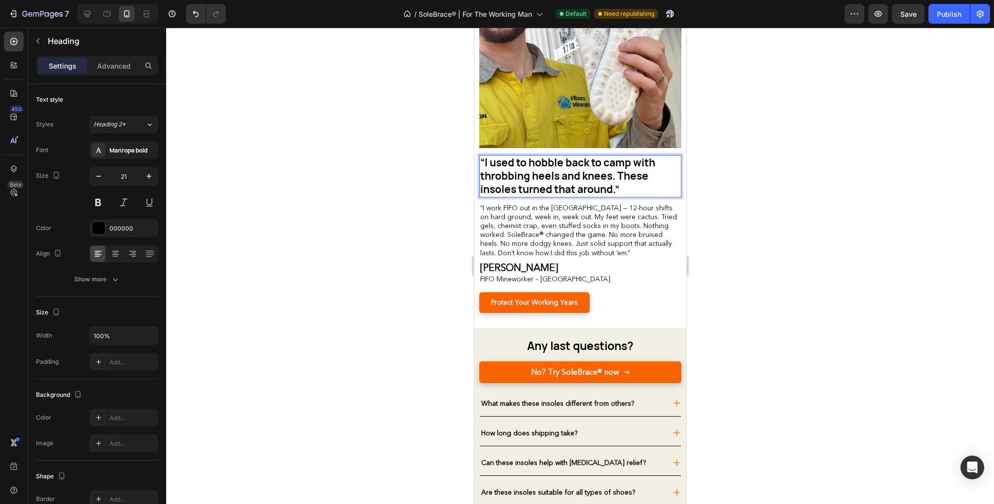
click at [775, 238] on div at bounding box center [580, 266] width 828 height 476
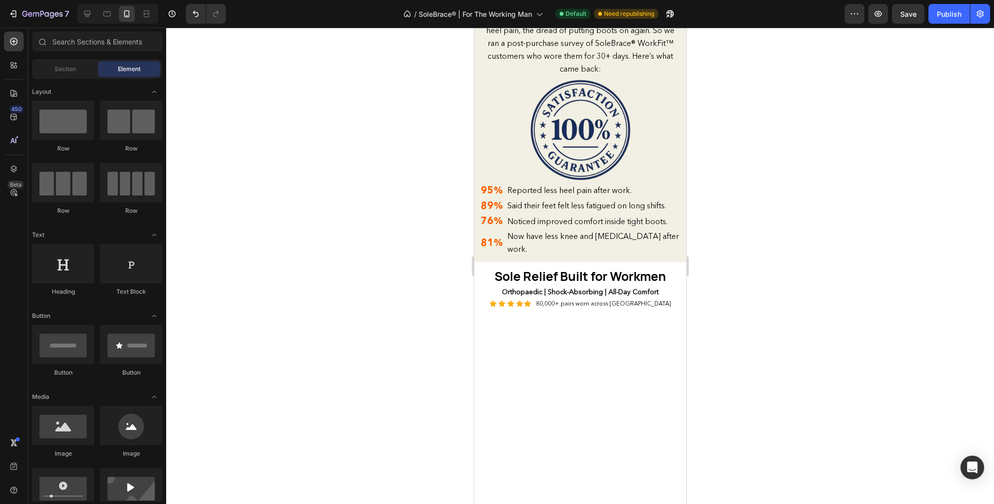
scroll to position [1582, 0]
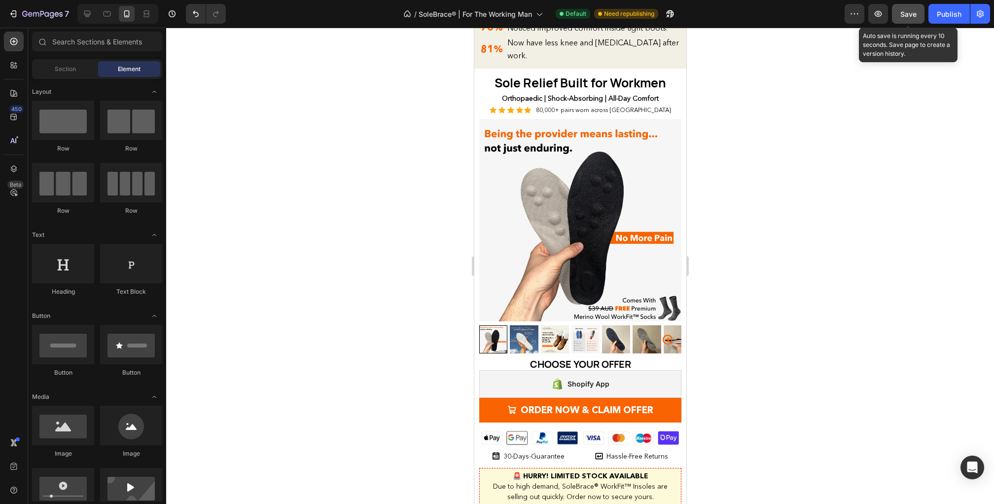
click at [908, 8] on button "Save" at bounding box center [908, 14] width 33 height 20
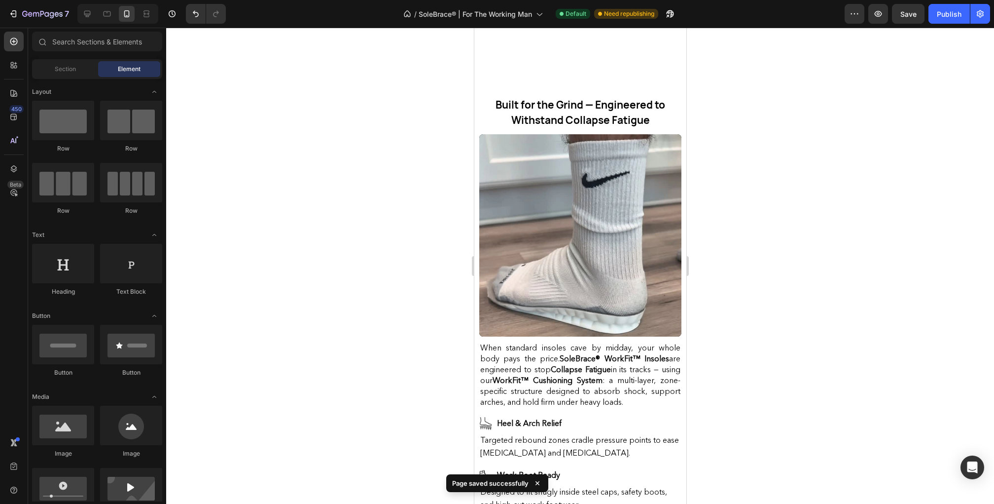
scroll to position [0, 0]
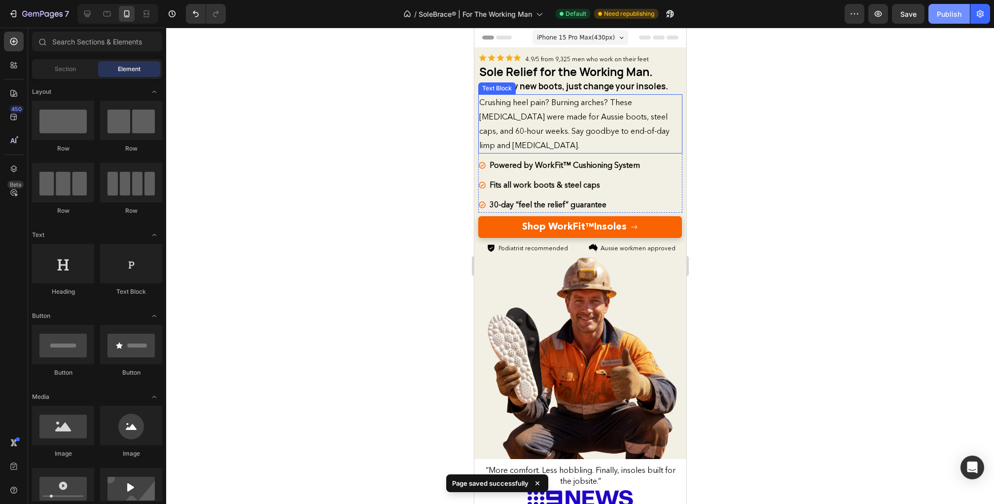
click at [941, 13] on div "Publish" at bounding box center [949, 14] width 25 height 10
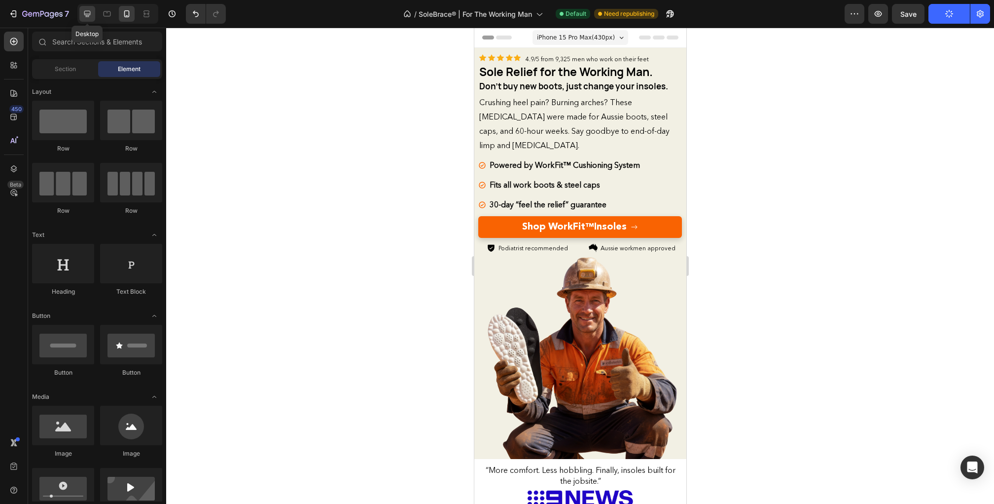
drag, startPoint x: 81, startPoint y: 15, endPoint x: 146, endPoint y: 29, distance: 67.0
click at [81, 15] on div at bounding box center [87, 14] width 16 height 16
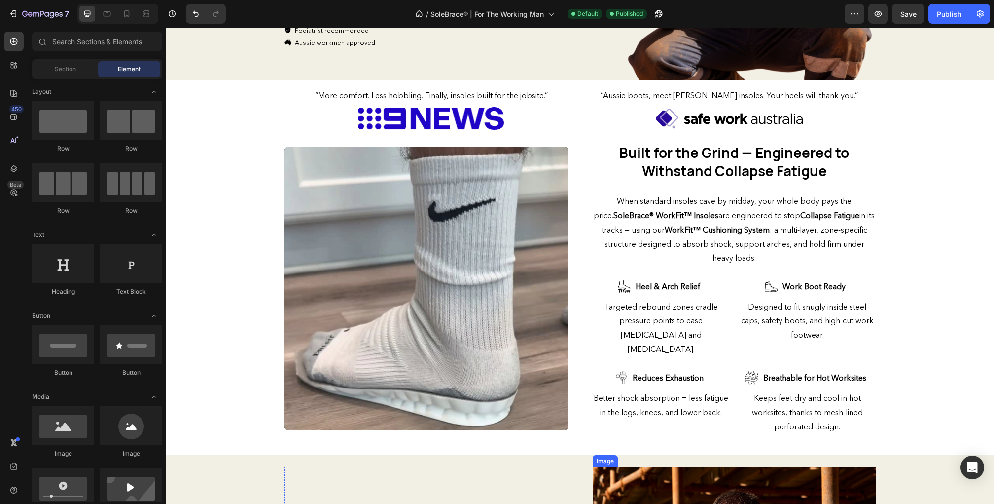
scroll to position [251, 0]
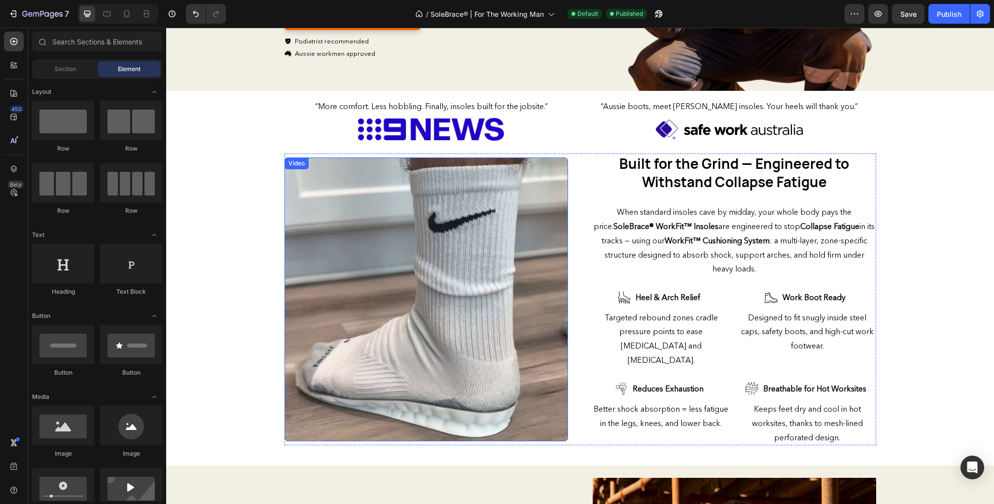
click at [453, 289] on video at bounding box center [427, 299] width 284 height 284
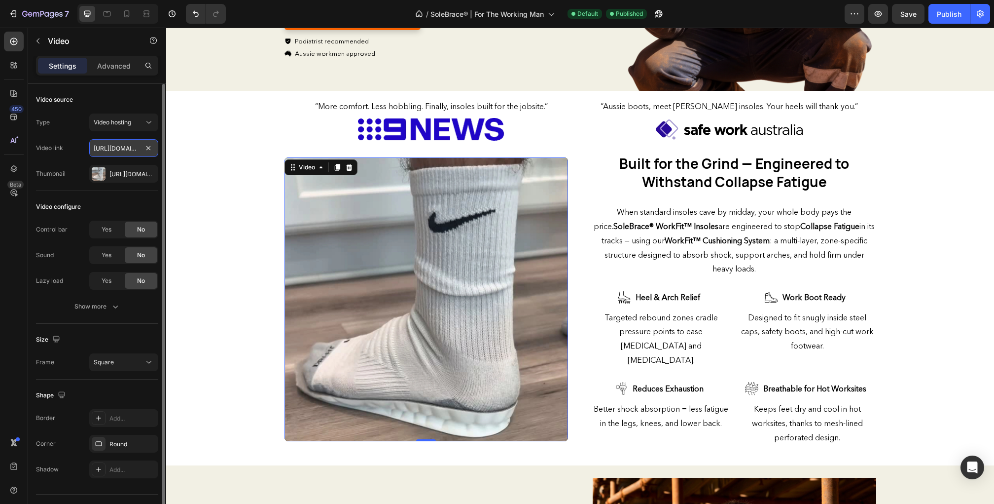
click at [115, 155] on input "[URL][DOMAIN_NAME]" at bounding box center [123, 148] width 69 height 18
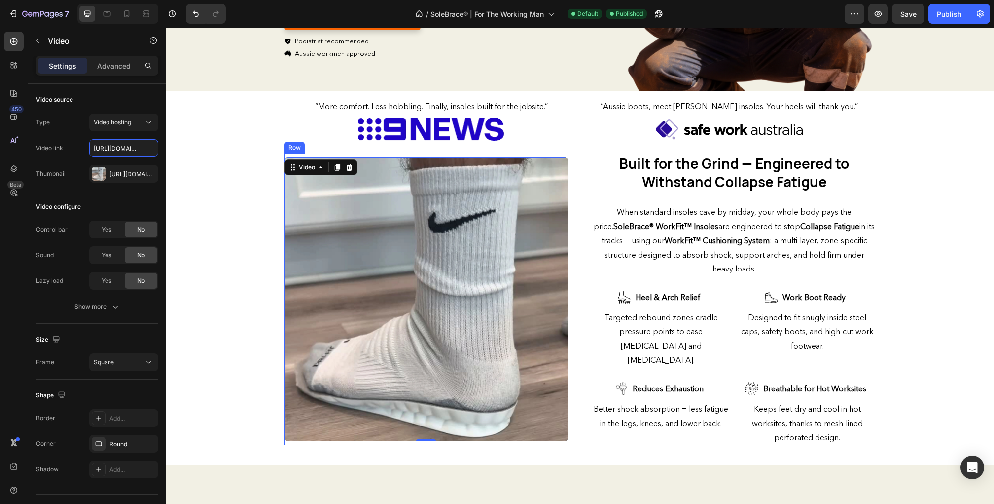
scroll to position [0, 0]
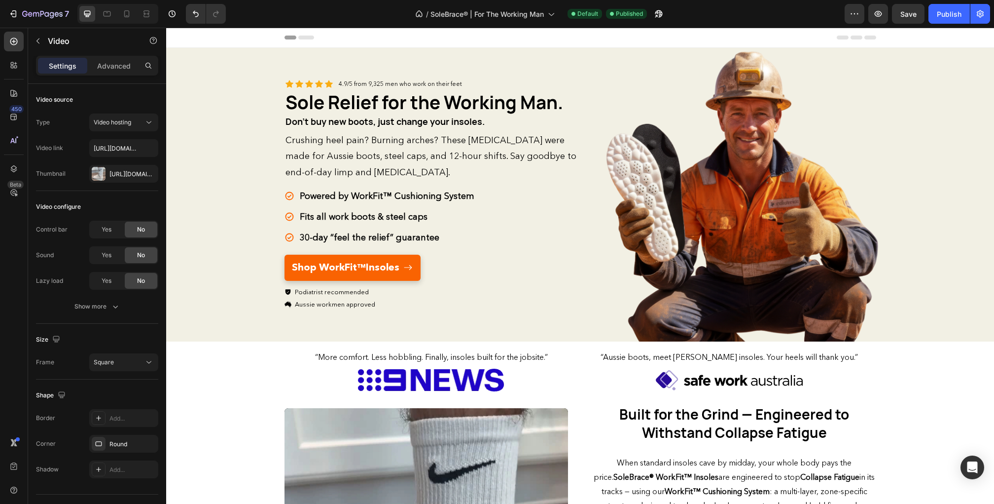
click at [604, 40] on div "Header" at bounding box center [581, 38] width 592 height 20
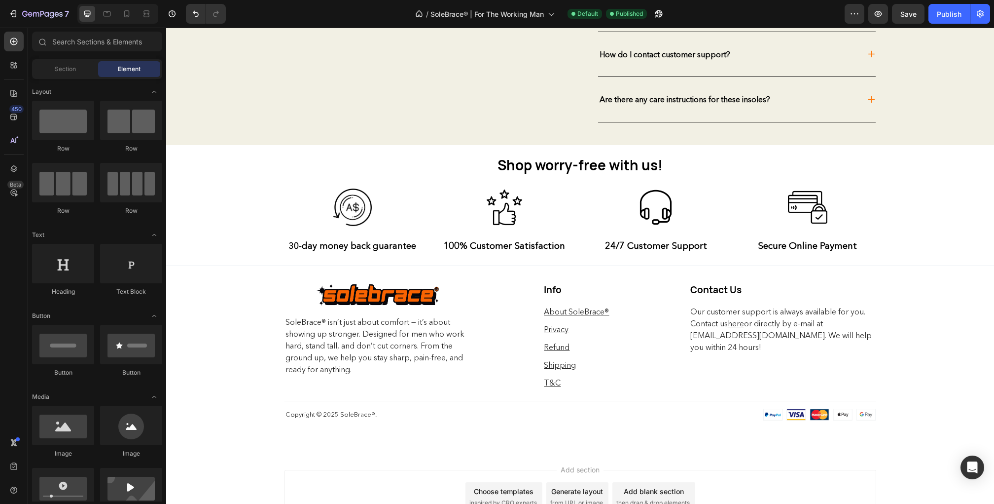
scroll to position [3005, 0]
